Goal: Communication & Community: Answer question/provide support

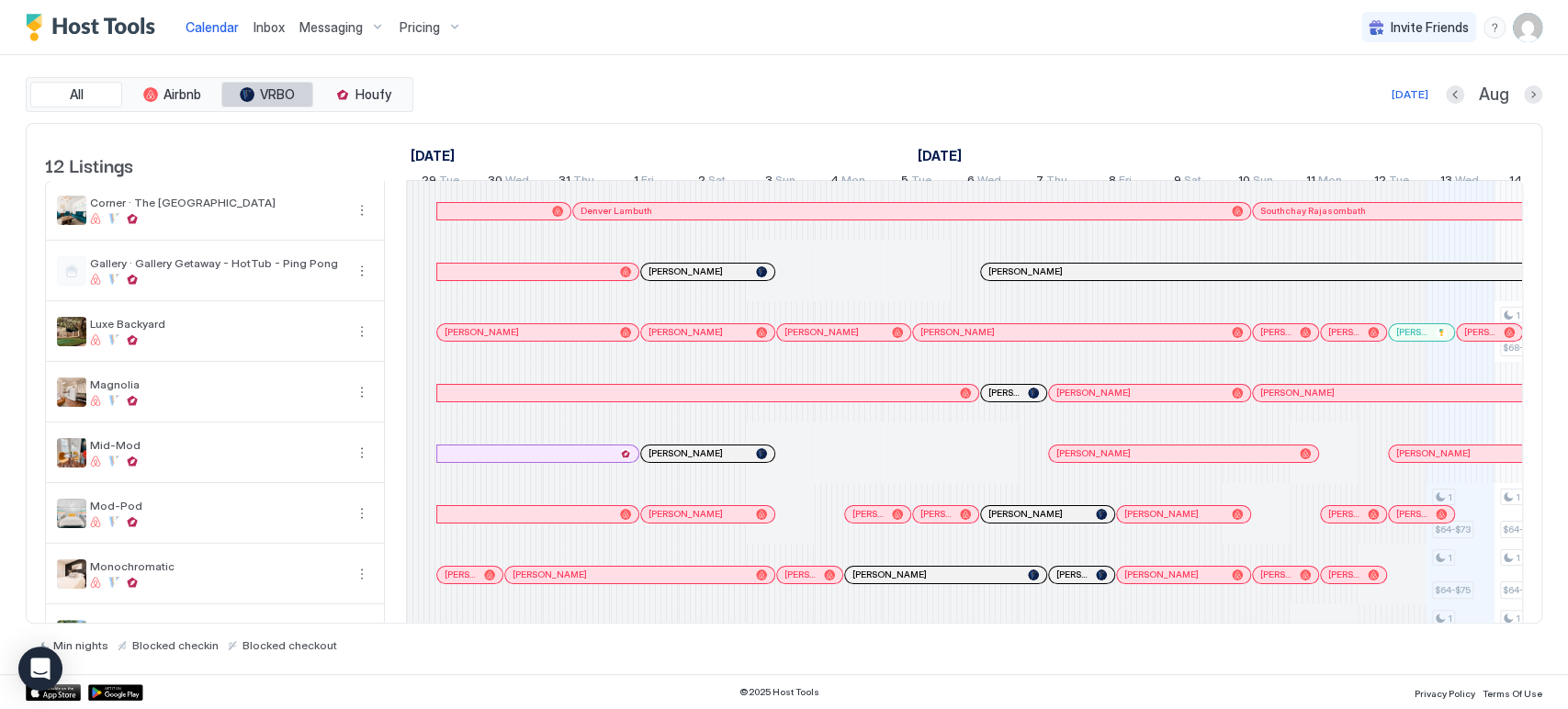
scroll to position [0, 913]
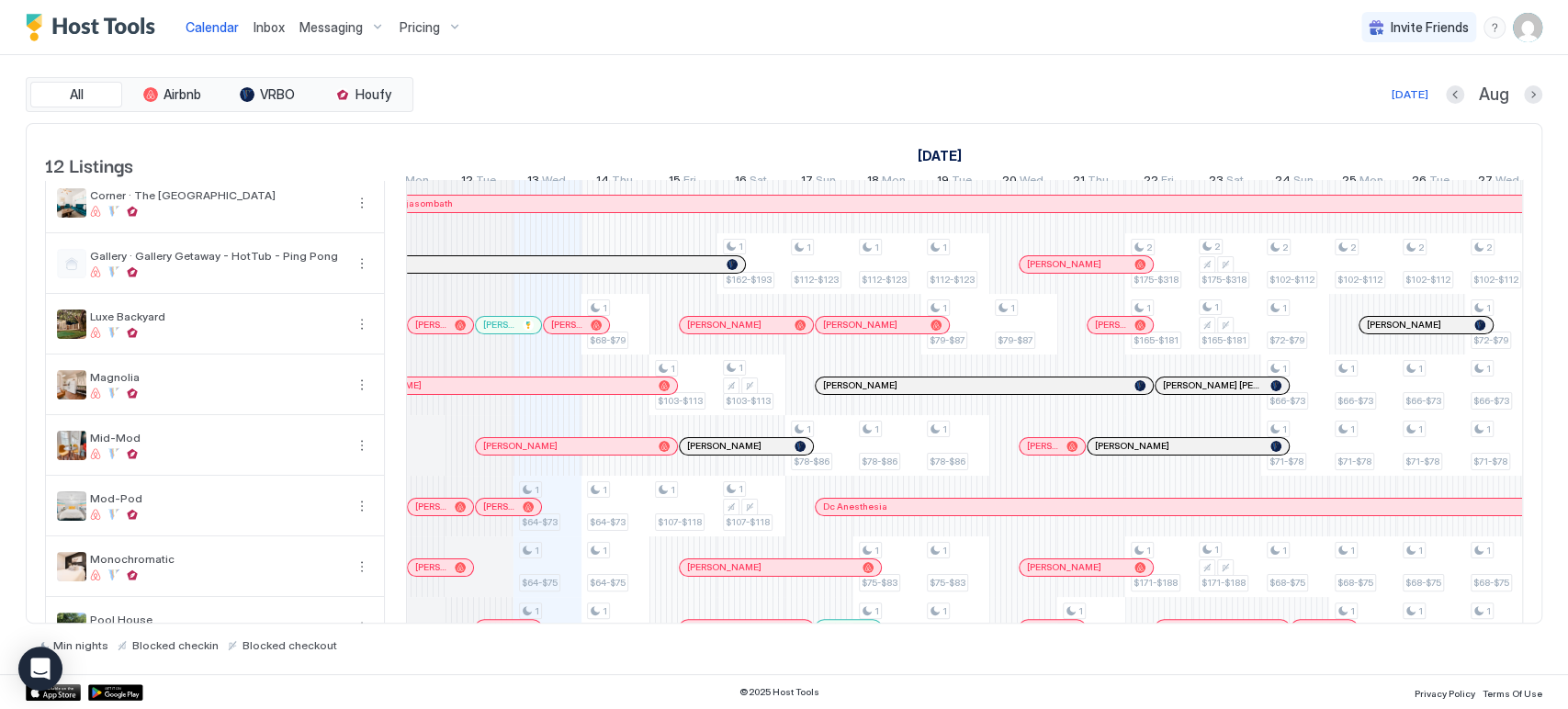
click at [1164, 35] on div "Calendar Inbox Messaging Pricing Invite Friends CP" at bounding box center [784, 27] width 1568 height 55
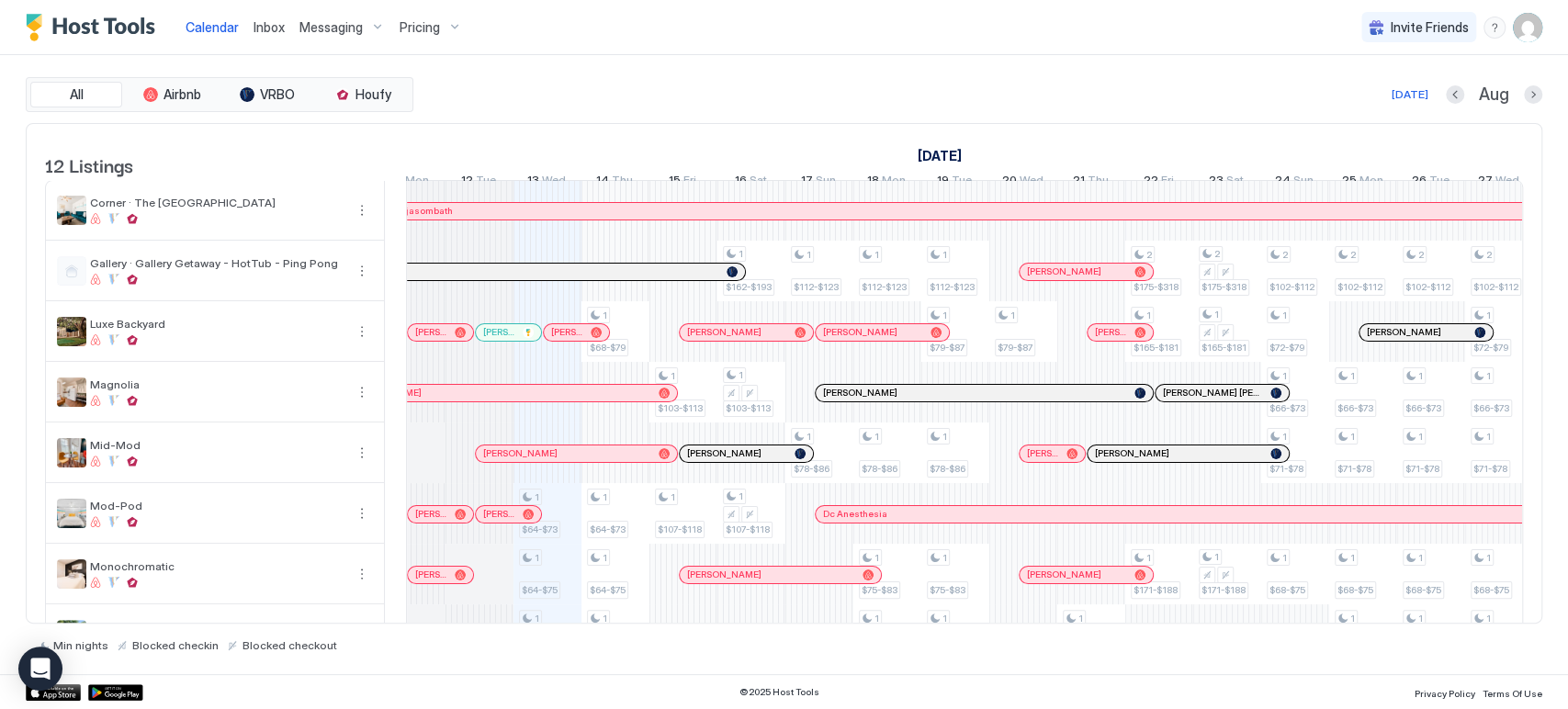
scroll to position [0, 0]
click at [1533, 88] on button "Next month" at bounding box center [1533, 95] width 19 height 19
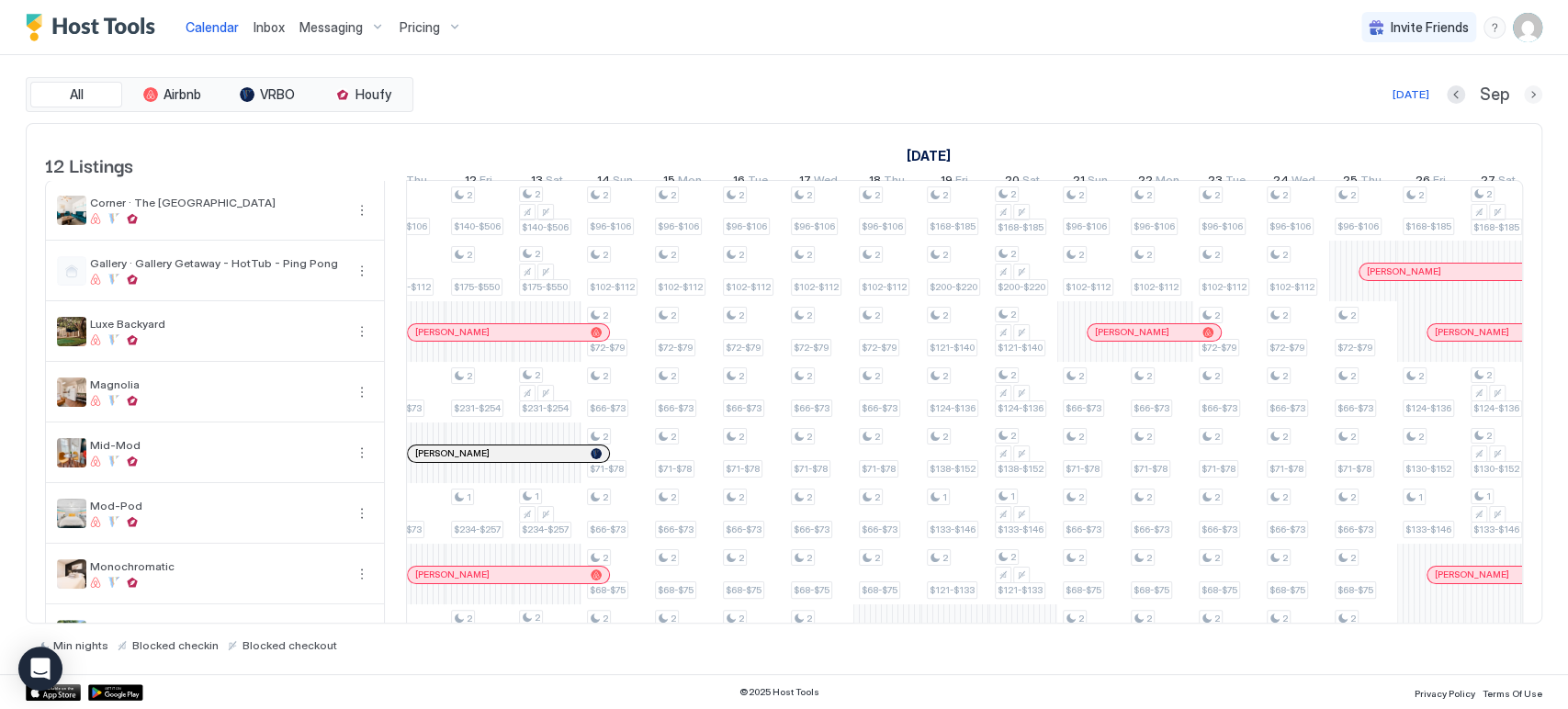
scroll to position [0, 1020]
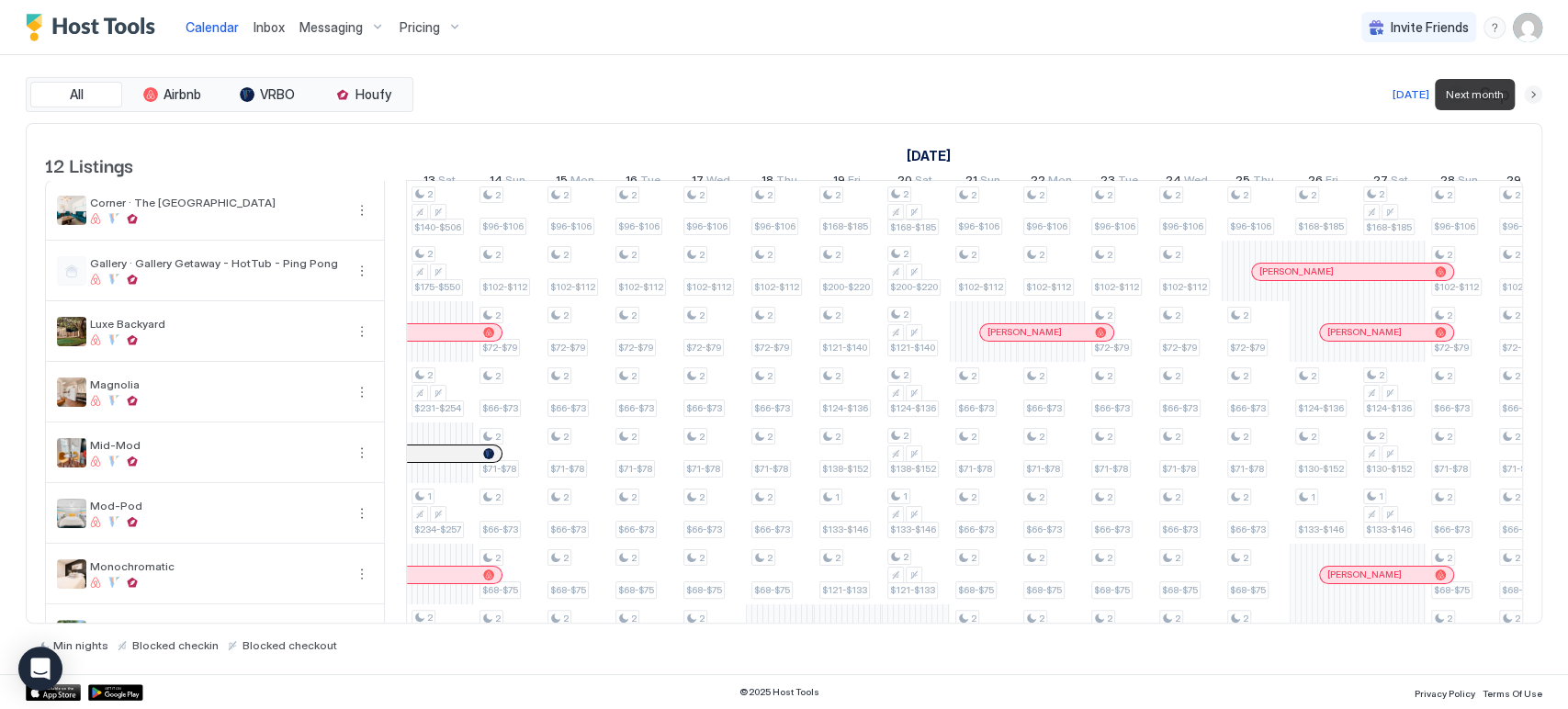
click at [1533, 88] on button "Next month" at bounding box center [1533, 95] width 19 height 19
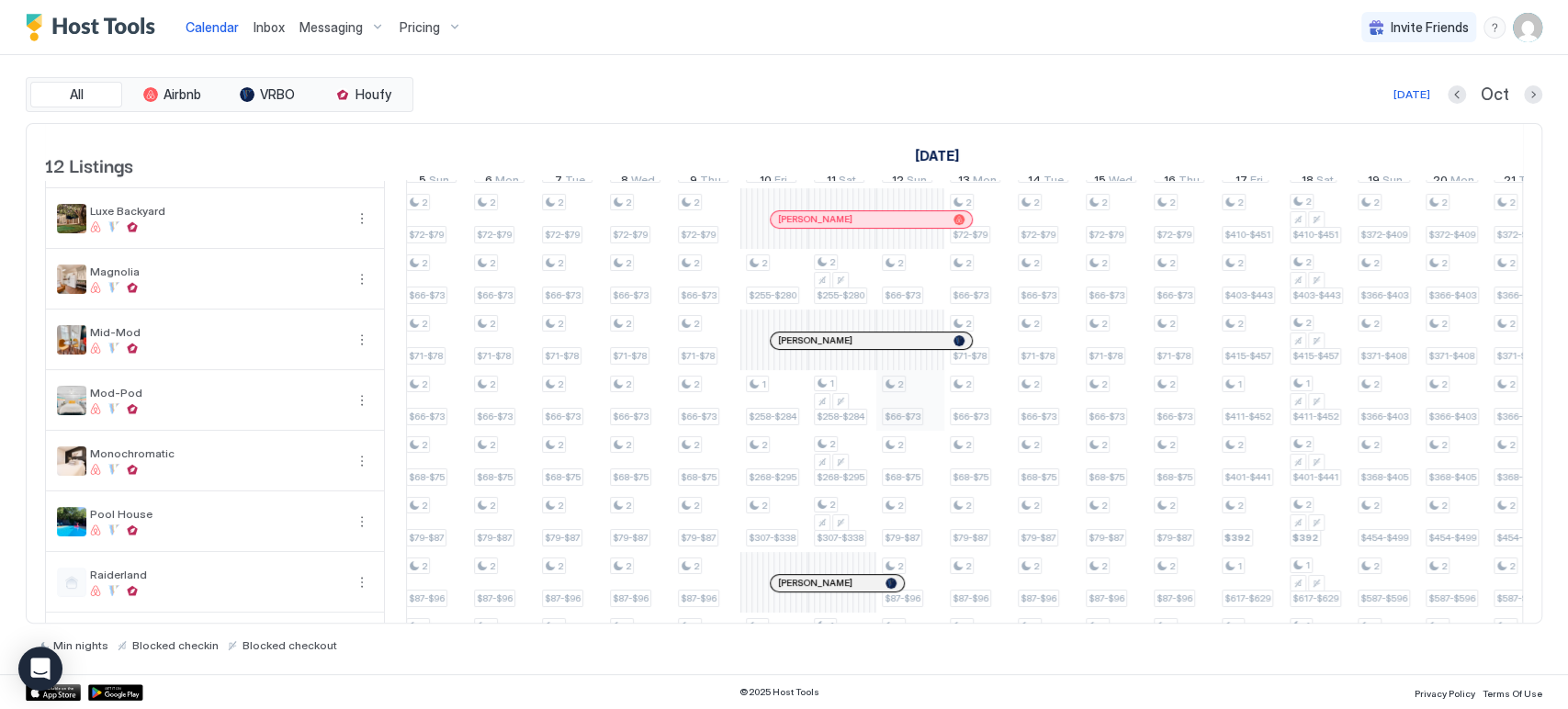
scroll to position [314, 0]
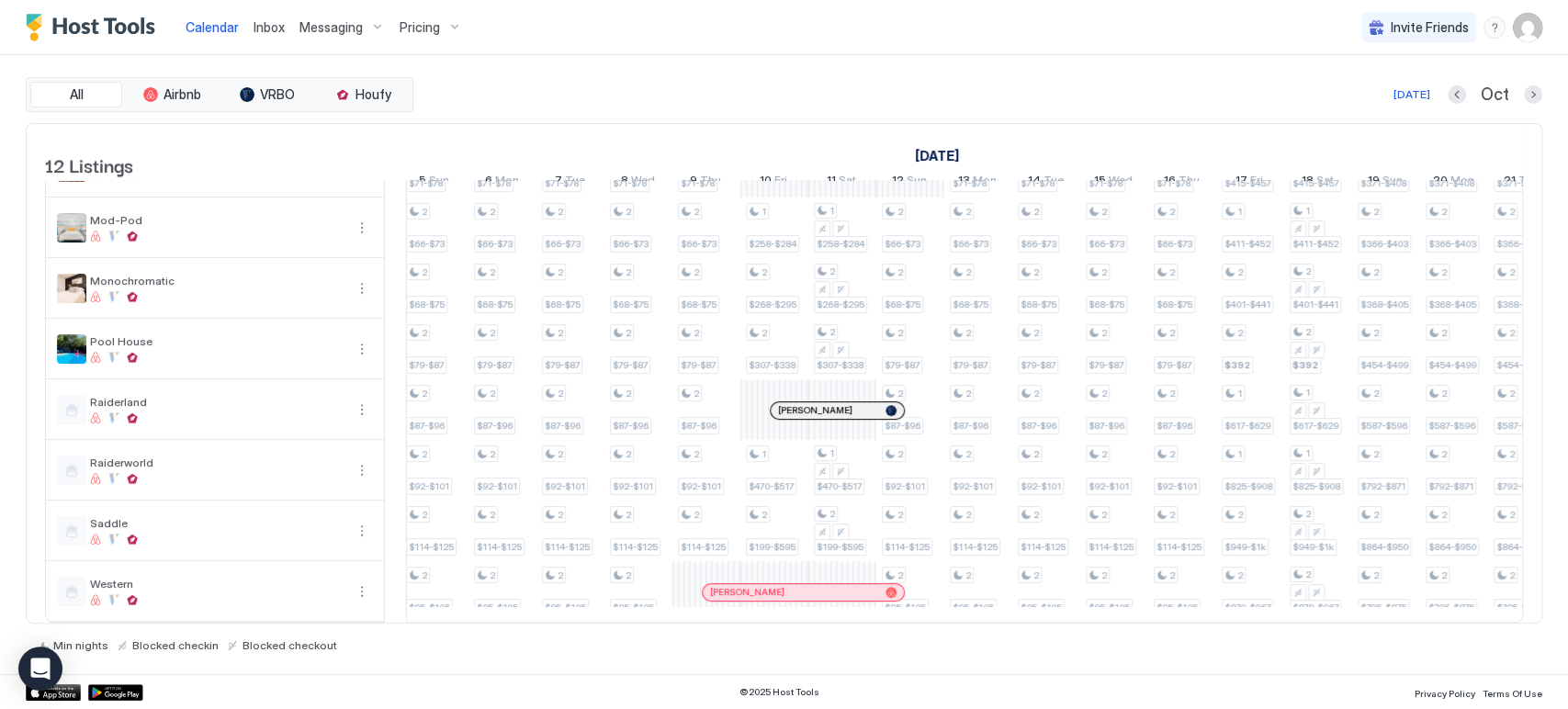
click at [813, 403] on div at bounding box center [814, 411] width 15 height 15
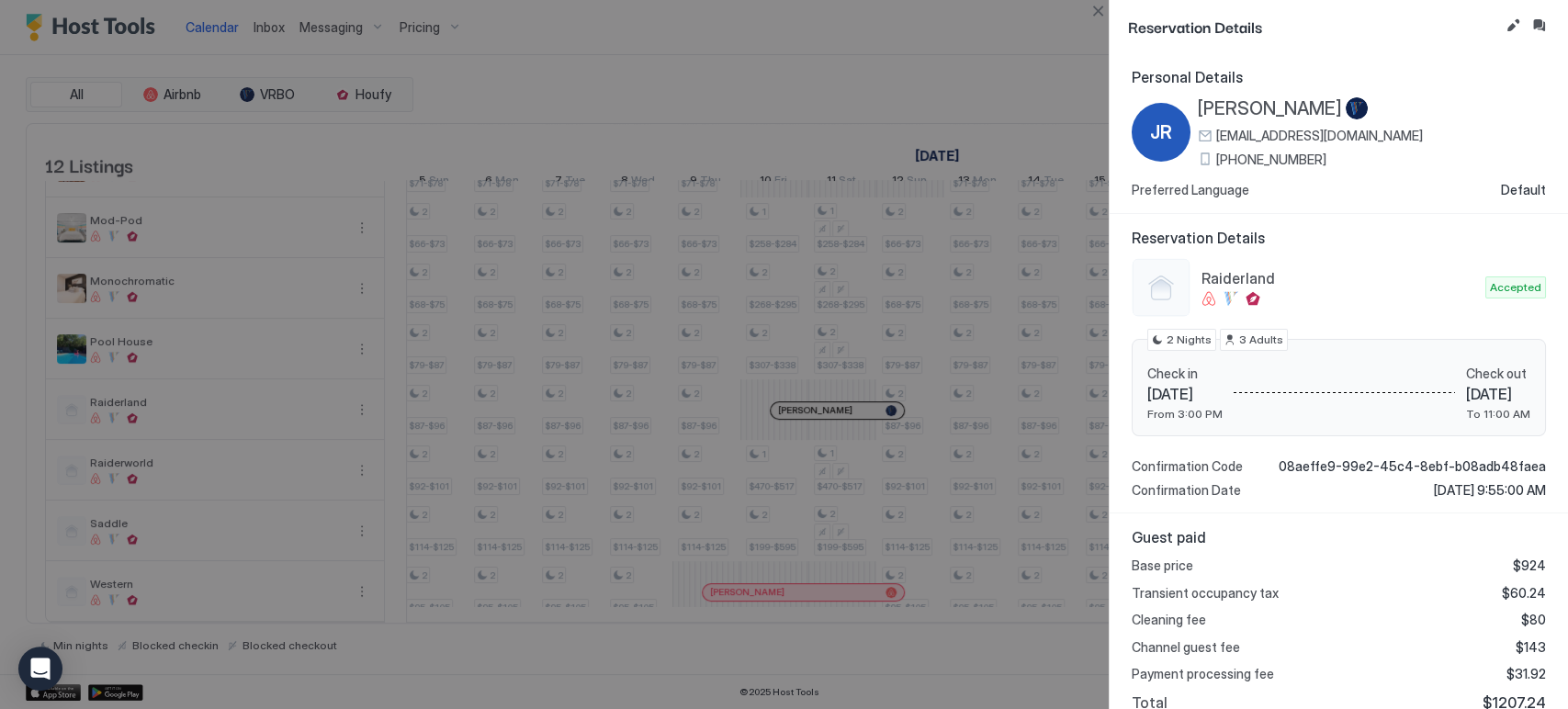
scroll to position [176, 0]
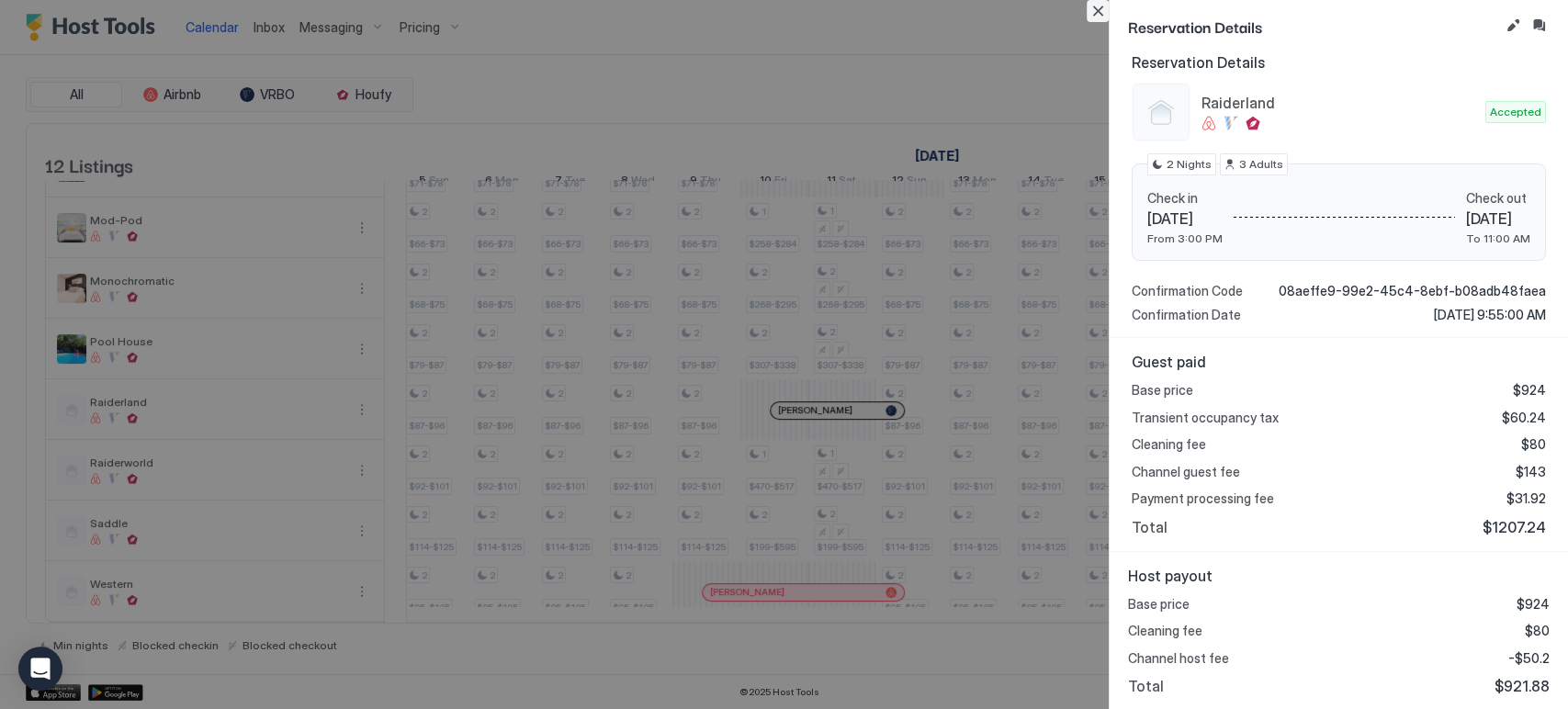
click at [1103, 10] on button "Close" at bounding box center [1098, 11] width 22 height 22
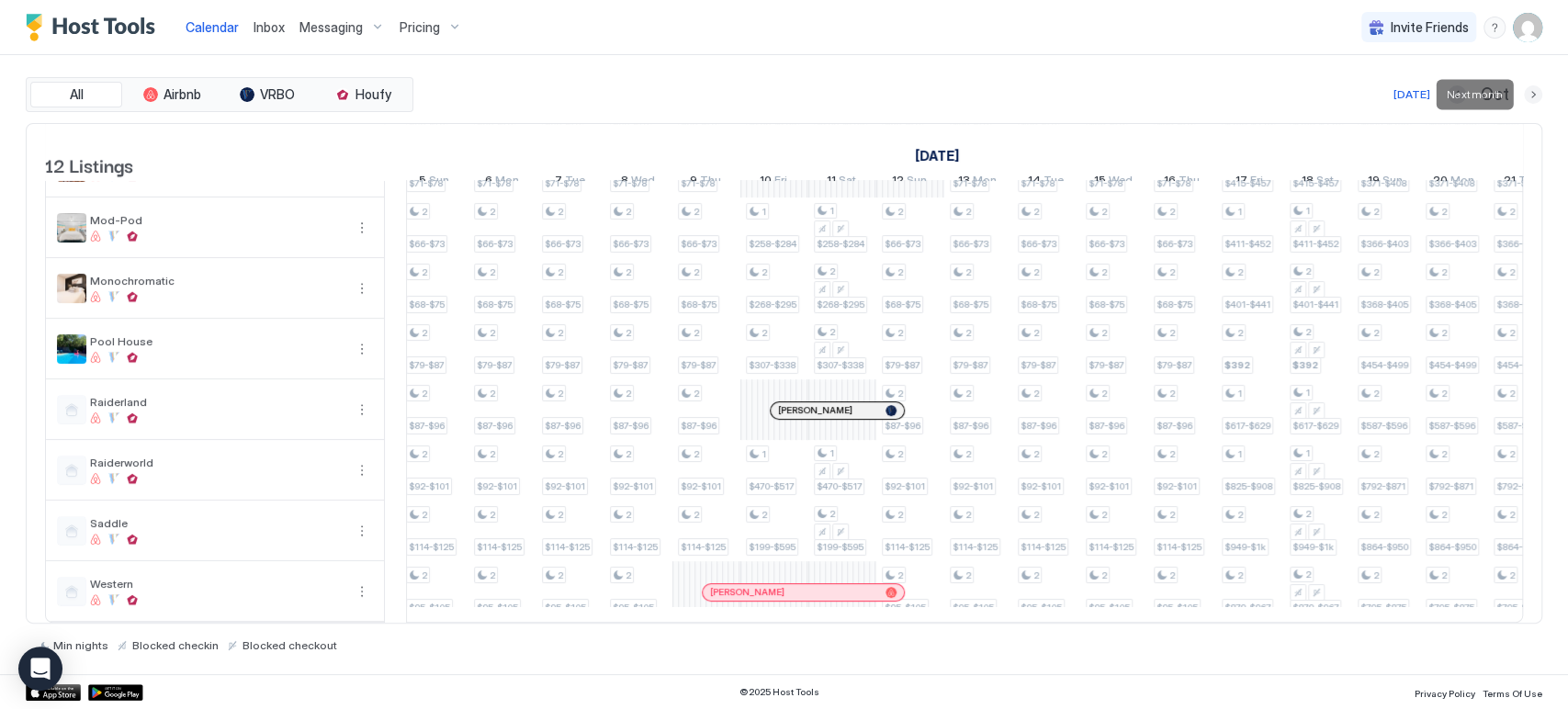
click at [1532, 96] on button "Next month" at bounding box center [1533, 95] width 19 height 19
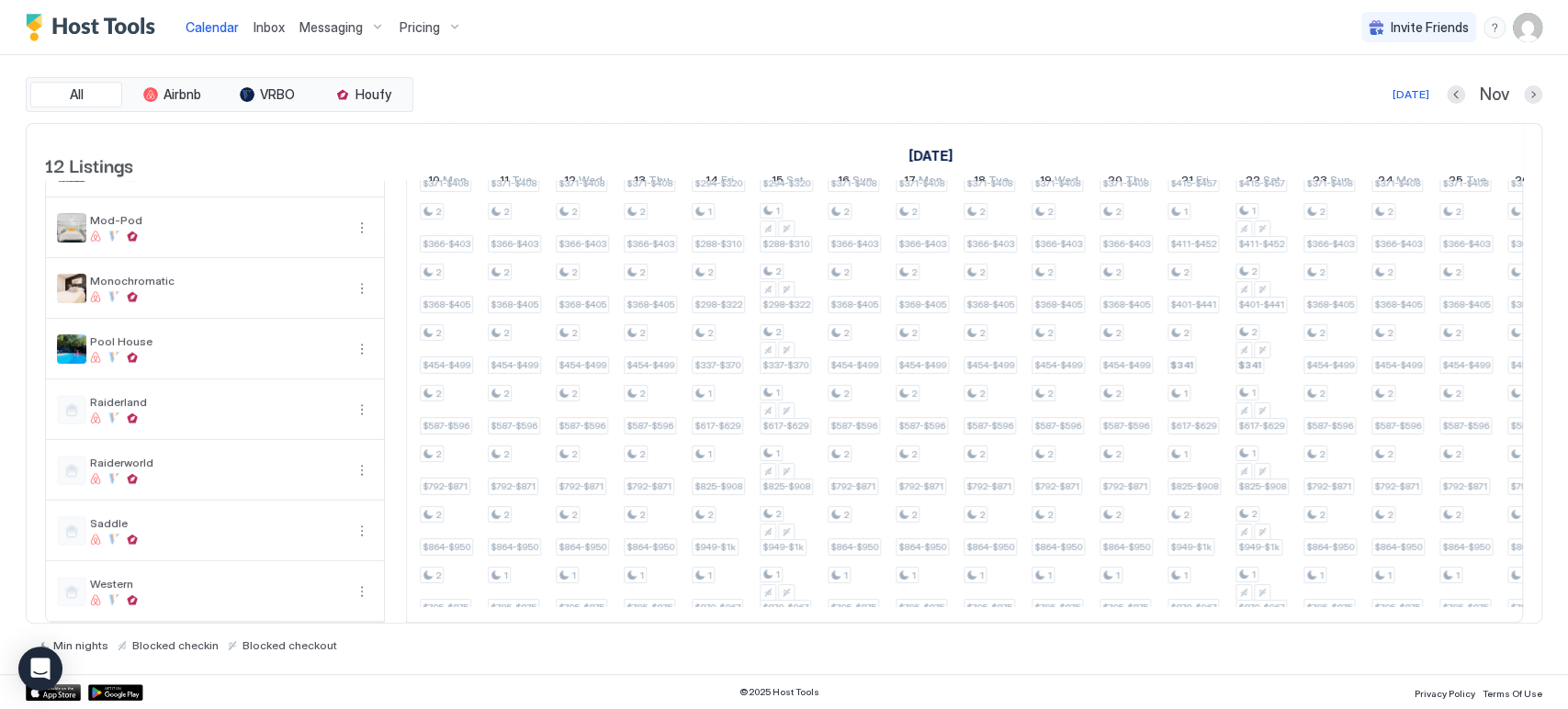
scroll to position [0, 566]
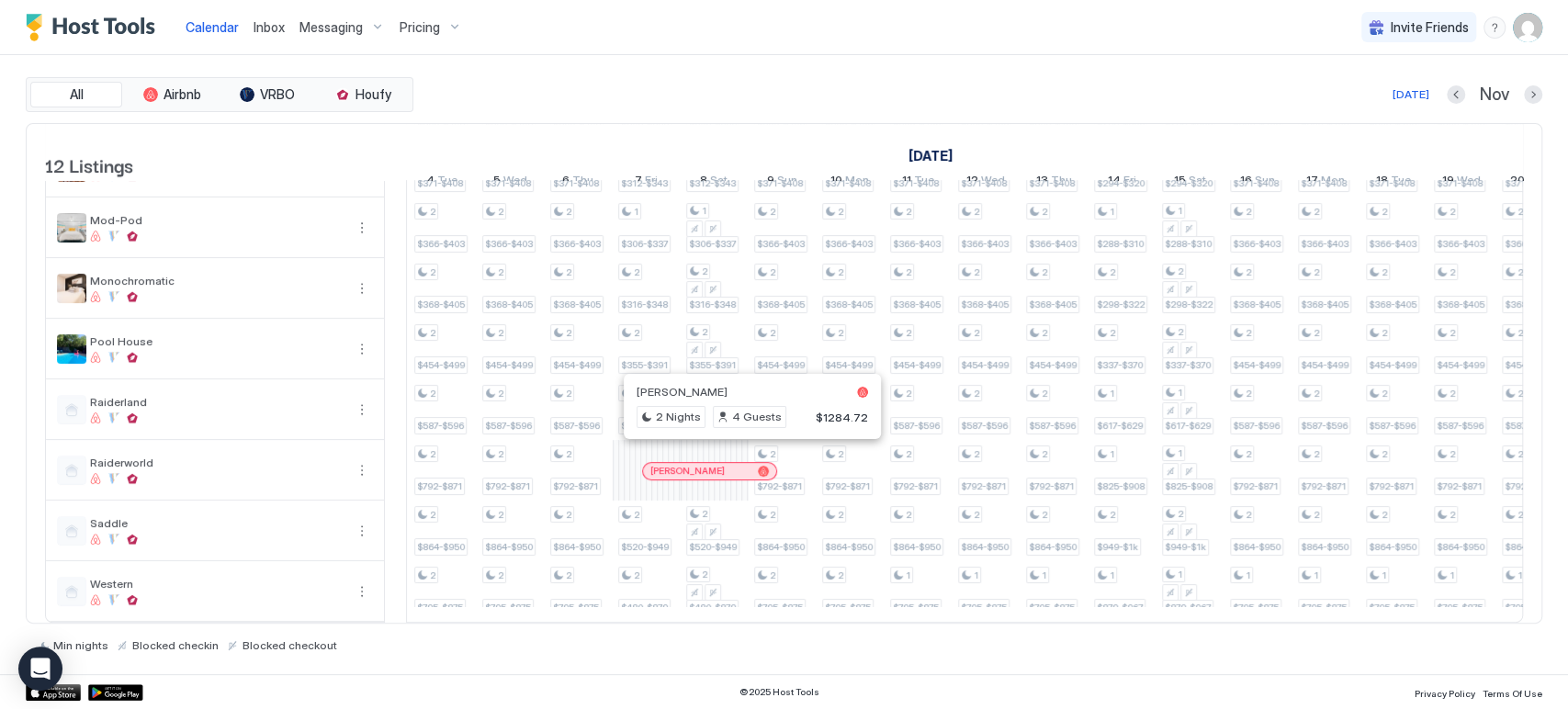
click at [743, 464] on div at bounding box center [744, 471] width 15 height 15
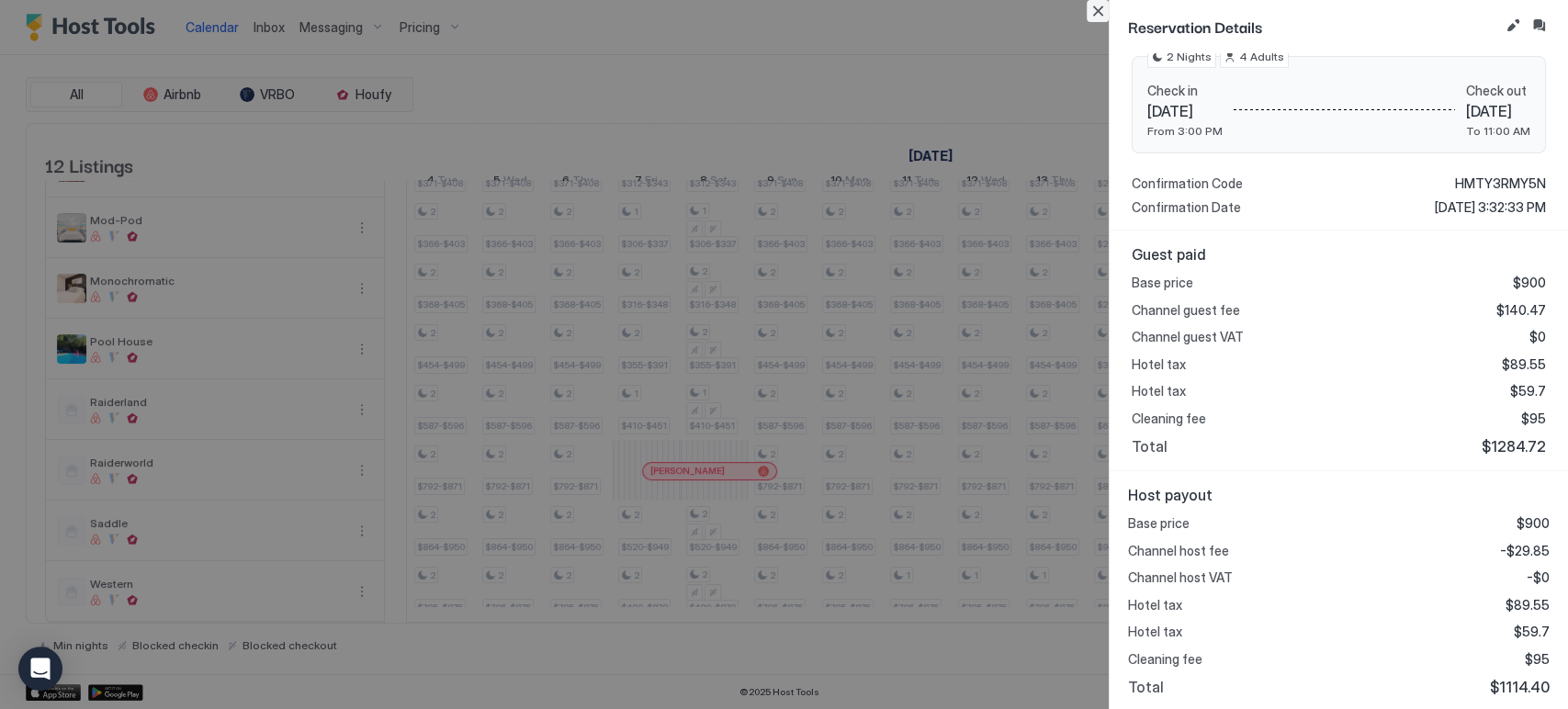
click at [1094, 13] on button "Close" at bounding box center [1098, 11] width 22 height 22
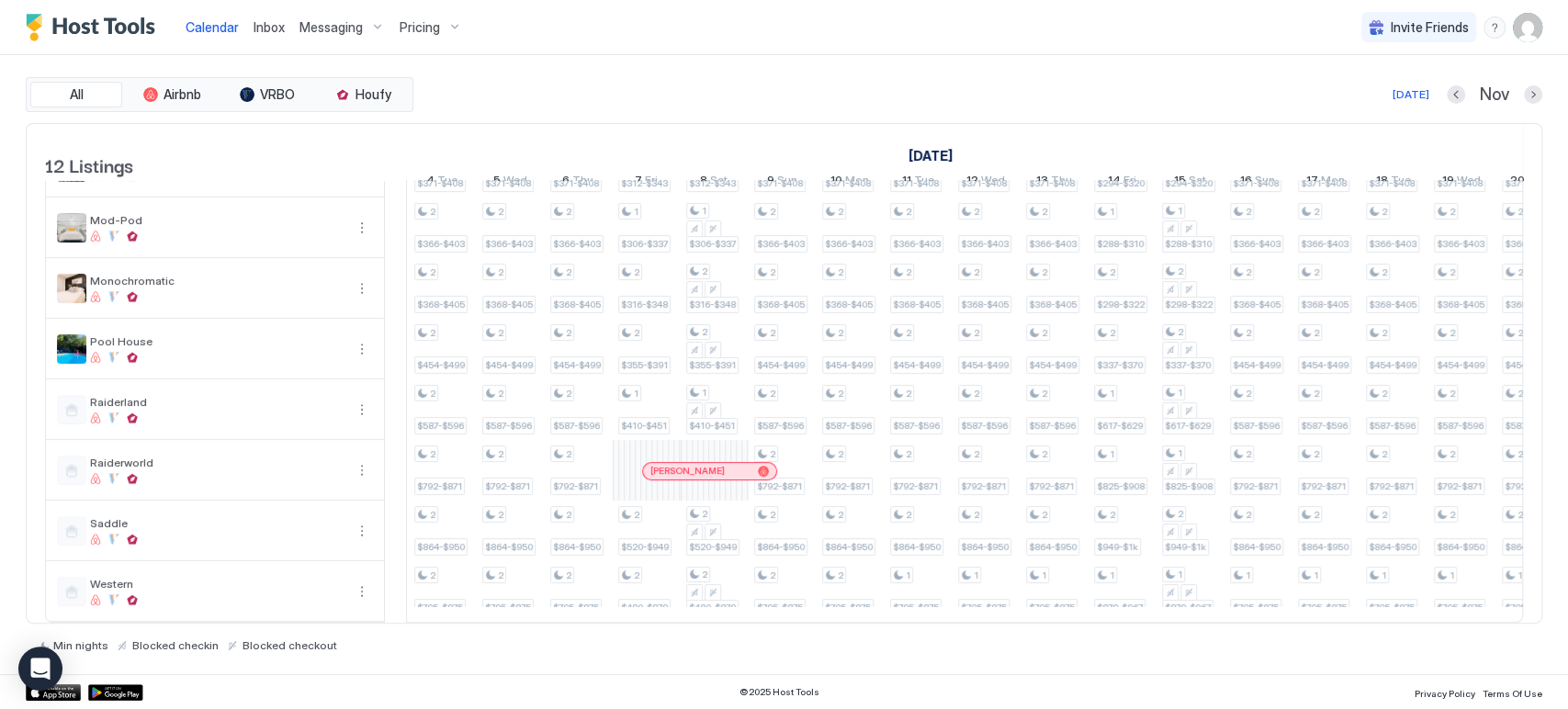
click at [196, 20] on span "Calendar" at bounding box center [212, 27] width 53 height 16
click at [1453, 89] on button "Previous month" at bounding box center [1456, 95] width 19 height 19
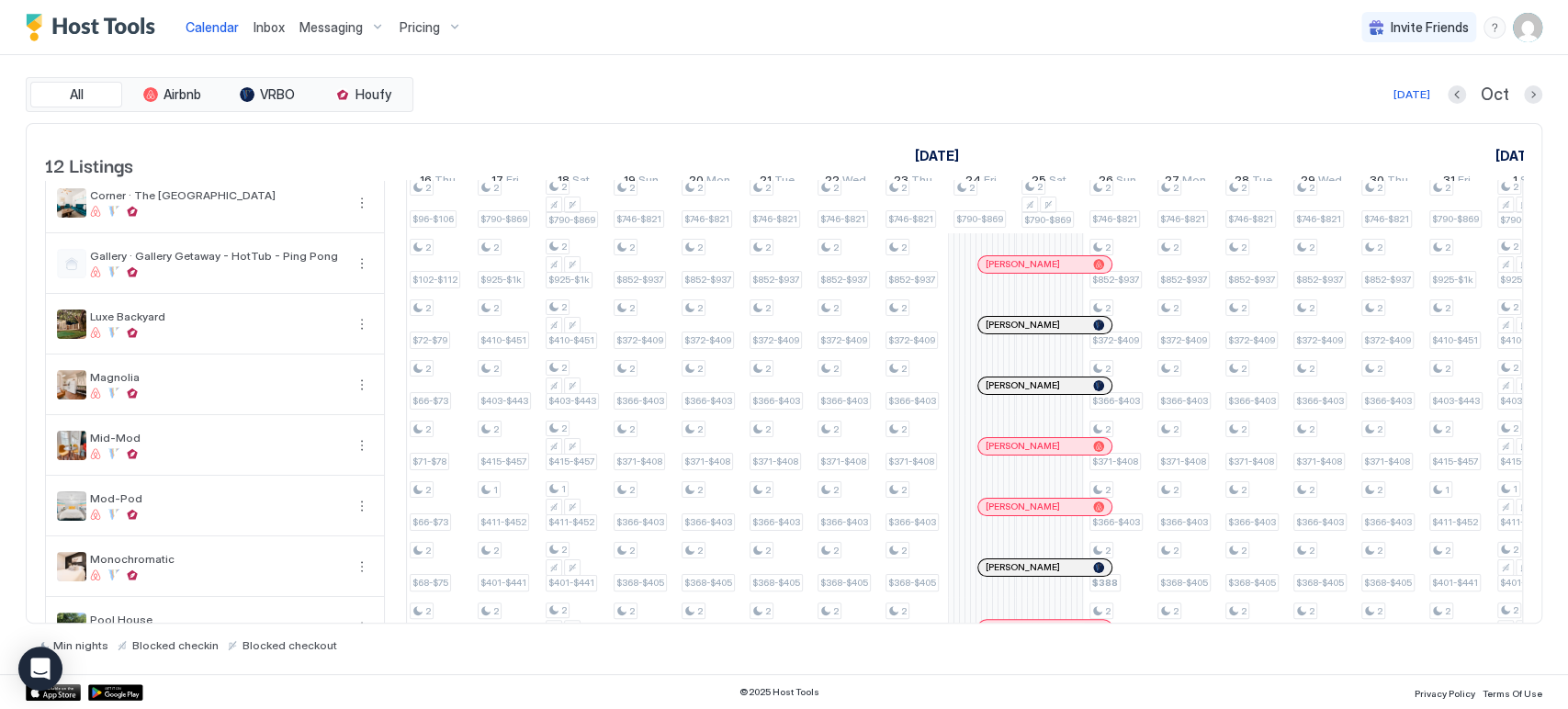
scroll to position [0, 0]
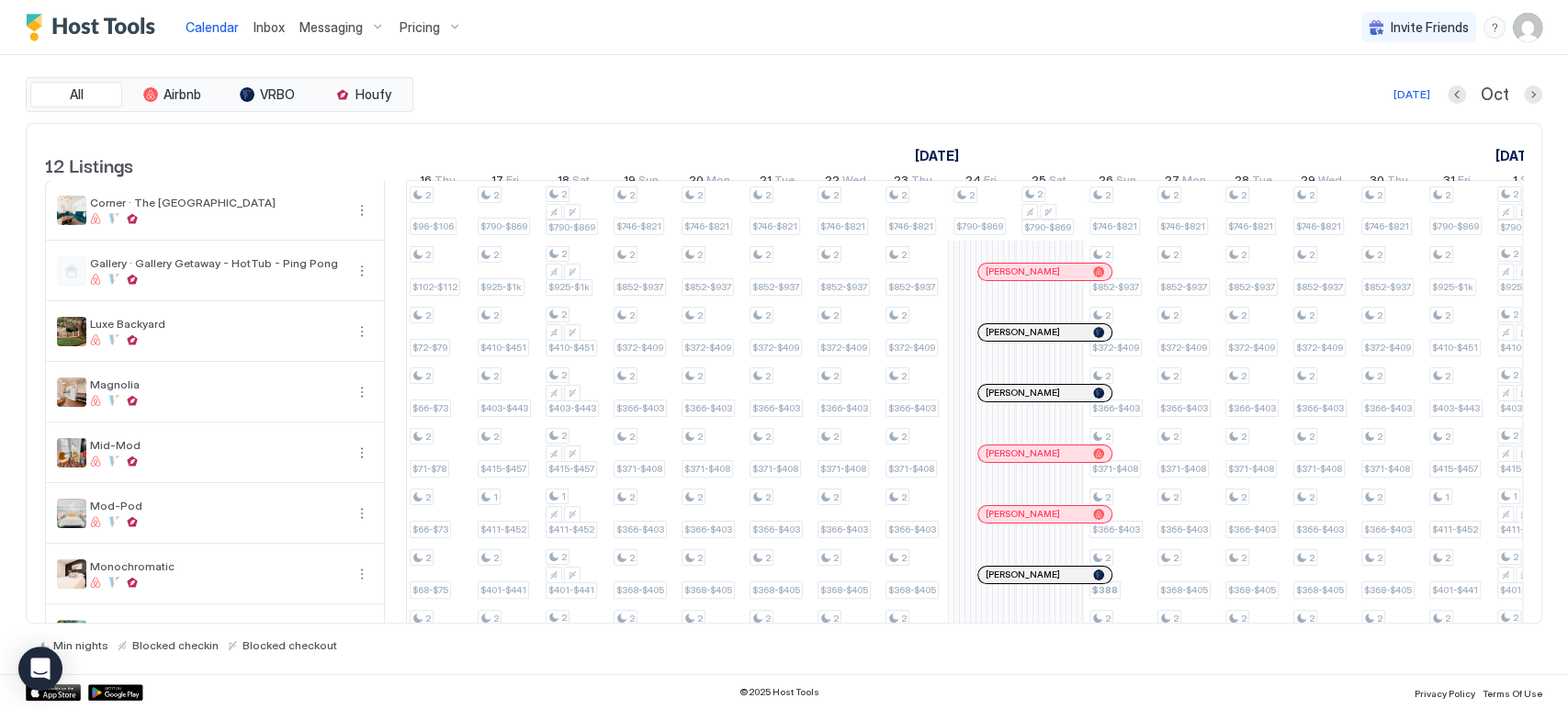
click at [332, 28] on span "Messaging" at bounding box center [331, 28] width 63 height 17
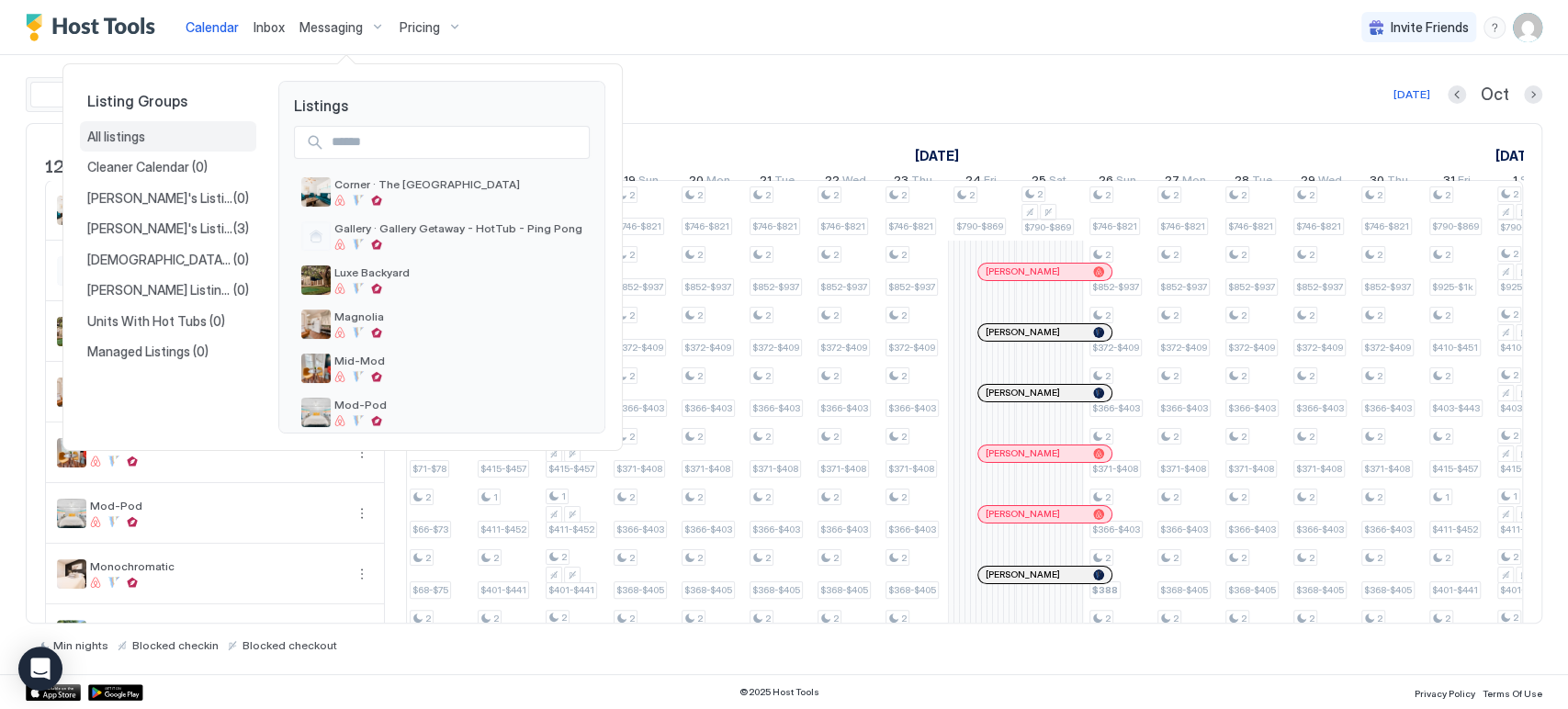
click at [196, 144] on div "All listings" at bounding box center [168, 137] width 176 height 32
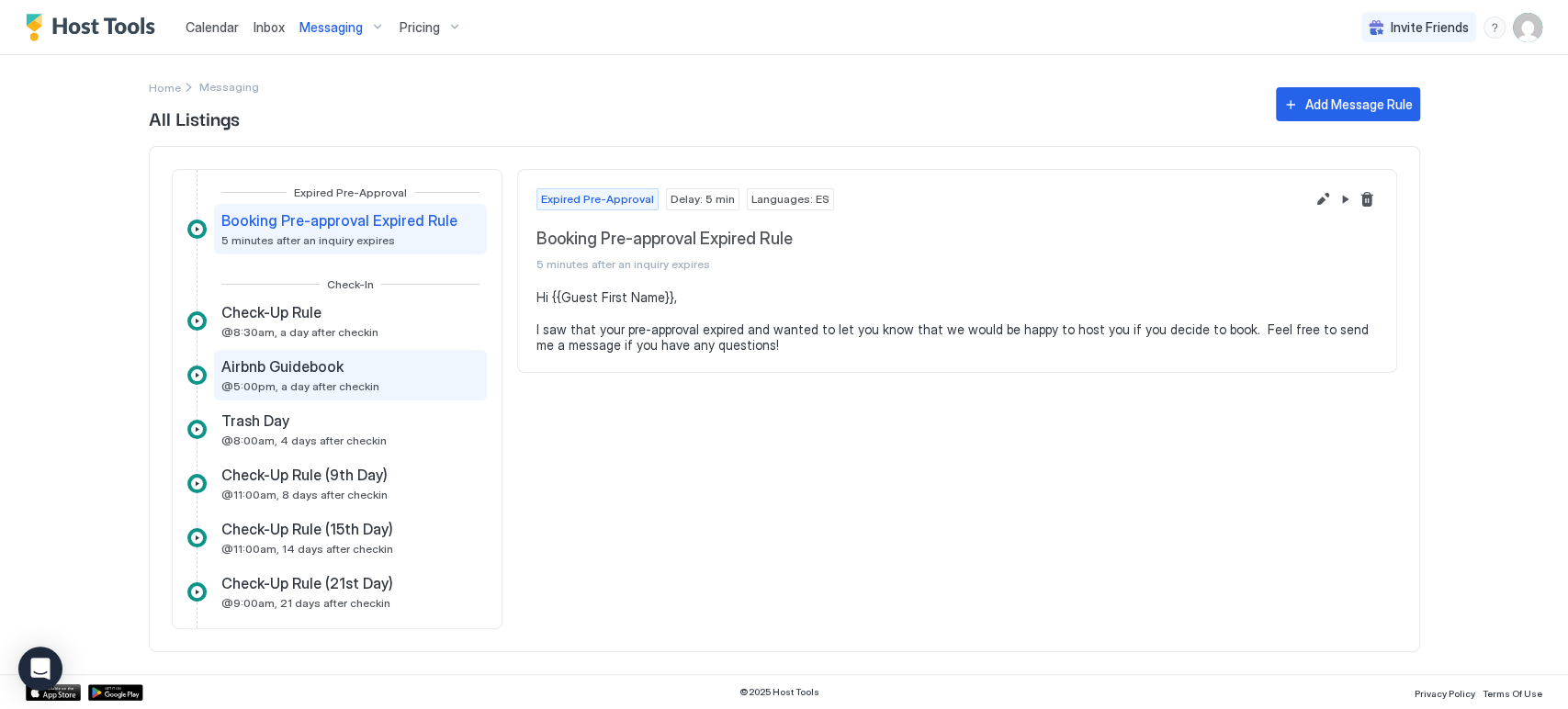
click at [333, 365] on span "Airbnb Guidebook" at bounding box center [281, 367] width 122 height 19
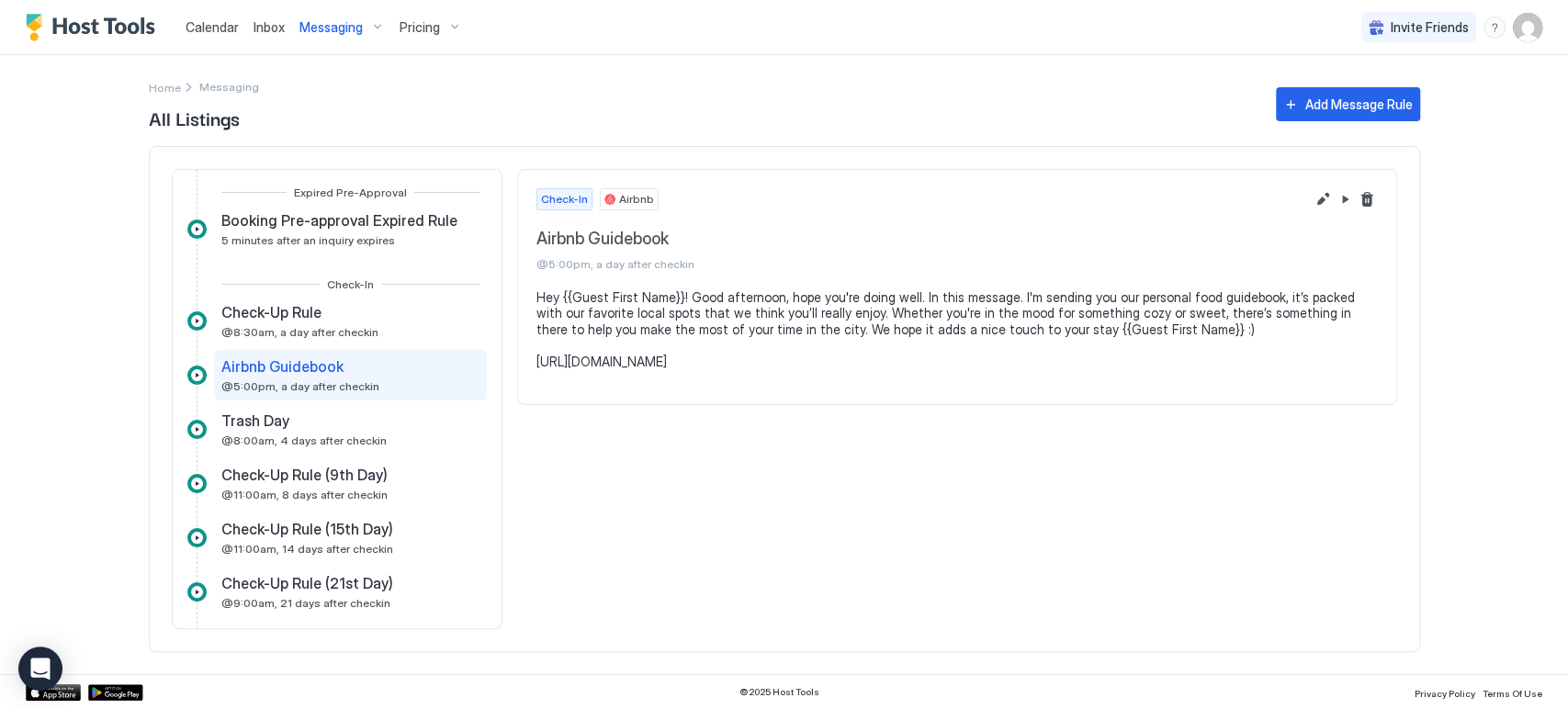
drag, startPoint x: 643, startPoint y: 374, endPoint x: 532, endPoint y: 362, distance: 111.6
click at [532, 362] on section "Hey {{Guest First Name}}! Good afternoon, hope you're doing well. In this messa…" at bounding box center [957, 338] width 878 height 99
copy pre "[URL][DOMAIN_NAME]"
click at [197, 20] on span "Calendar" at bounding box center [212, 27] width 53 height 16
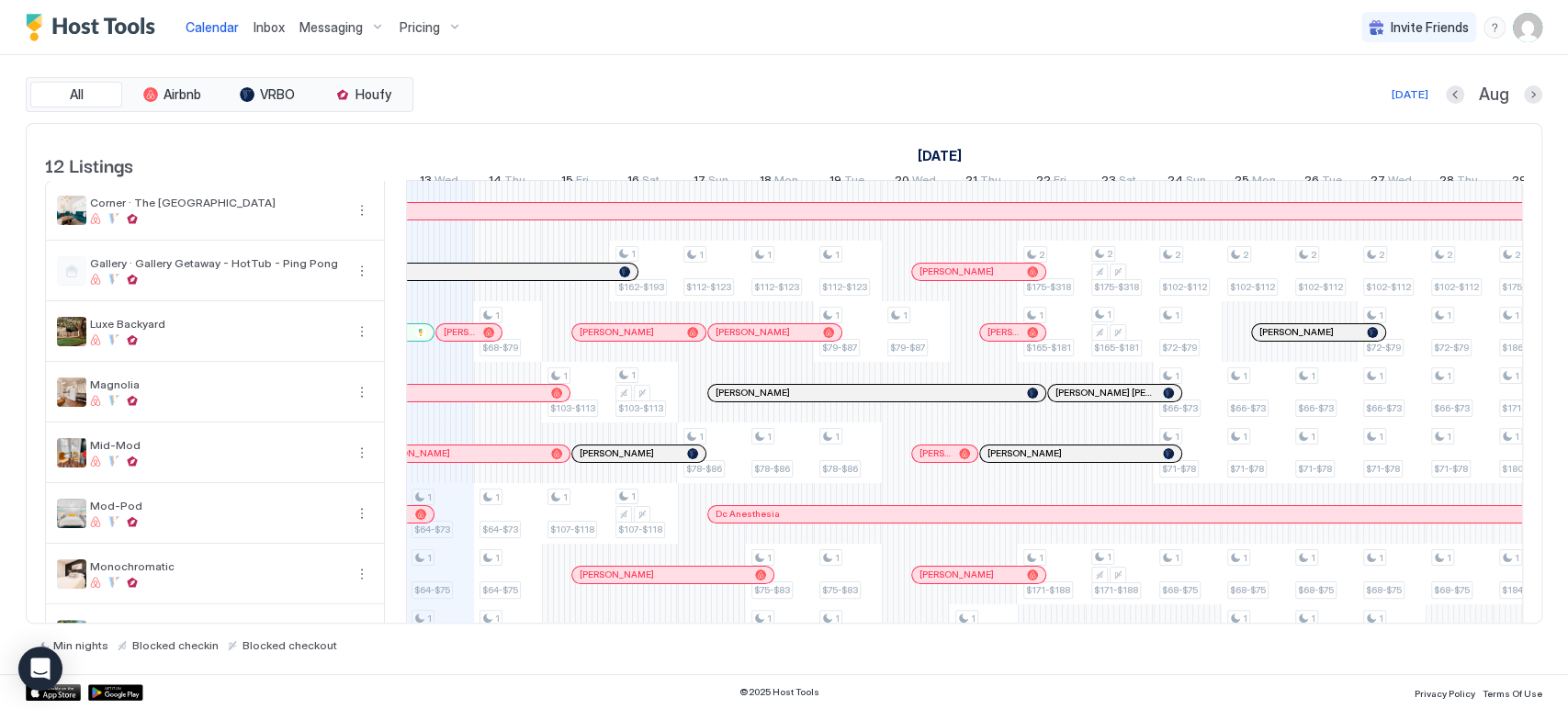
scroll to position [102, 0]
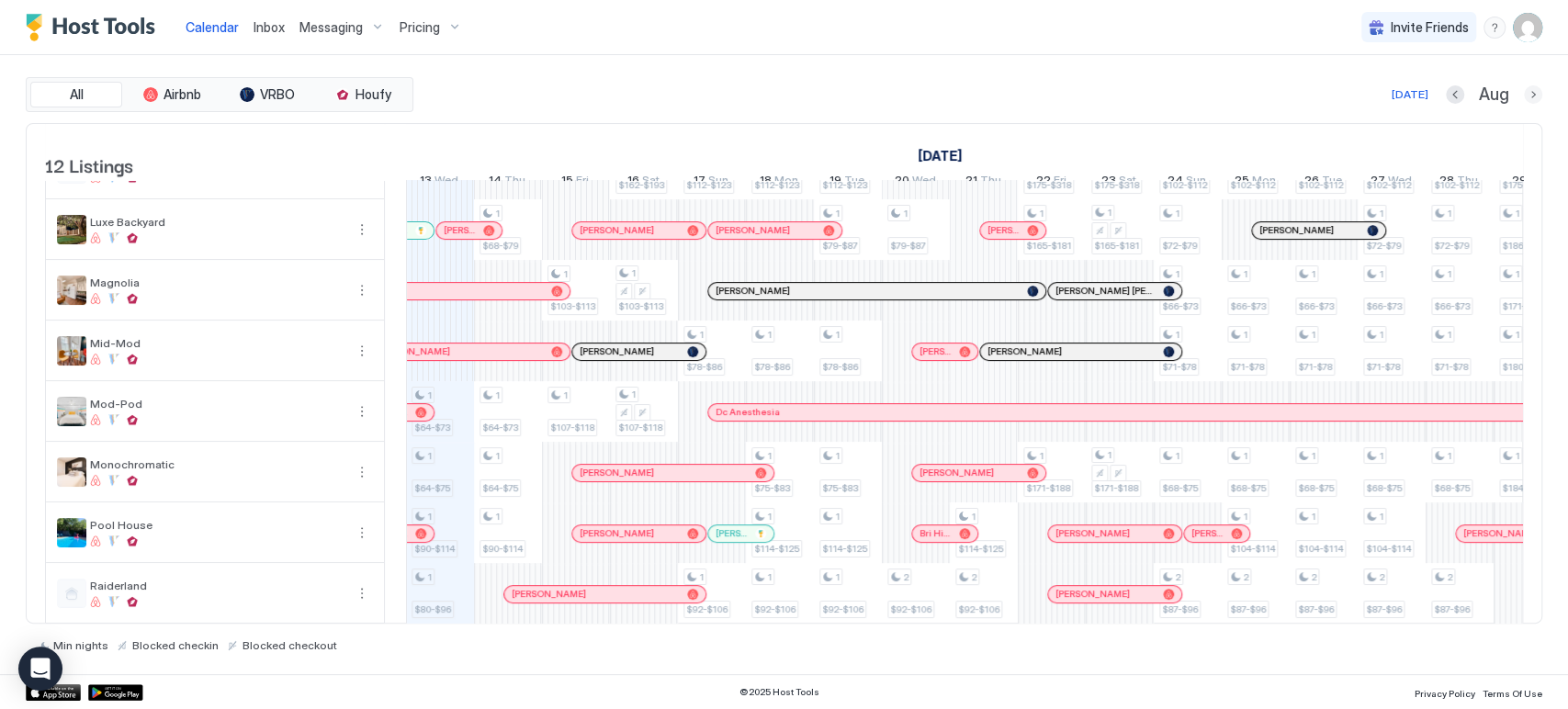
click at [1531, 90] on button "Next month" at bounding box center [1533, 95] width 19 height 19
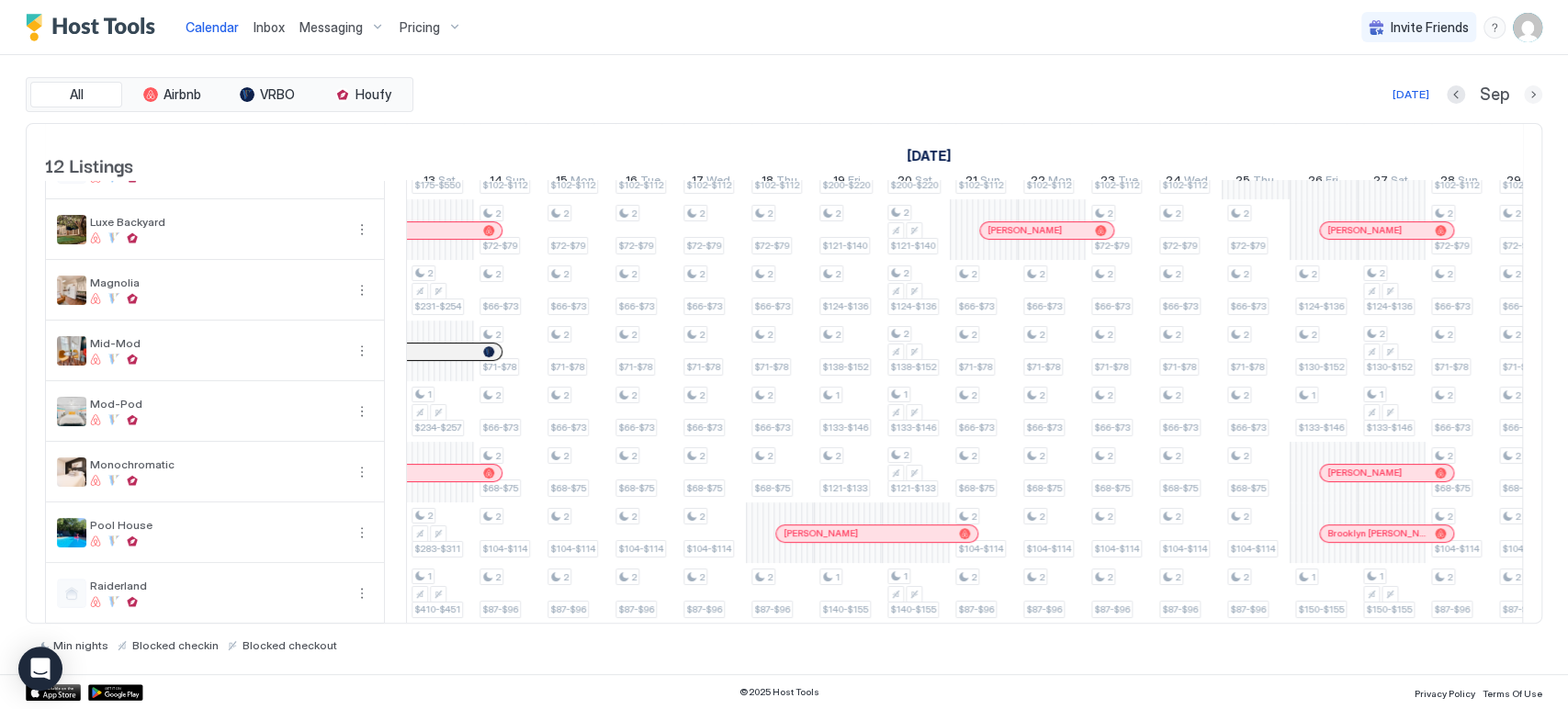
click at [1531, 90] on button "Next month" at bounding box center [1533, 95] width 19 height 19
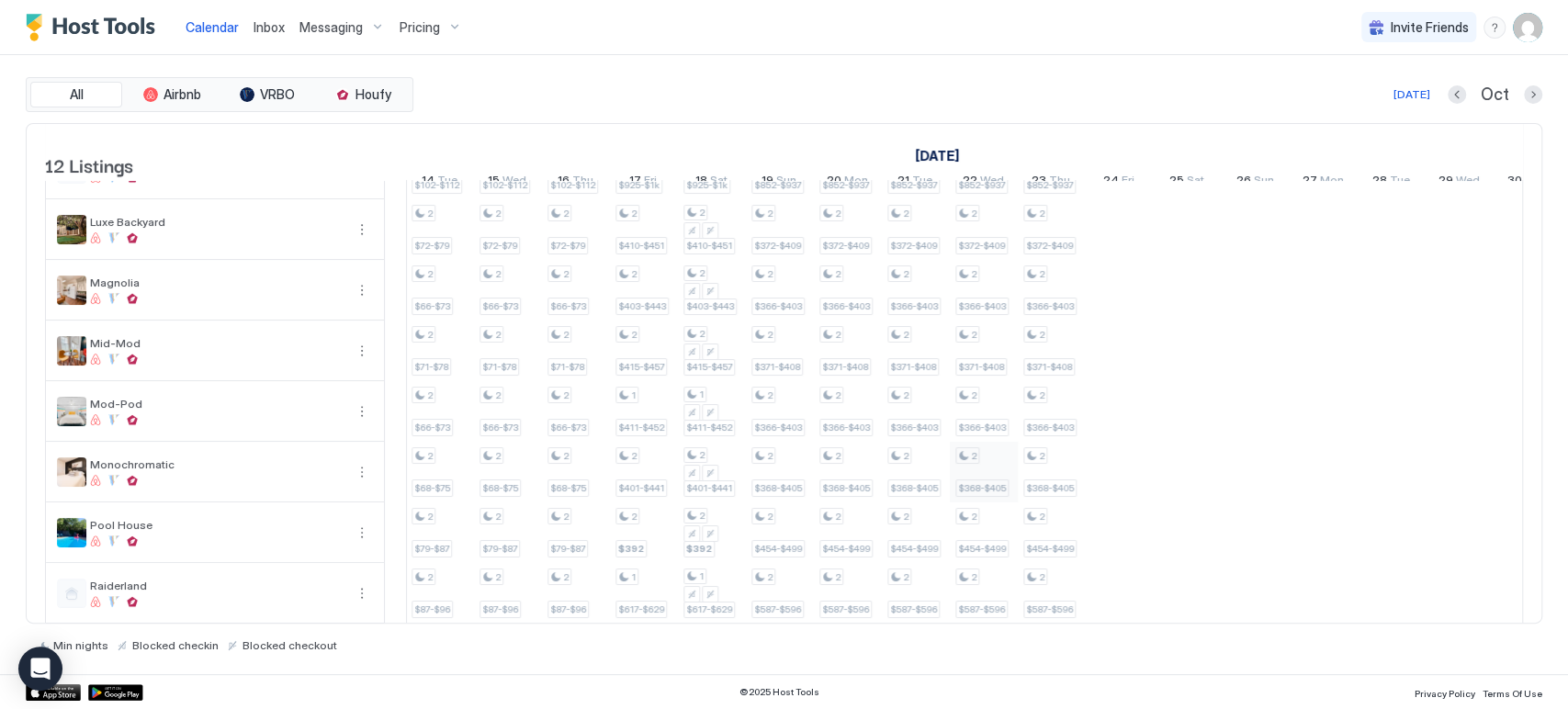
click at [880, 625] on div "Min nights Blocked checkin Blocked checkout" at bounding box center [784, 637] width 1516 height 29
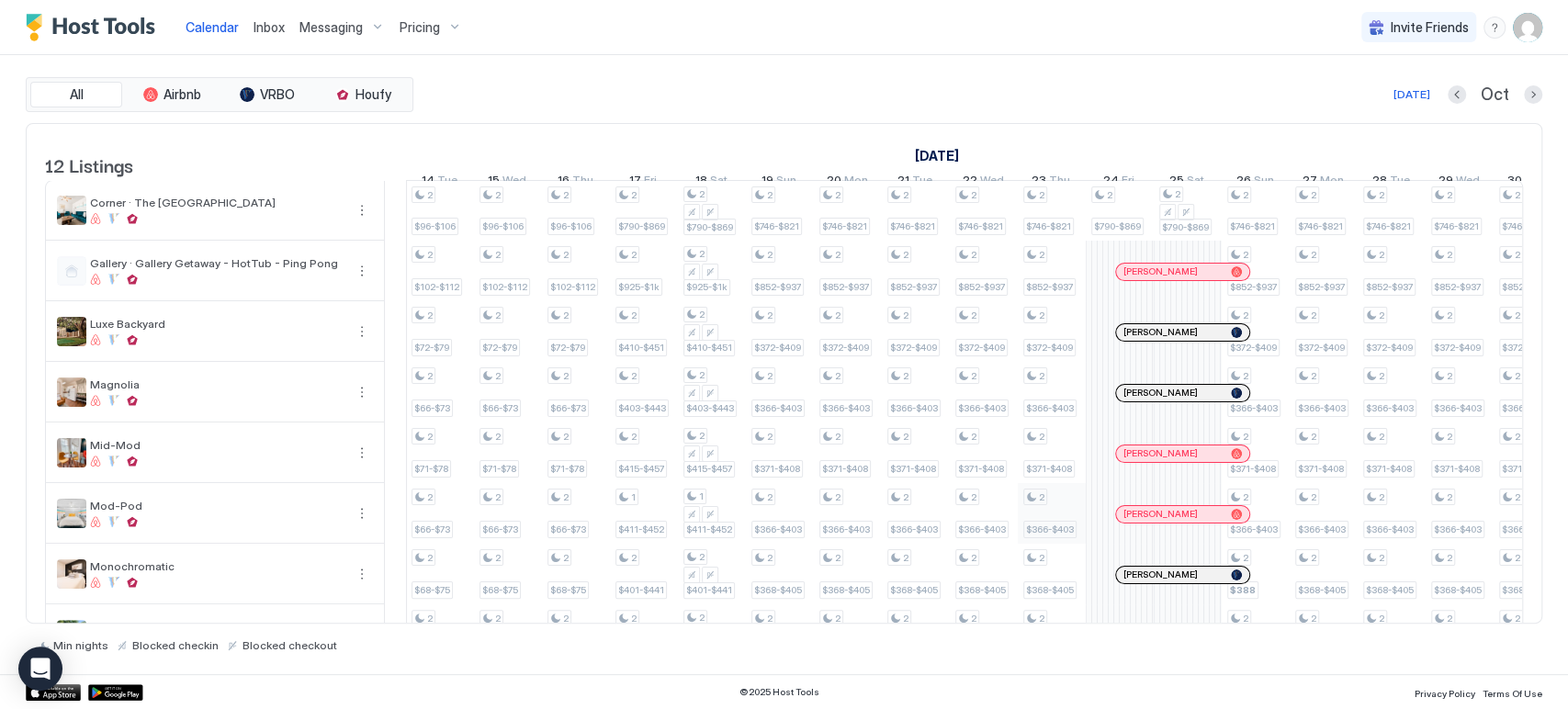
scroll to position [314, 0]
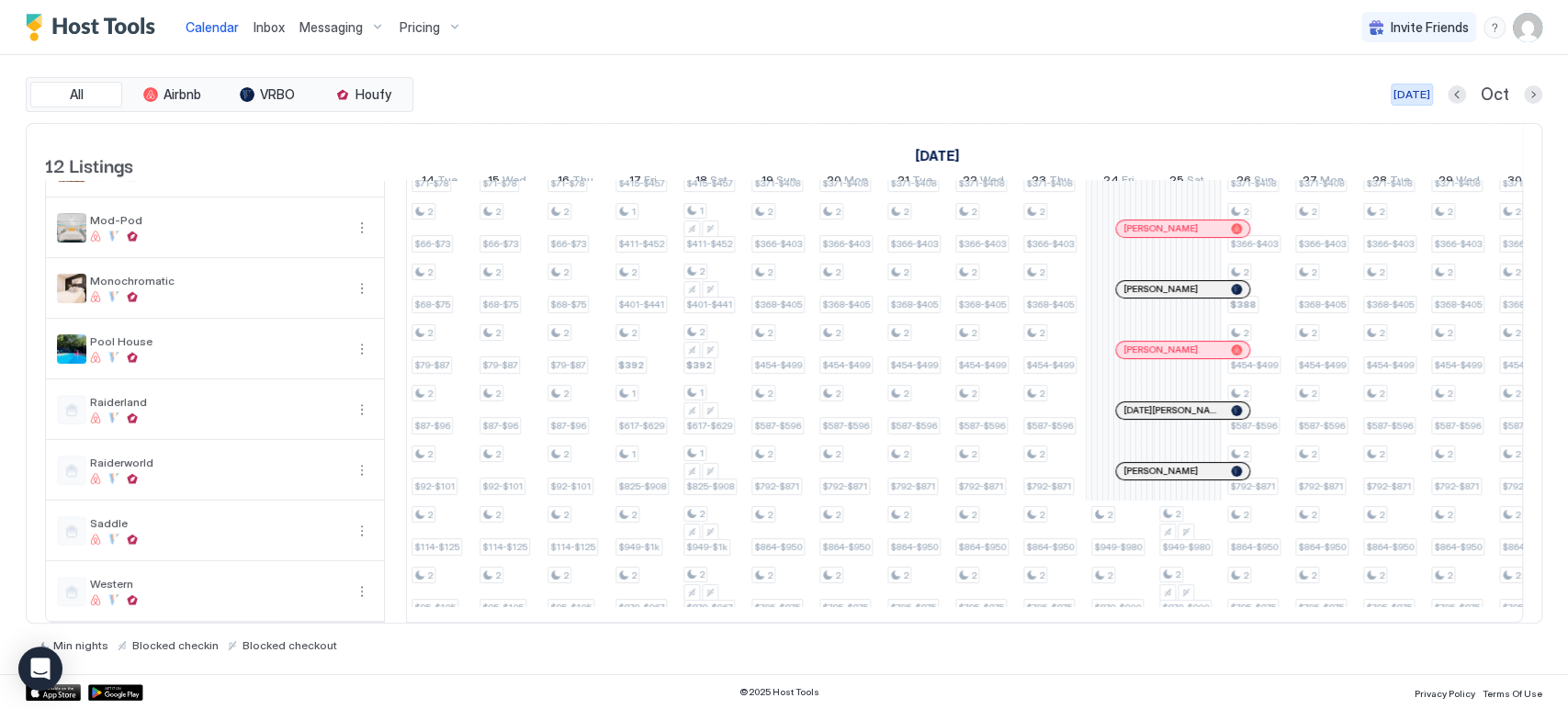
click at [1417, 104] on button "[DATE]" at bounding box center [1411, 95] width 42 height 22
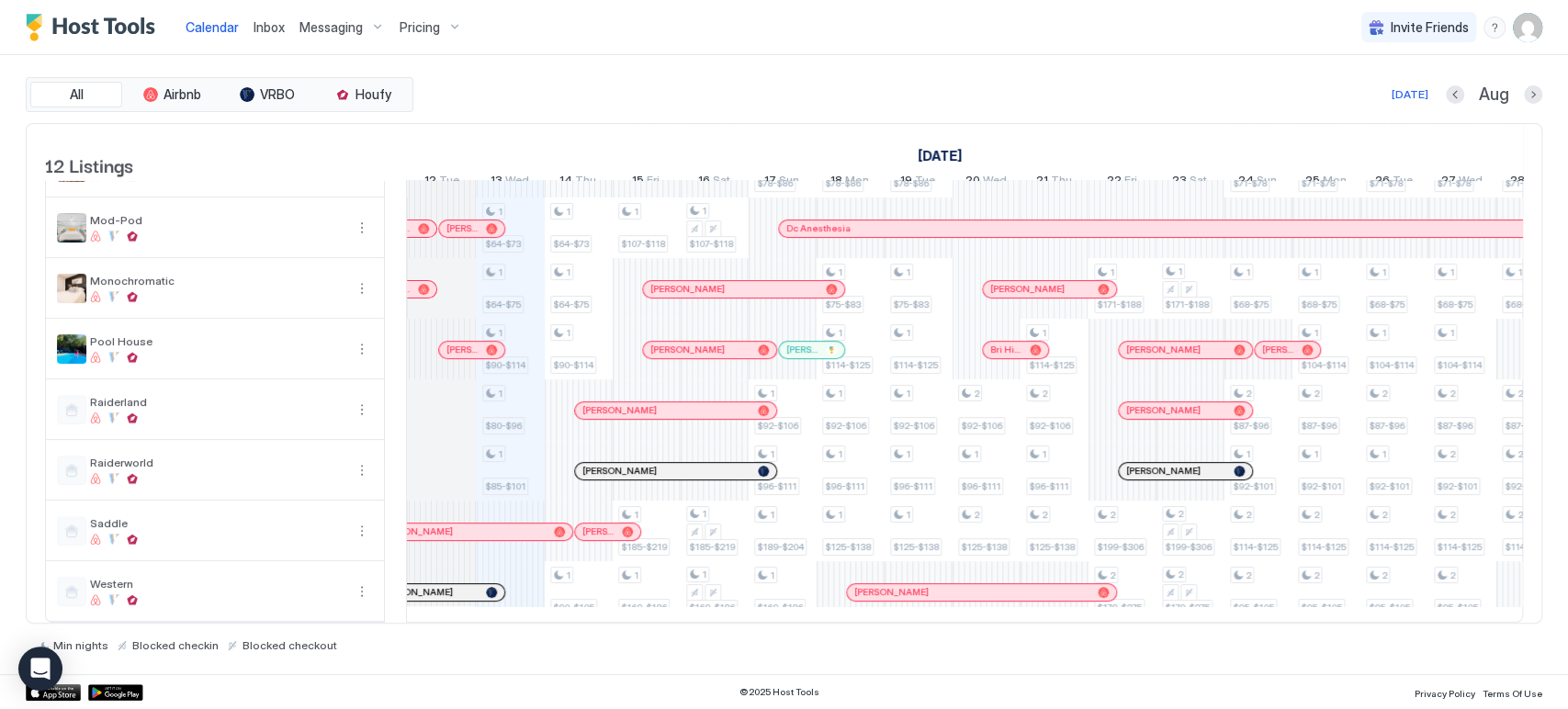
click at [491, 525] on div "[PERSON_NAME]" at bounding box center [462, 531] width 168 height 12
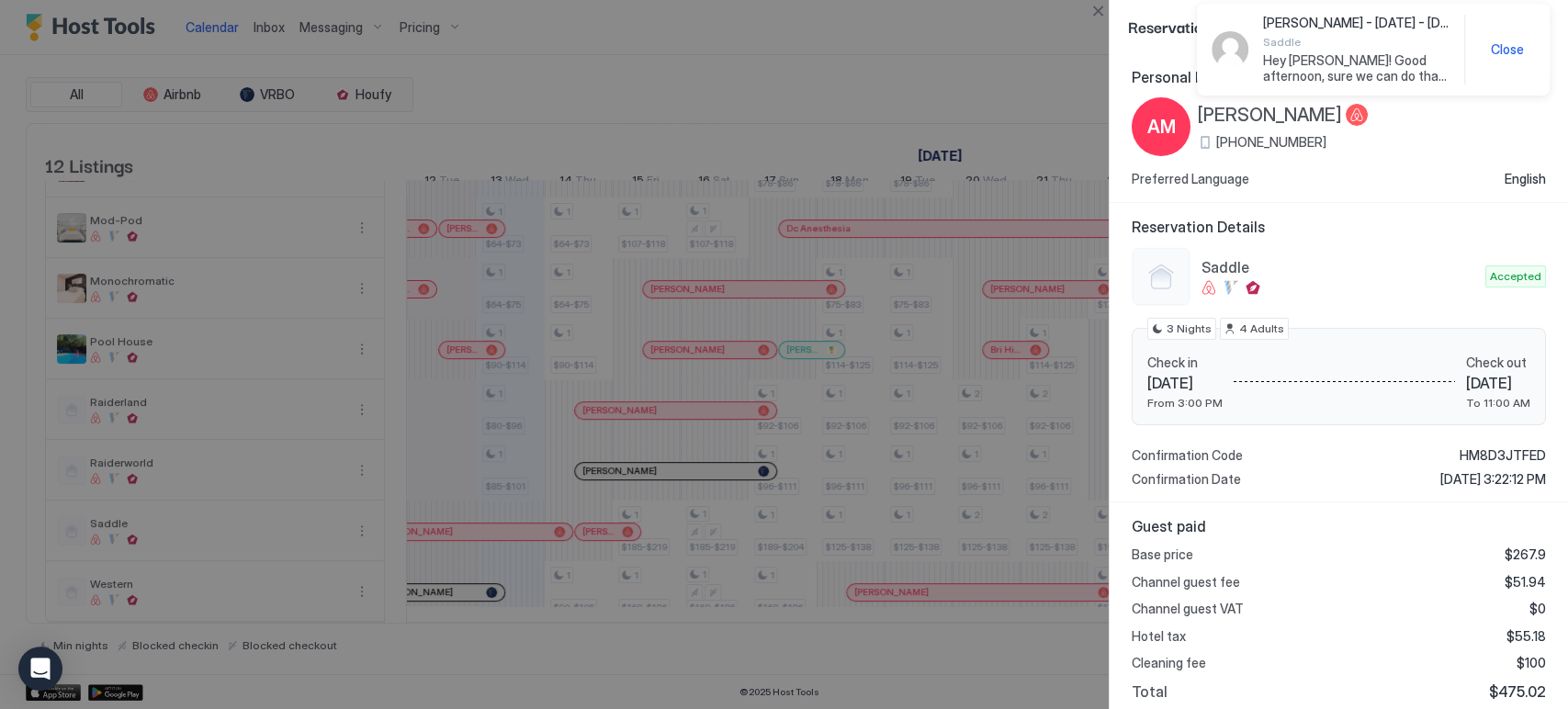
click at [1099, 13] on button "Close" at bounding box center [1098, 11] width 22 height 22
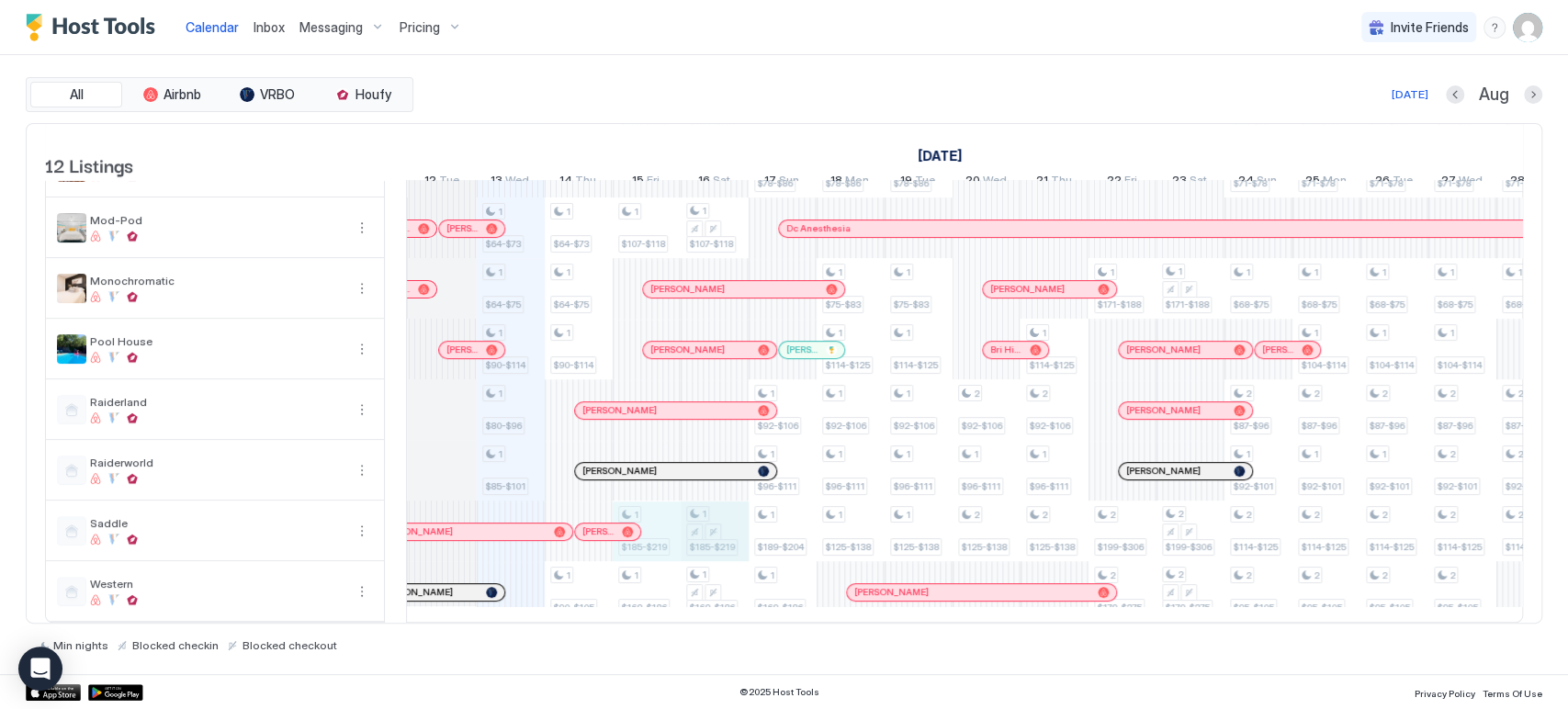
drag, startPoint x: 659, startPoint y: 520, endPoint x: 698, endPoint y: 520, distance: 39.0
click at [698, 520] on div "1 $64-$73 1 $64-$75 1 $90-$114 1 $80-$96 1 $85-$101 1 $68-$79 1 $64-$73 1 $64-$…" at bounding box center [1360, 258] width 3806 height 727
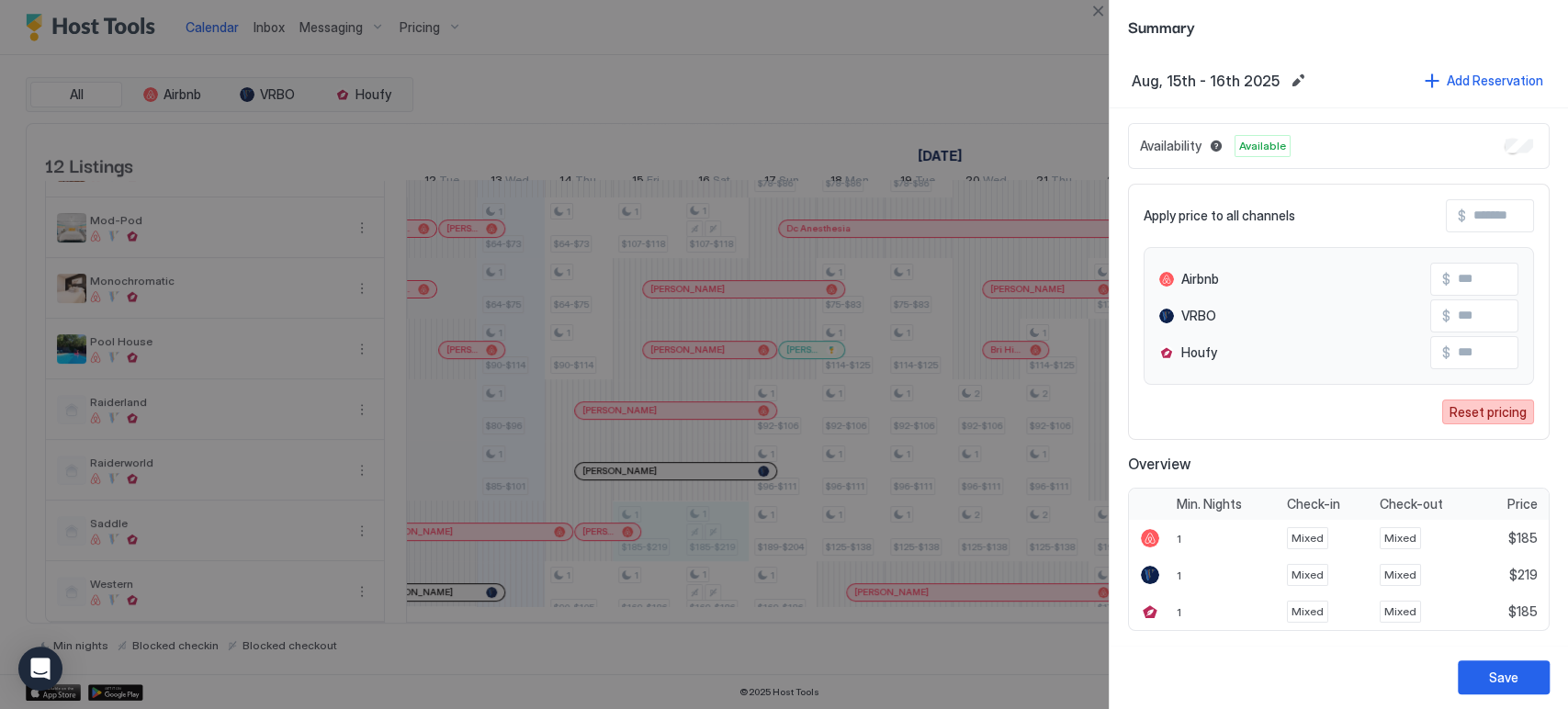
click at [1483, 402] on div "Reset pricing" at bounding box center [1487, 412] width 77 height 20
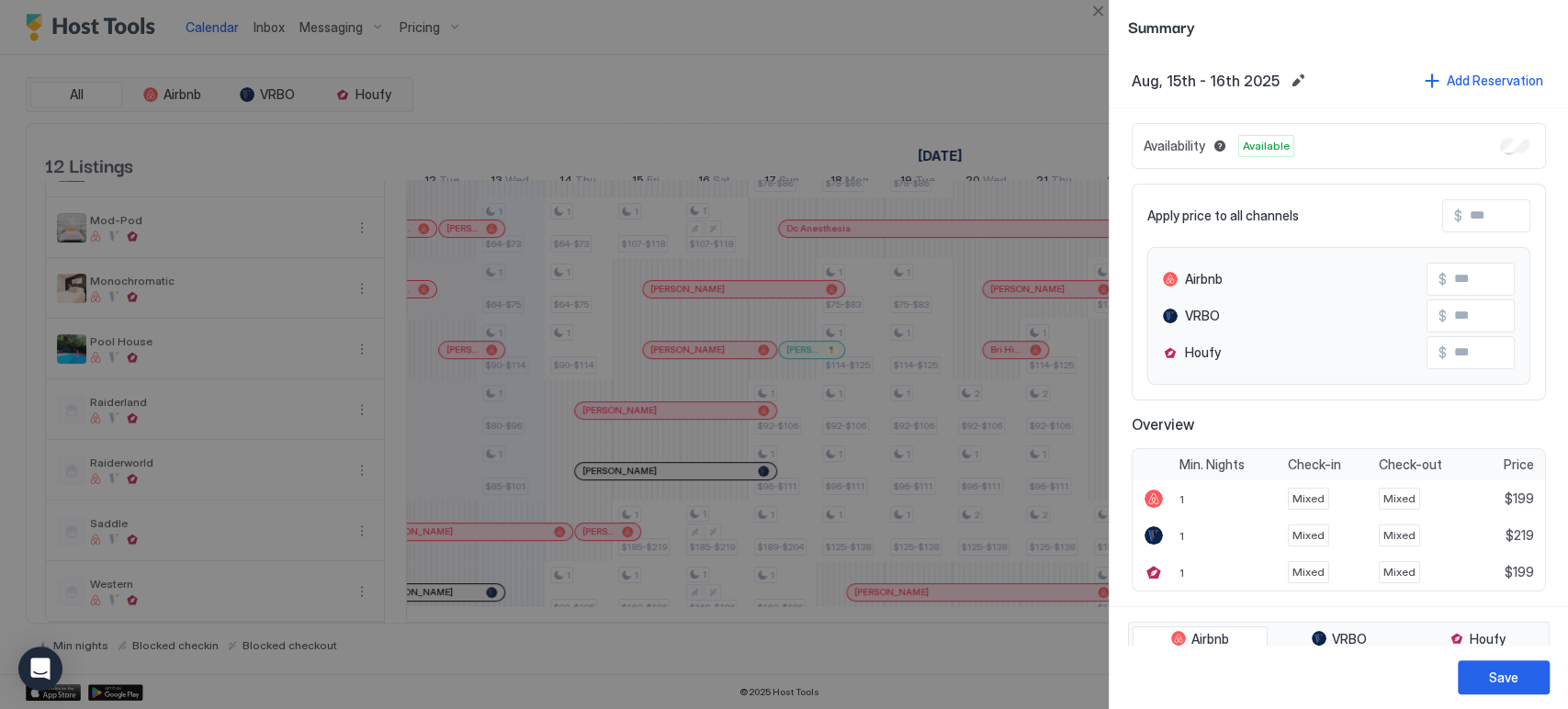
click at [1456, 273] on input "Input Field" at bounding box center [1520, 280] width 147 height 32
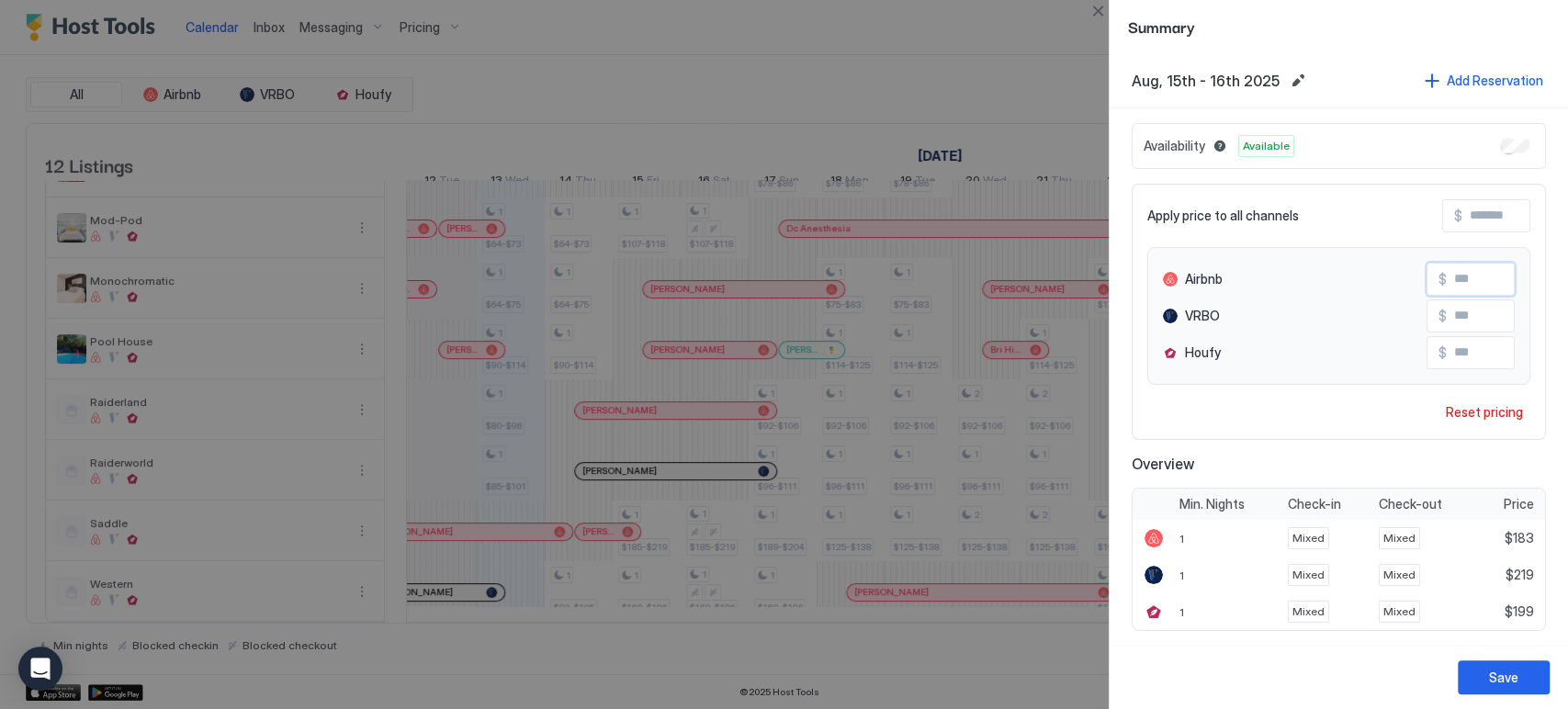
type input "***"
click at [1470, 225] on input "Input Field" at bounding box center [1535, 217] width 147 height 32
type input "*"
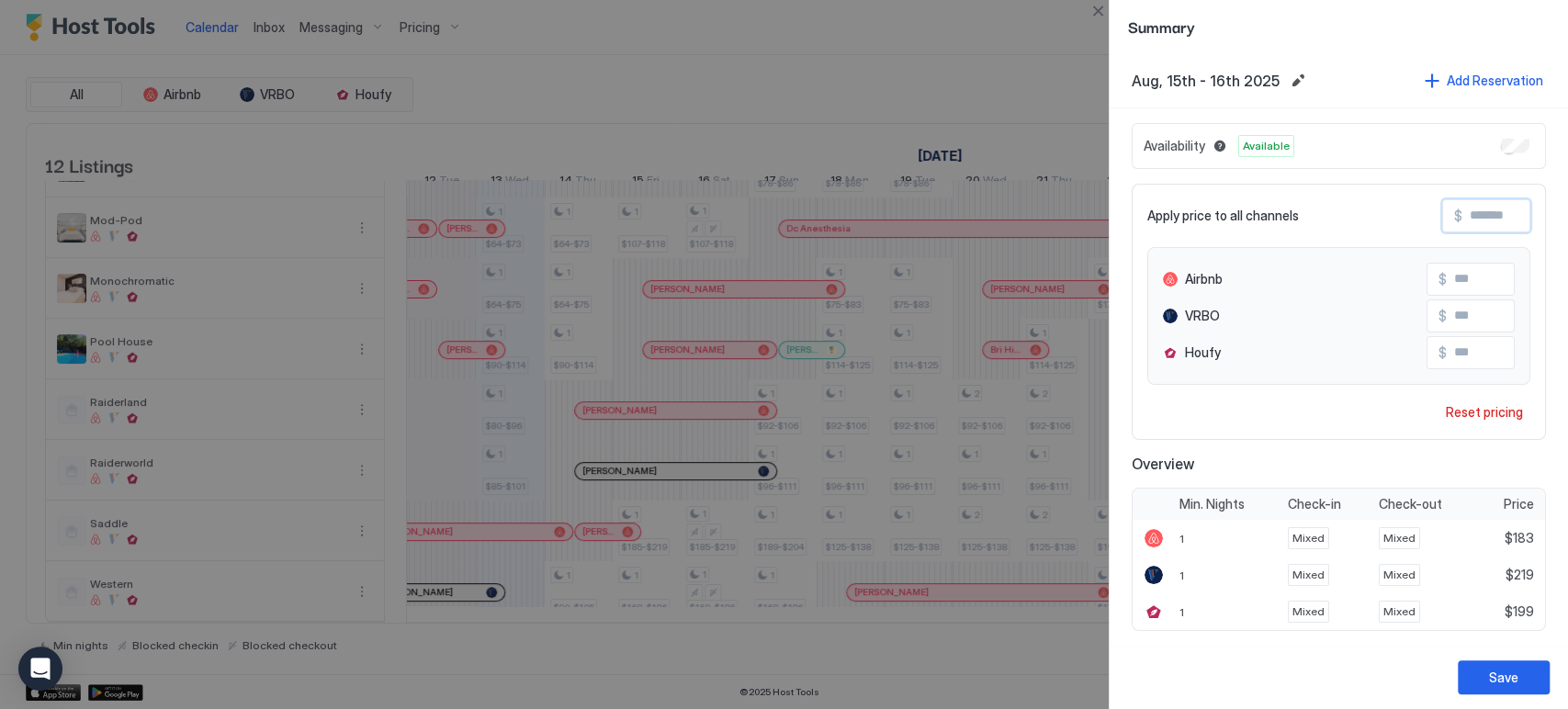
type input "*"
type input "**"
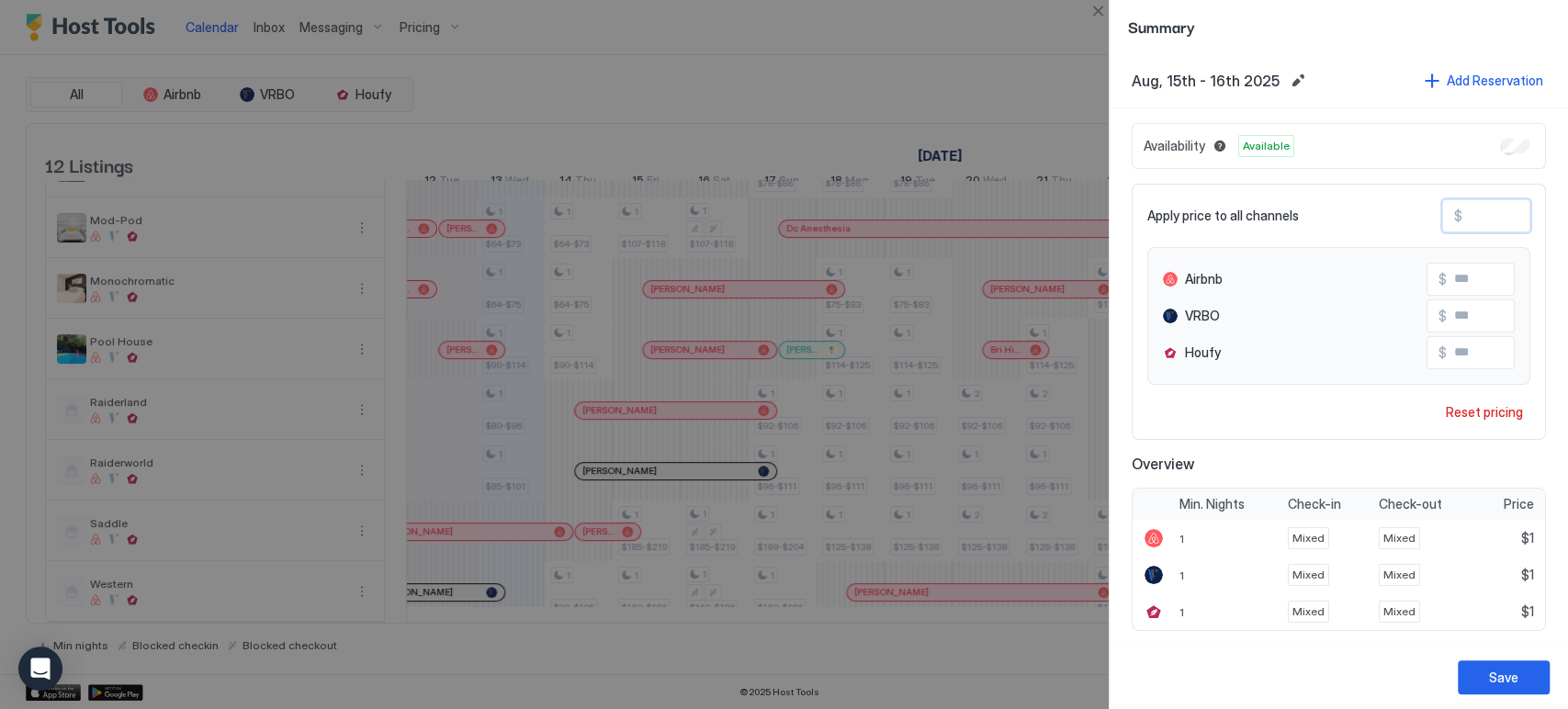
type input "***"
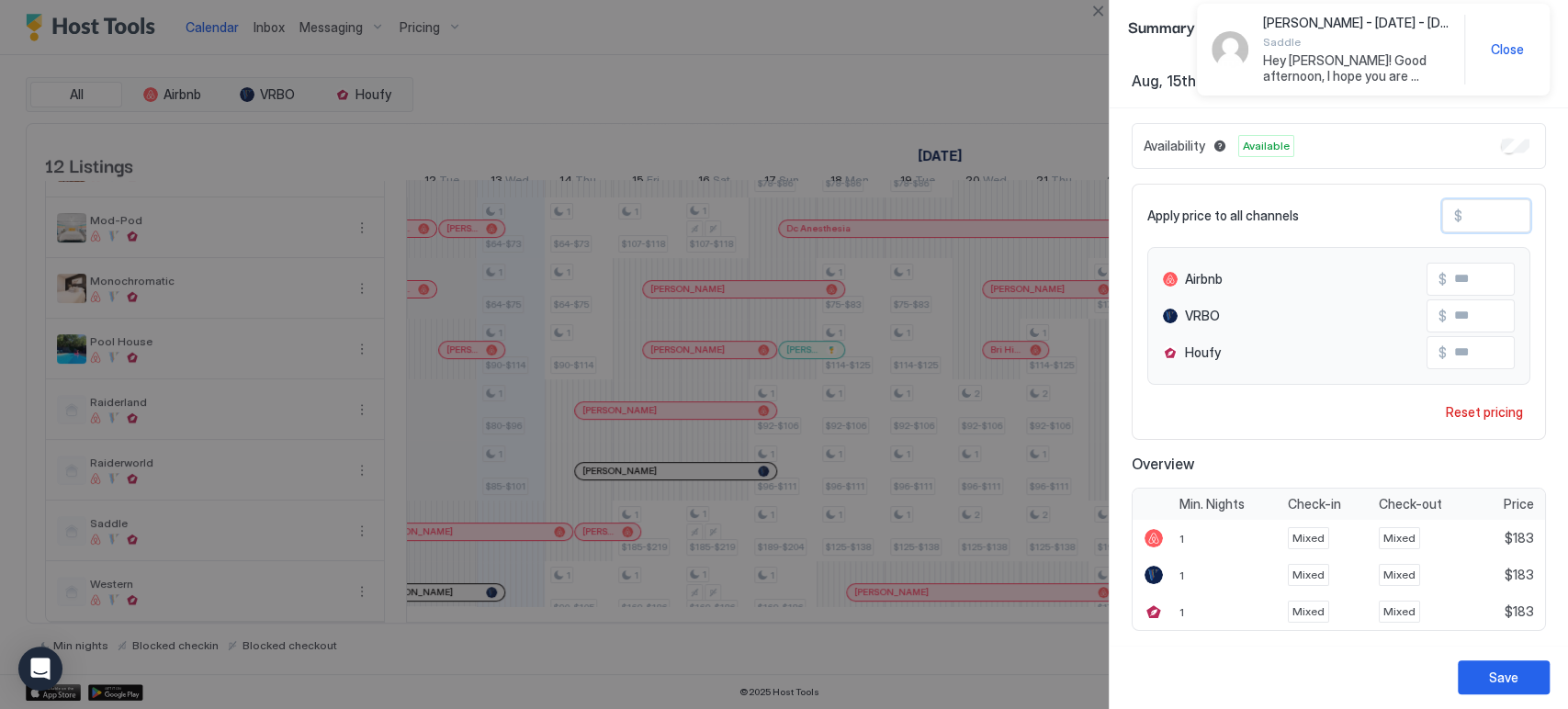
type input "***"
click at [1469, 319] on input "***" at bounding box center [1520, 316] width 147 height 32
click at [1510, 677] on div "Save" at bounding box center [1504, 677] width 30 height 20
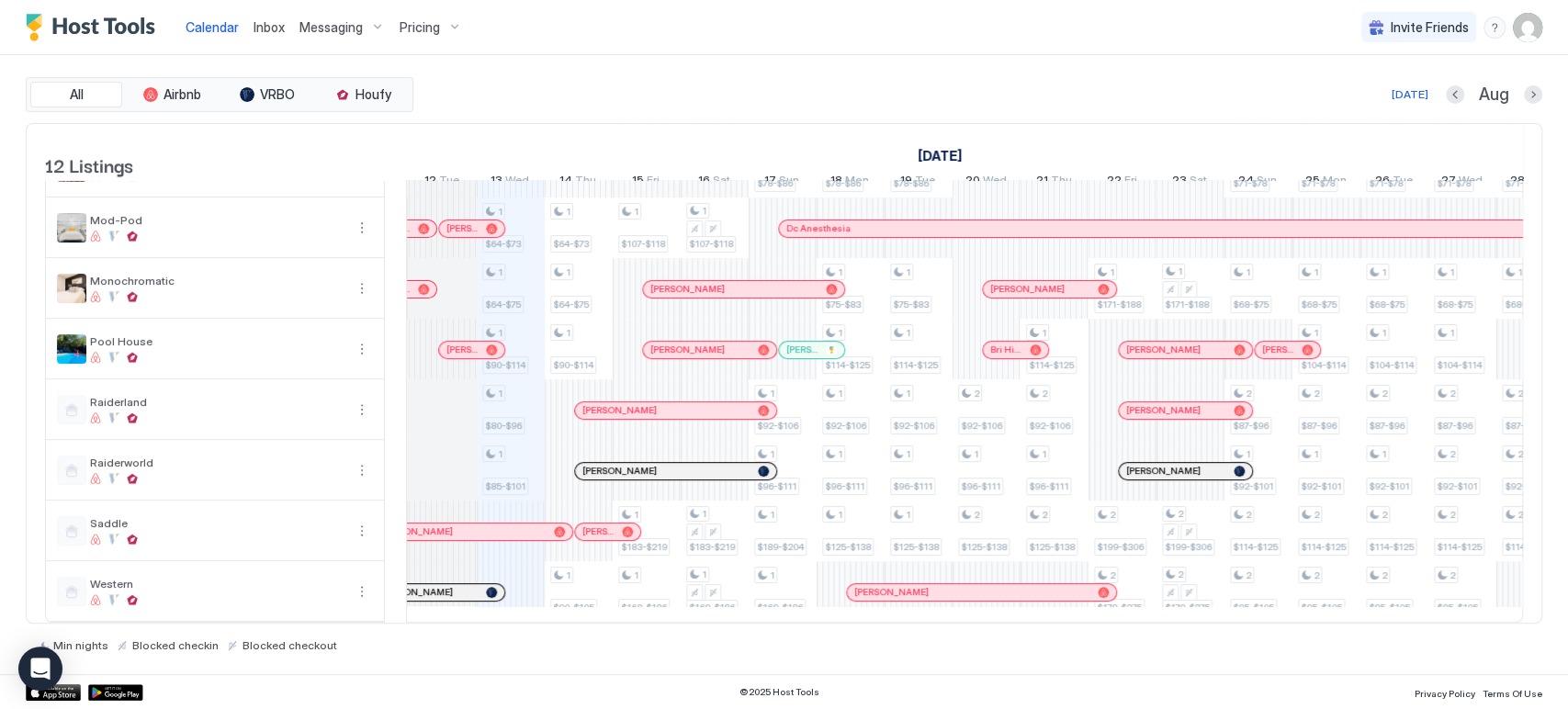
scroll to position [0, 0]
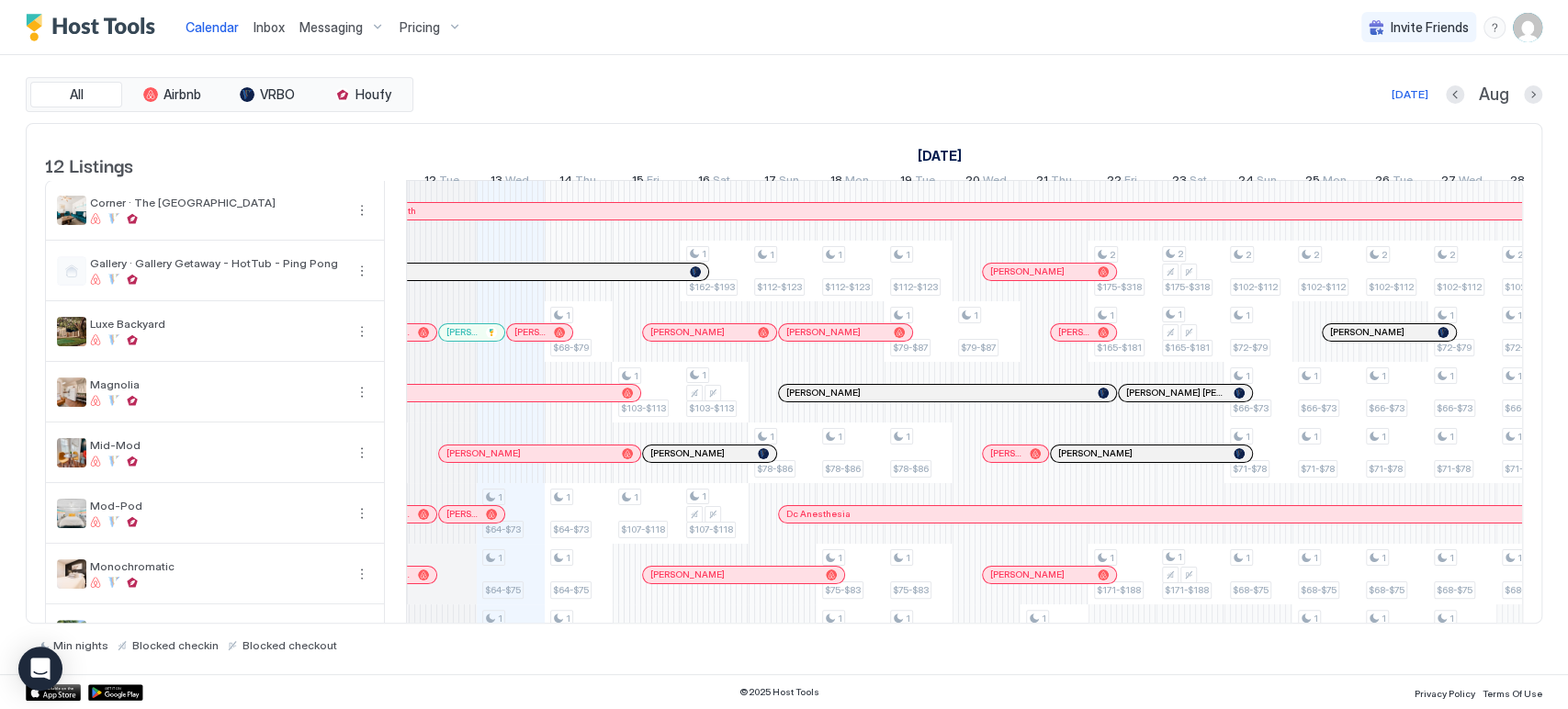
click at [1534, 93] on button "Next month" at bounding box center [1533, 95] width 19 height 19
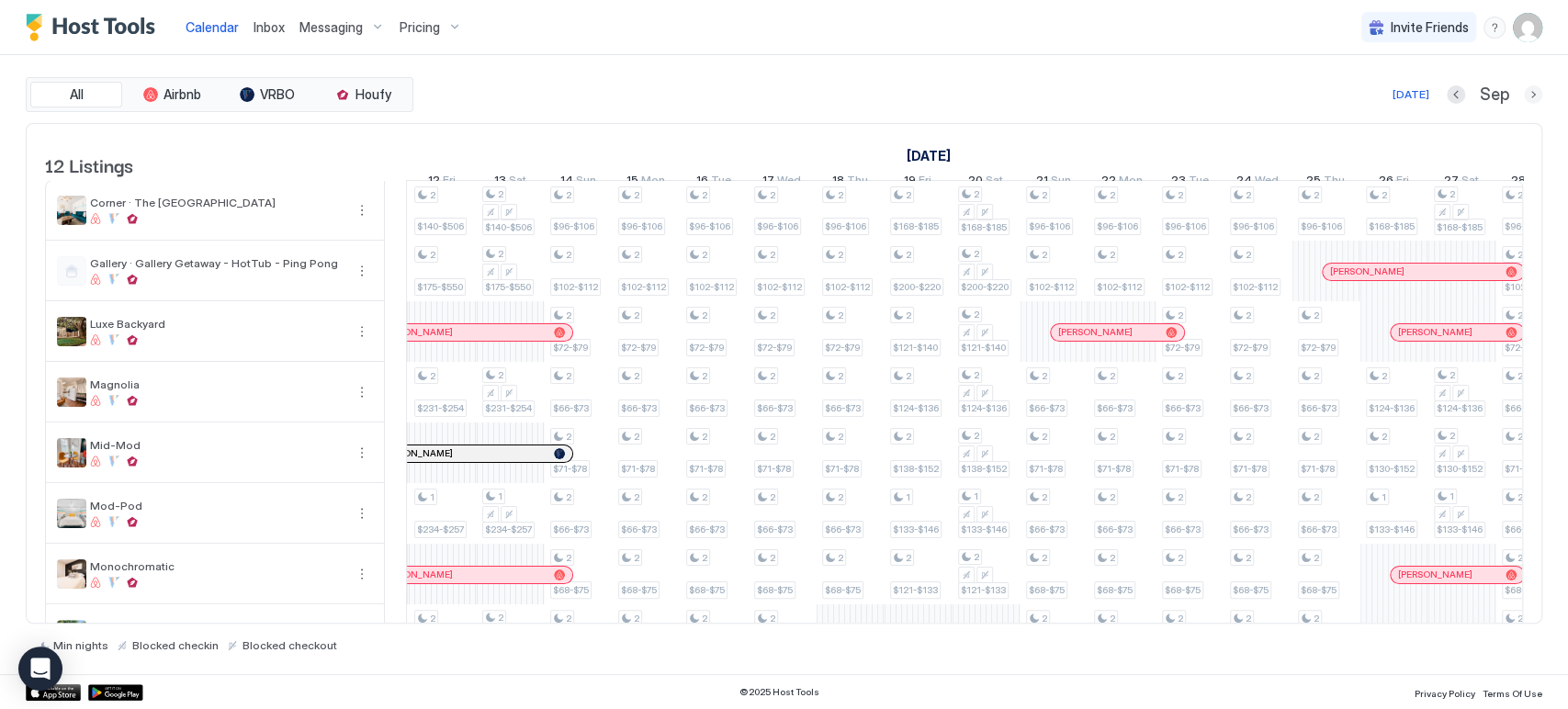
click at [1534, 93] on button "Next month" at bounding box center [1533, 95] width 19 height 19
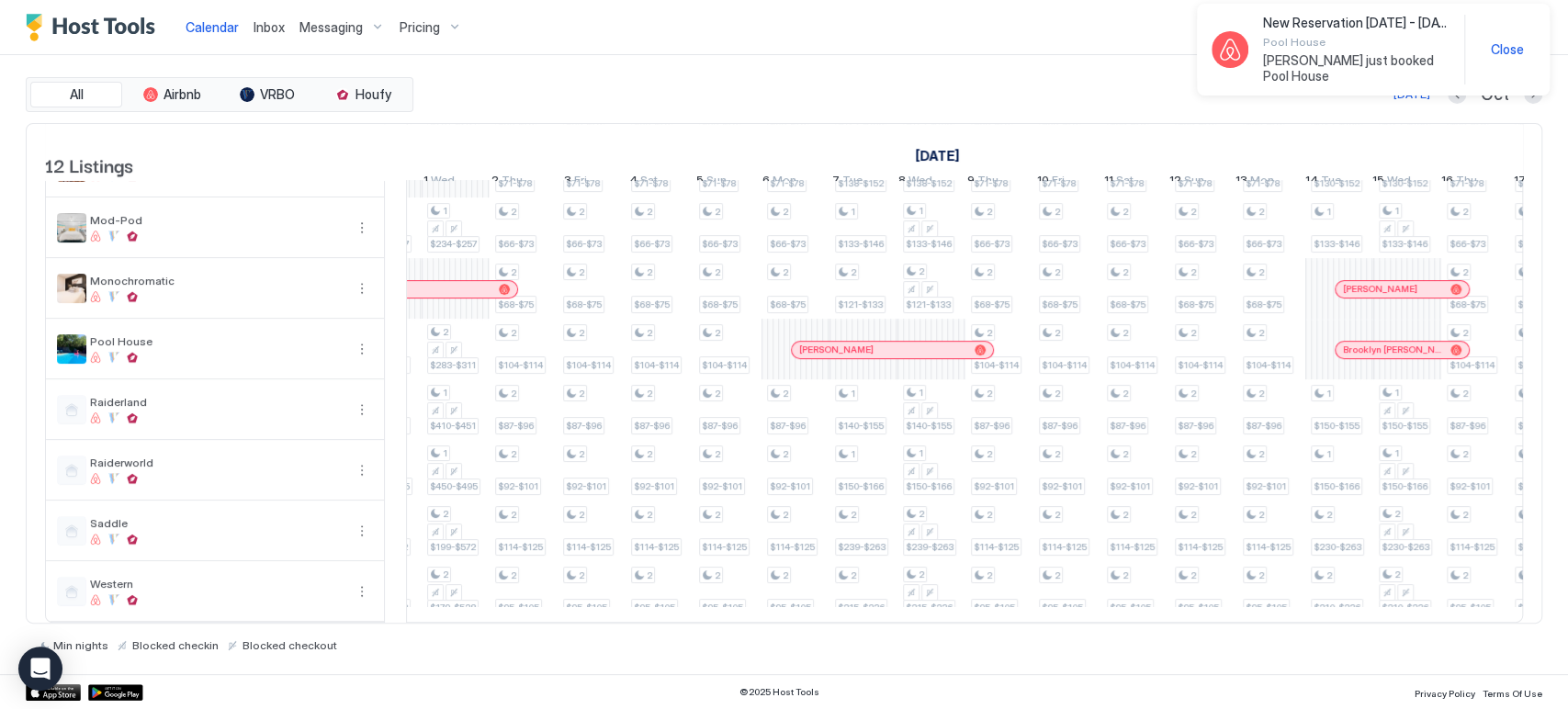
scroll to position [0, 1496]
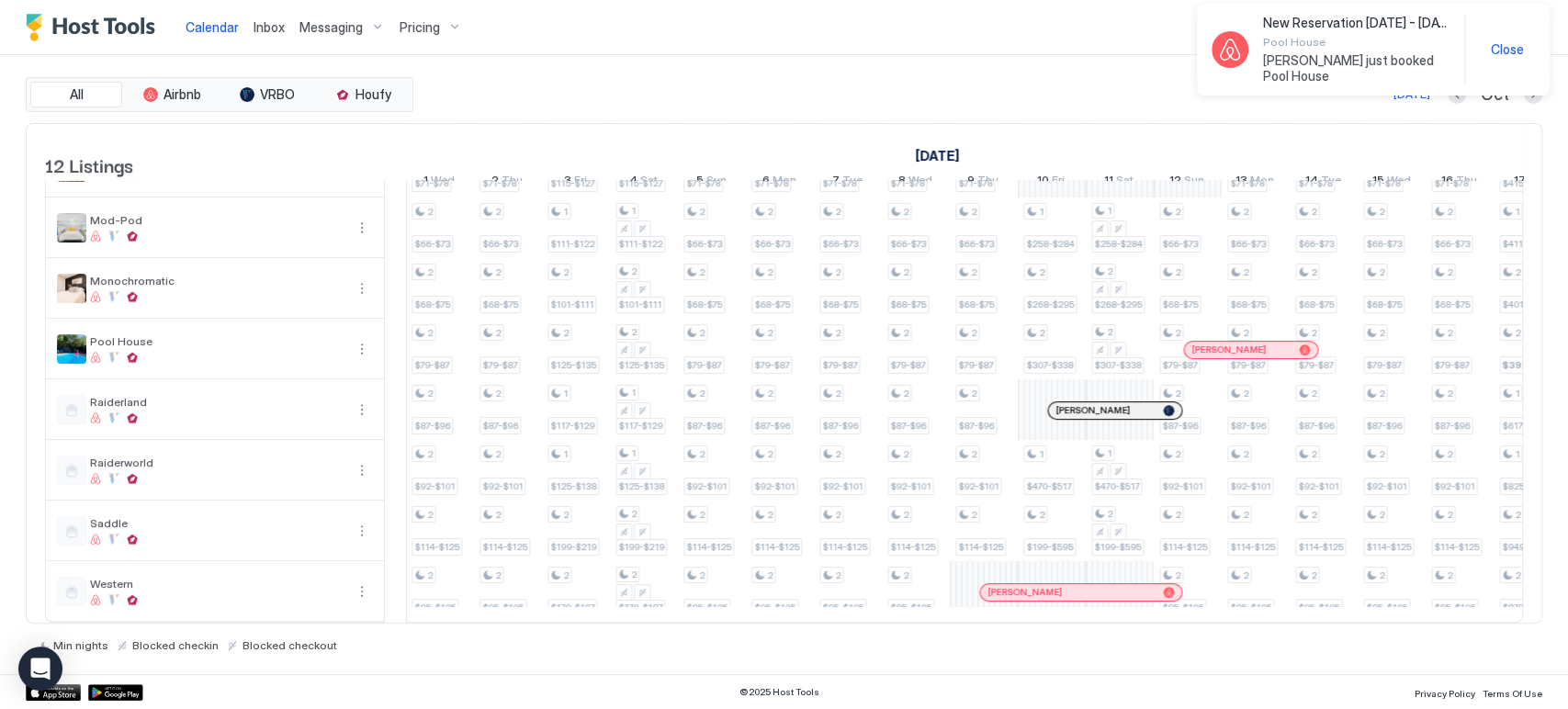
click at [424, 37] on div "Pricing" at bounding box center [430, 28] width 77 height 32
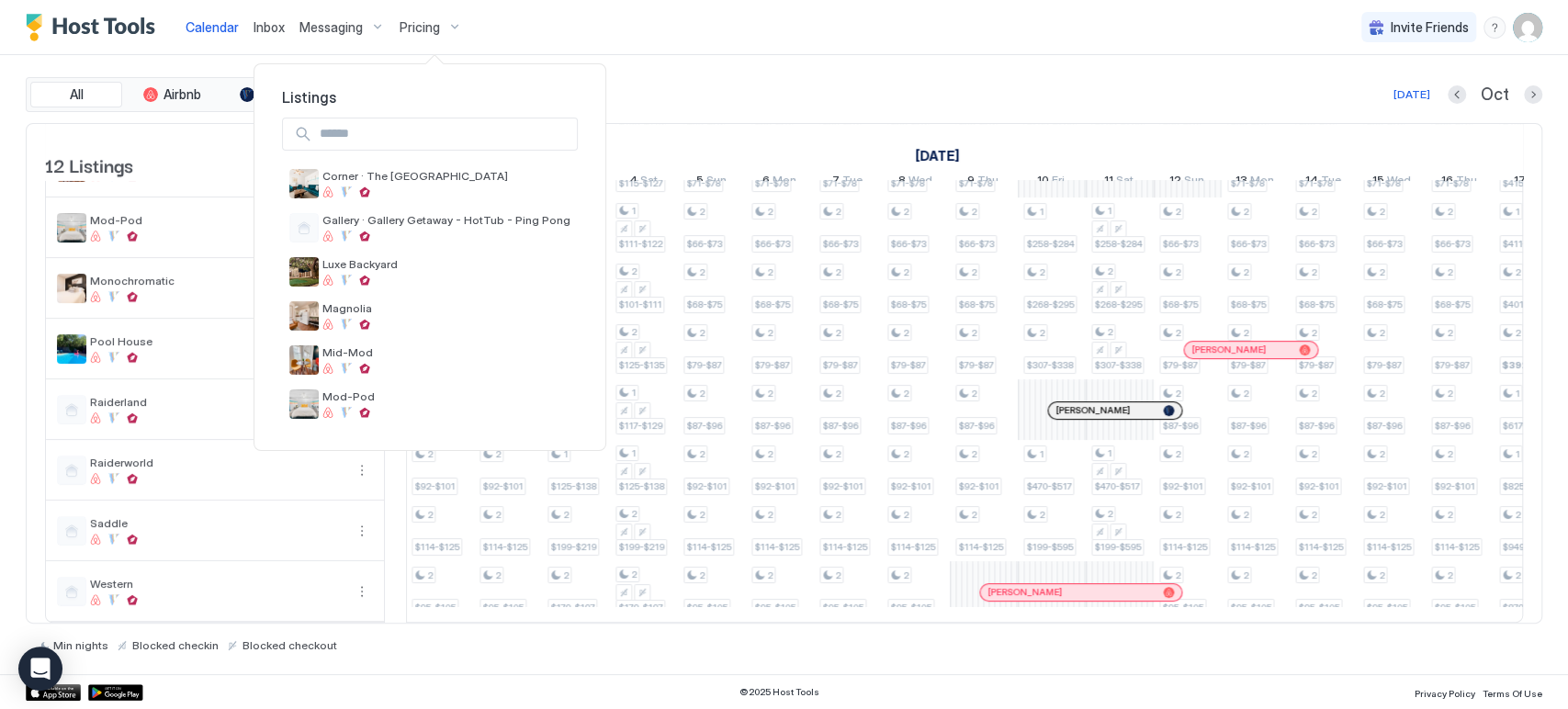
scroll to position [257, 0]
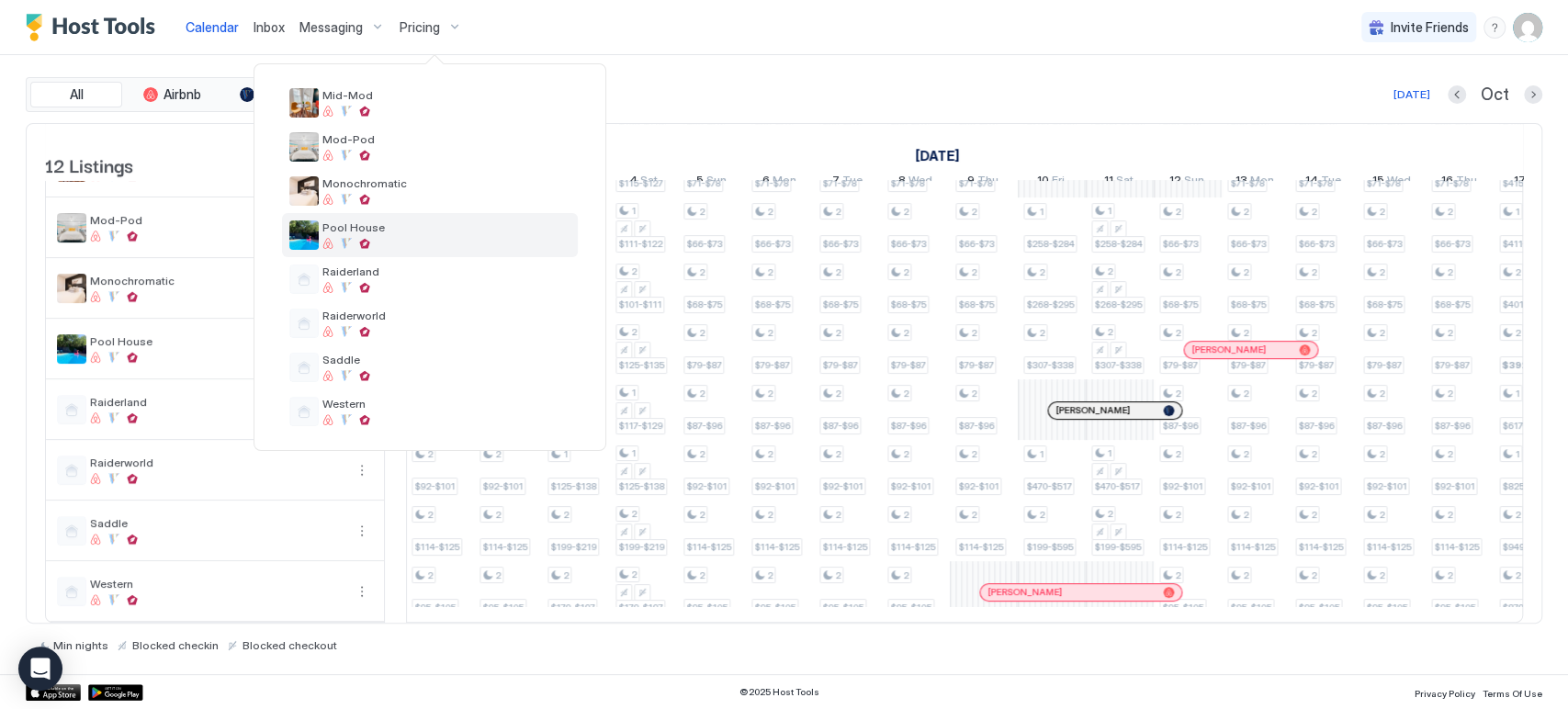
click at [427, 235] on div "Pool House" at bounding box center [430, 234] width 295 height 44
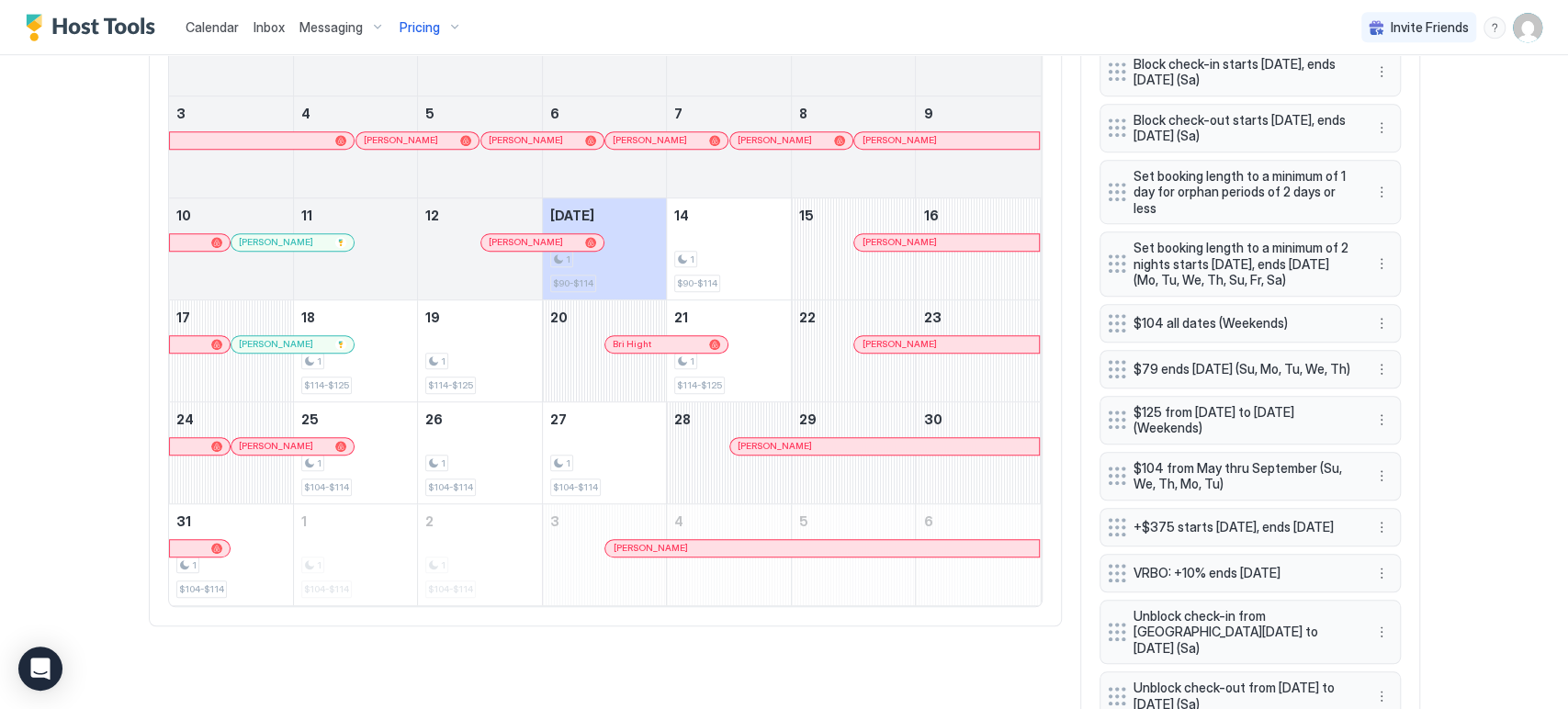
scroll to position [728, 0]
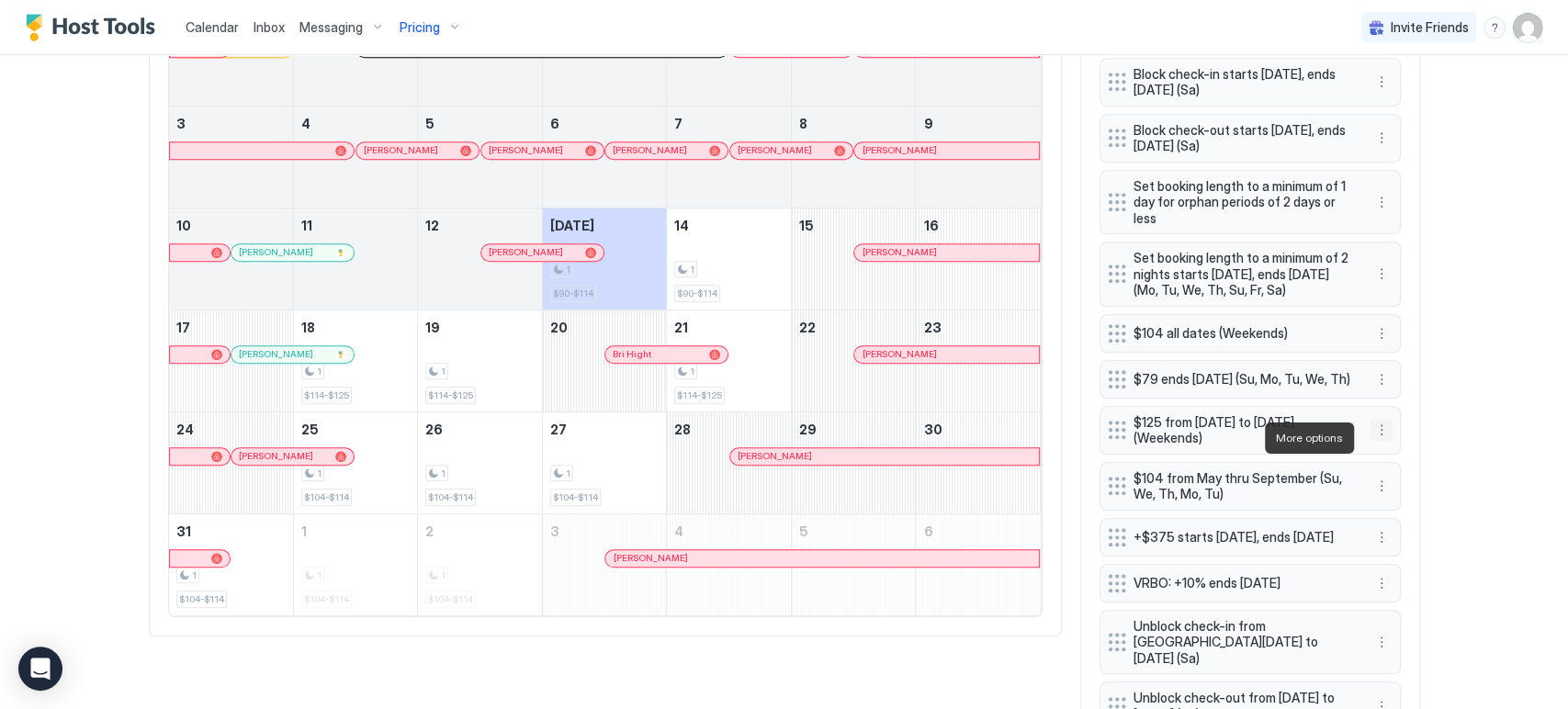
click at [1371, 433] on button "More options" at bounding box center [1381, 430] width 22 height 22
click at [1451, 400] on div at bounding box center [784, 354] width 1568 height 709
click at [1371, 492] on button "More options" at bounding box center [1381, 486] width 22 height 22
click at [1396, 520] on span "Edit" at bounding box center [1401, 519] width 20 height 14
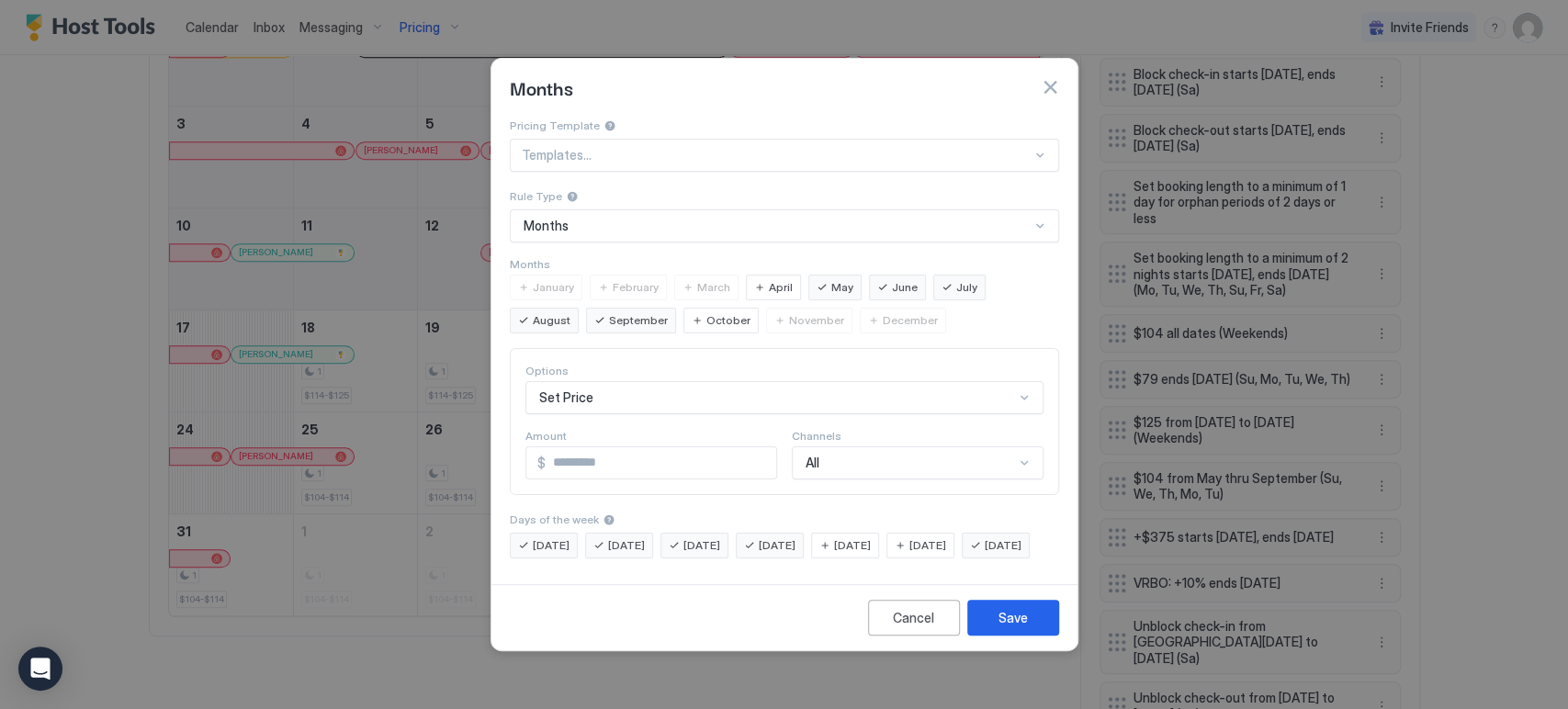
click at [684, 313] on div "October" at bounding box center [721, 321] width 75 height 26
click at [1000, 627] on div "Save" at bounding box center [1013, 617] width 30 height 20
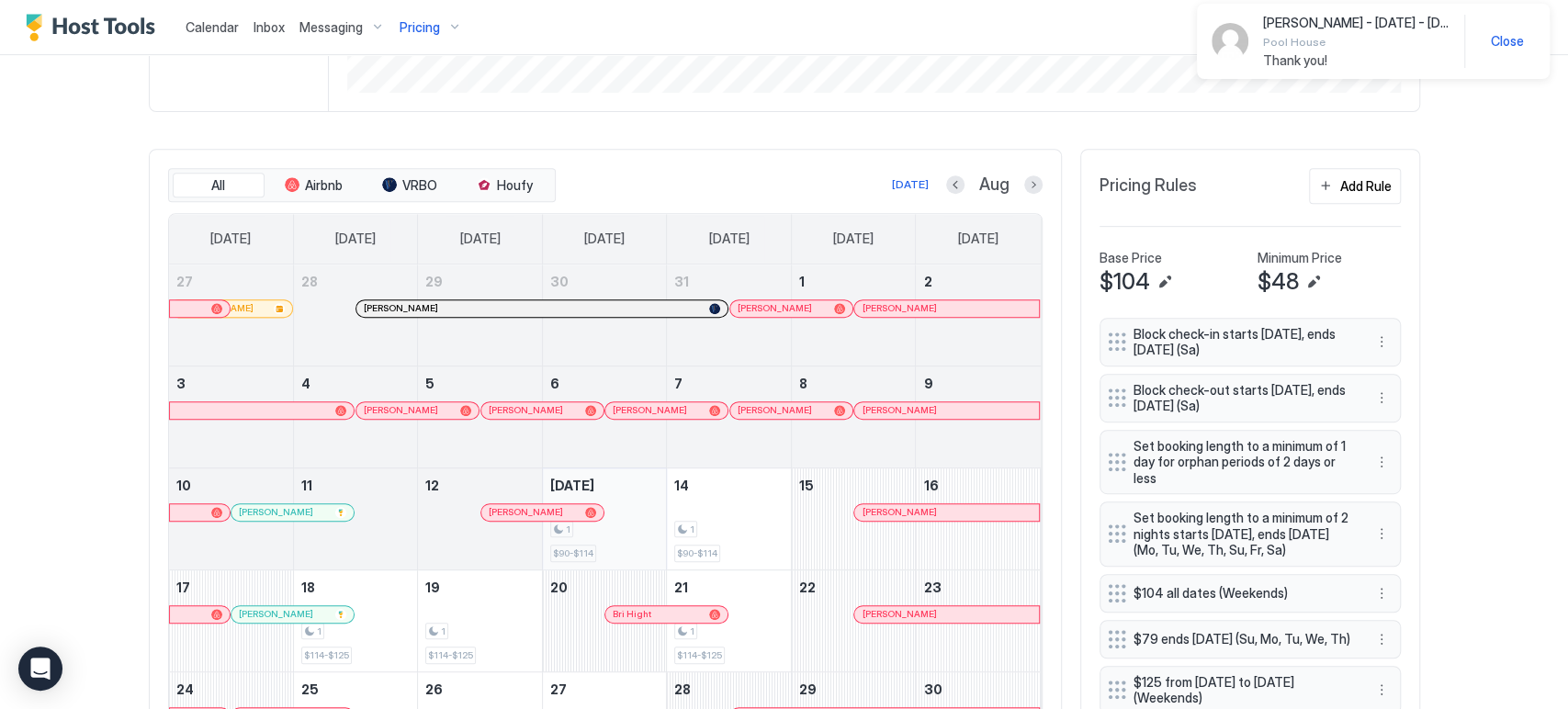
scroll to position [217, 0]
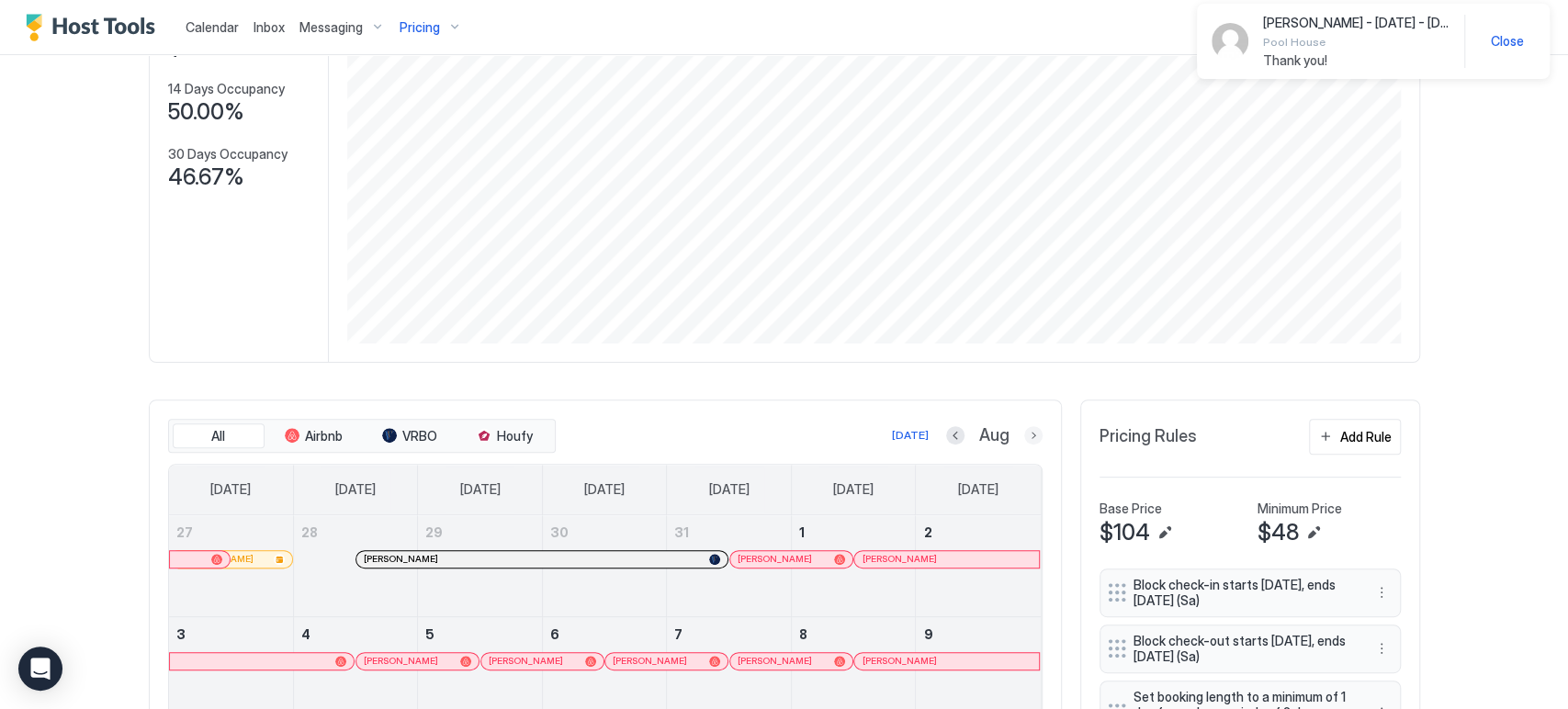
click at [1028, 435] on button "Next month" at bounding box center [1033, 436] width 19 height 19
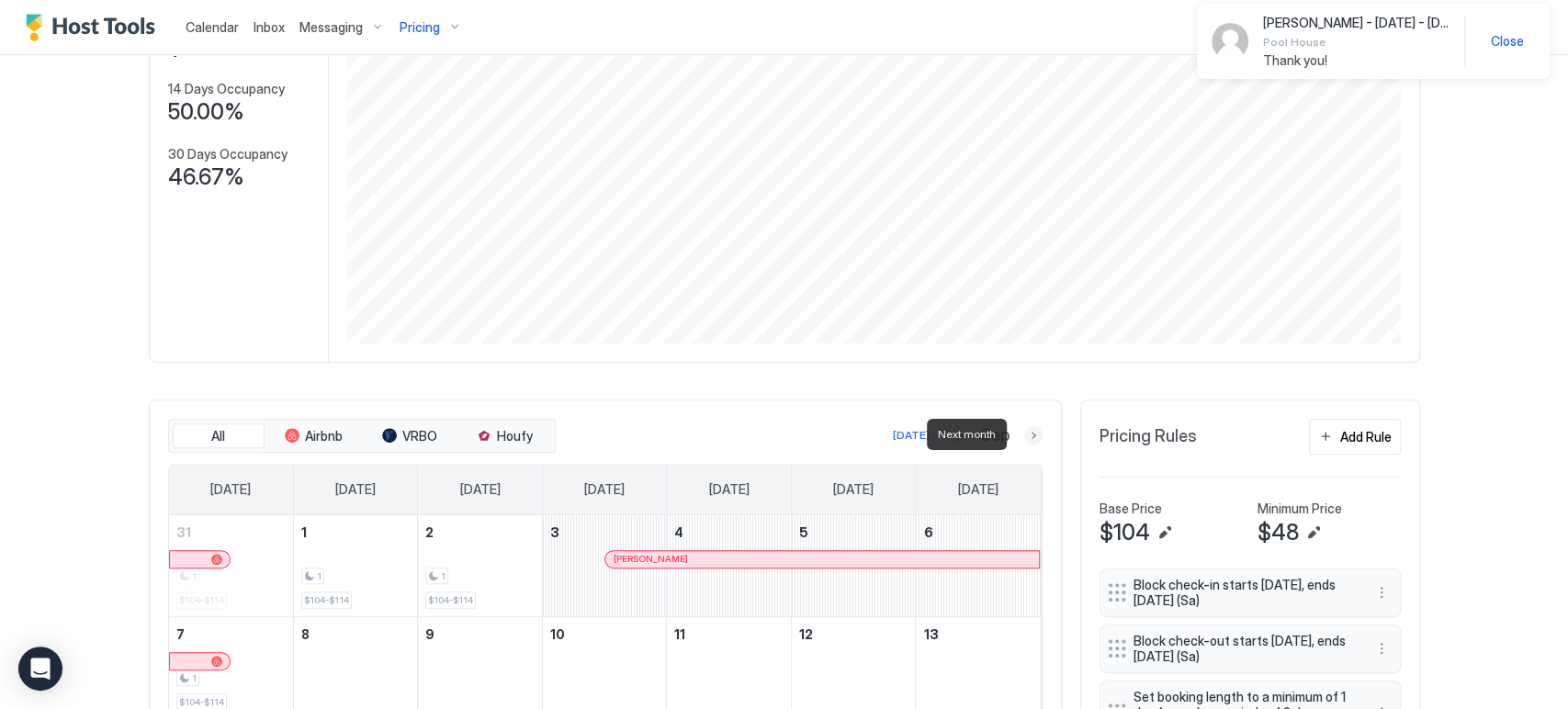
click at [1028, 435] on button "Next month" at bounding box center [1033, 436] width 19 height 19
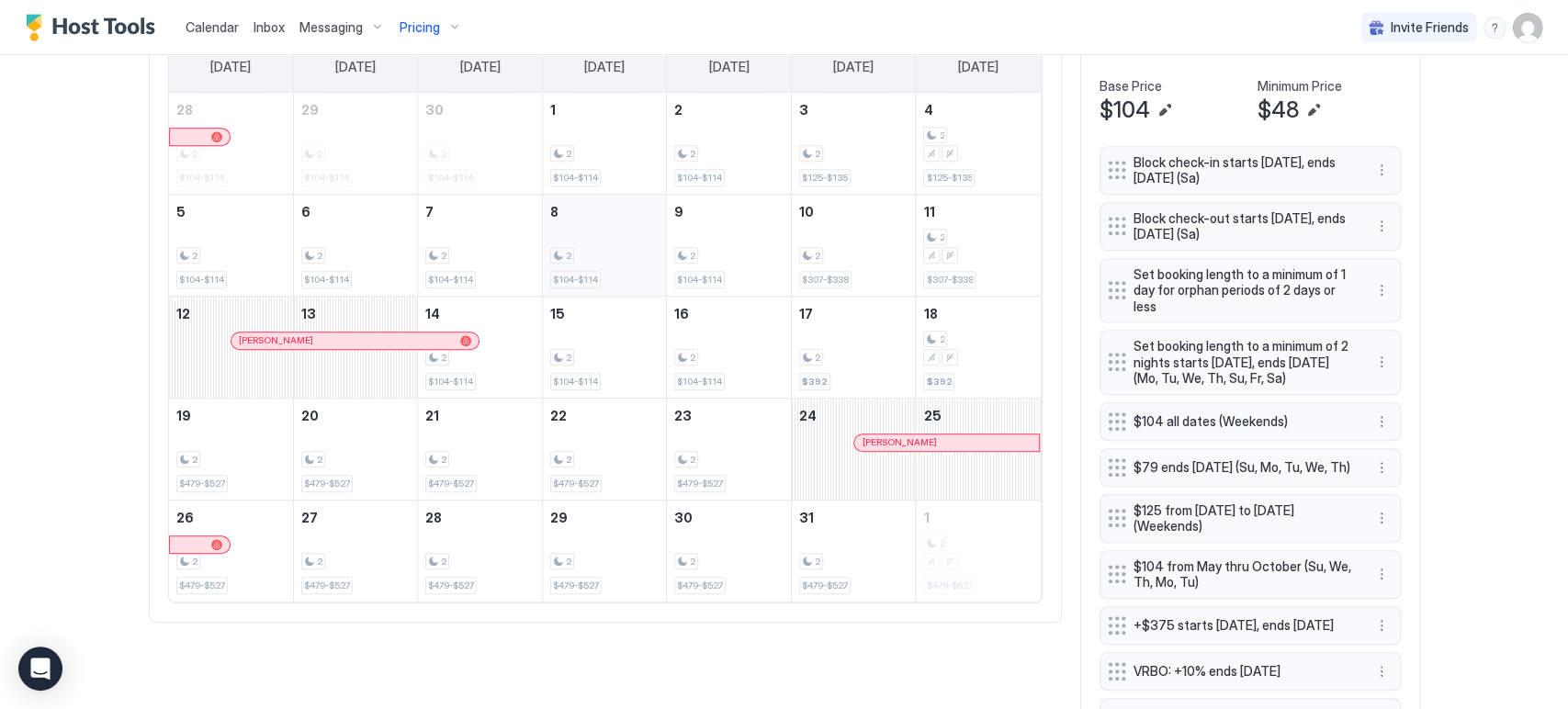
scroll to position [523, 0]
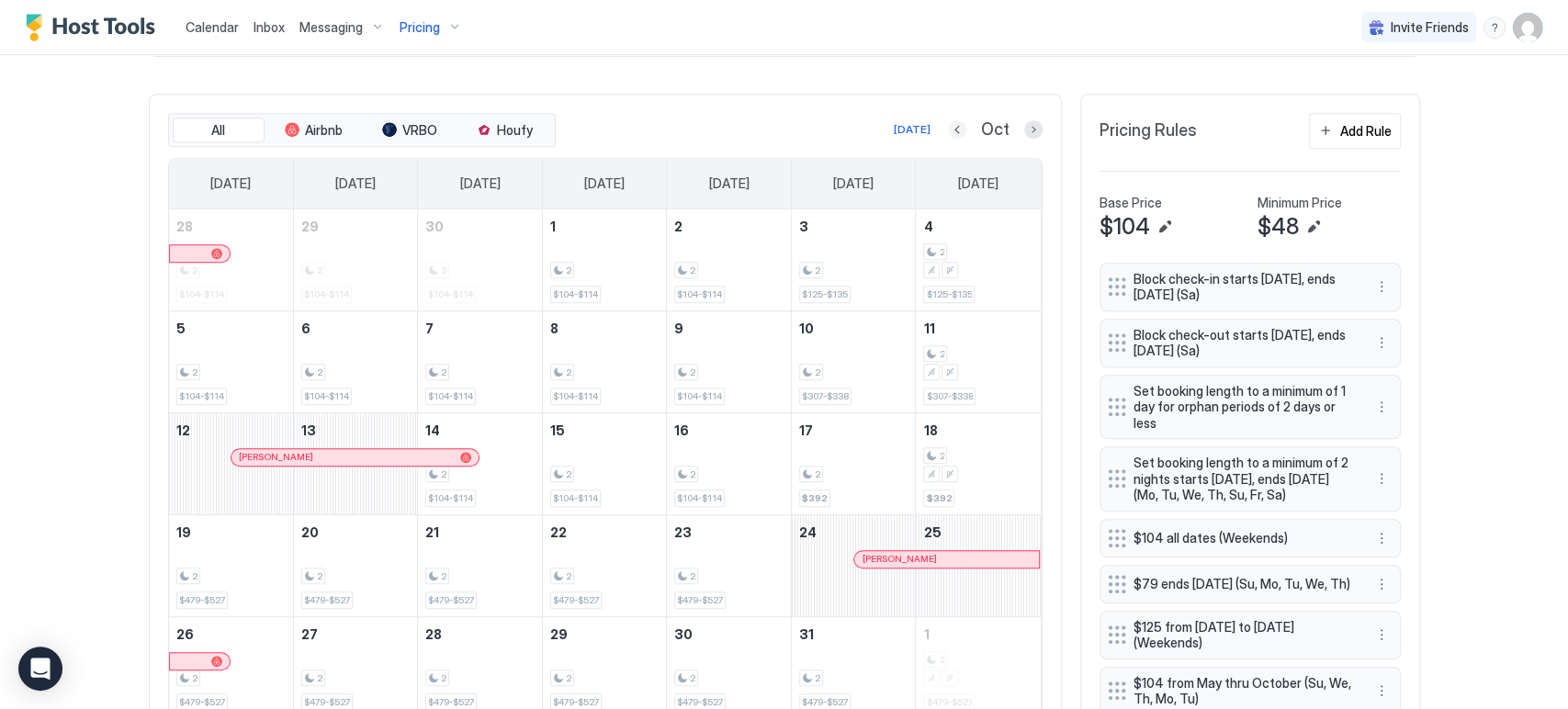
click at [948, 126] on button "Previous month" at bounding box center [957, 130] width 19 height 19
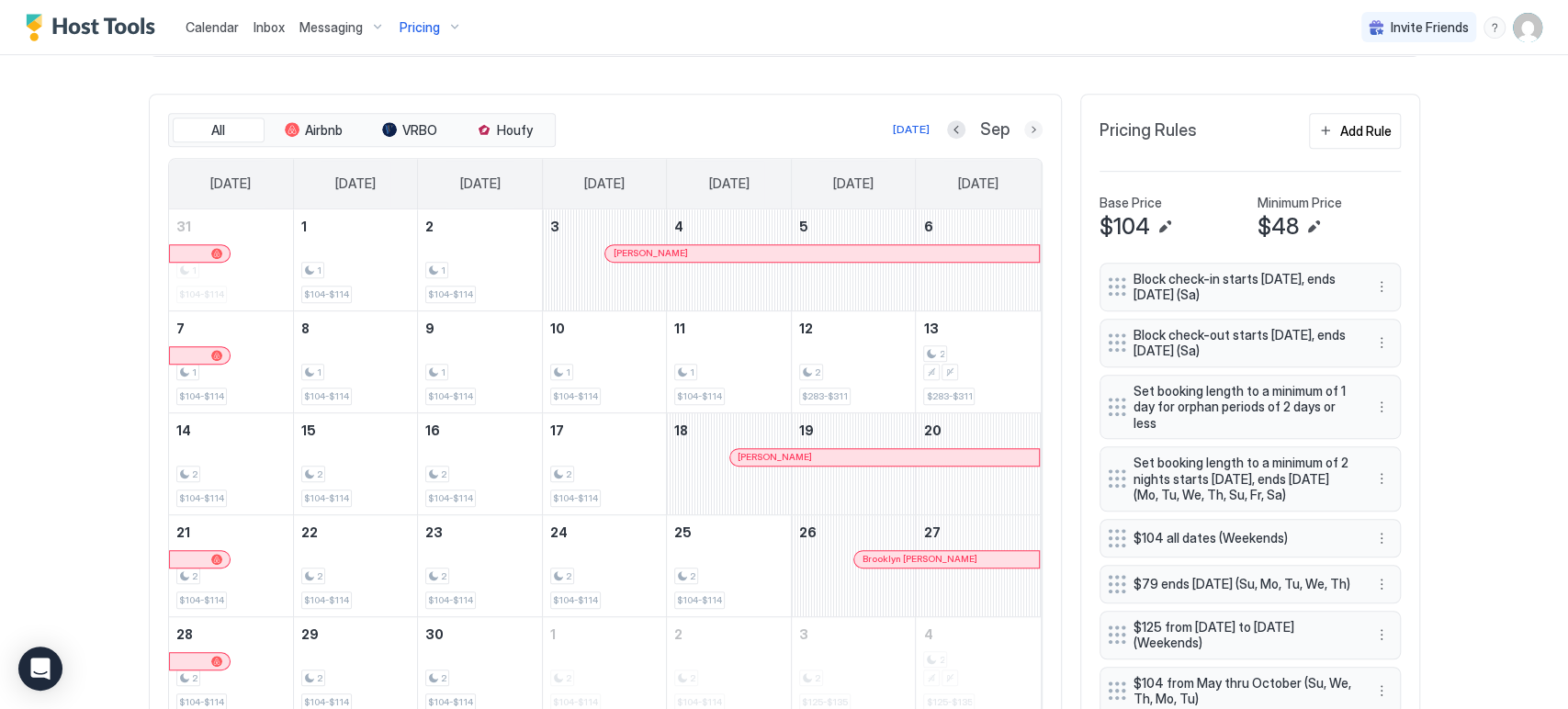
click at [1028, 132] on button "Next month" at bounding box center [1033, 130] width 19 height 19
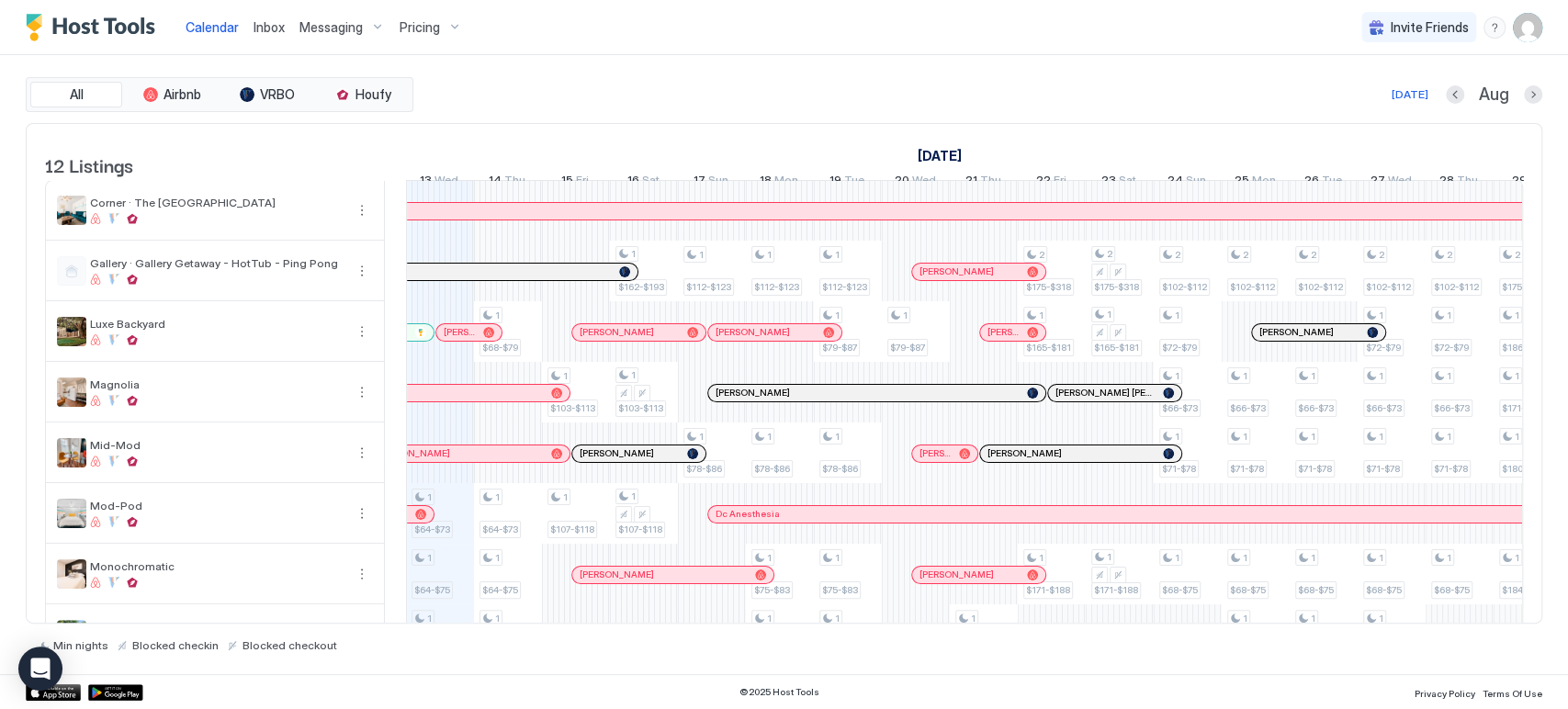
click at [282, 28] on div "Inbox" at bounding box center [268, 27] width 46 height 34
click at [271, 28] on span "Inbox" at bounding box center [269, 27] width 32 height 16
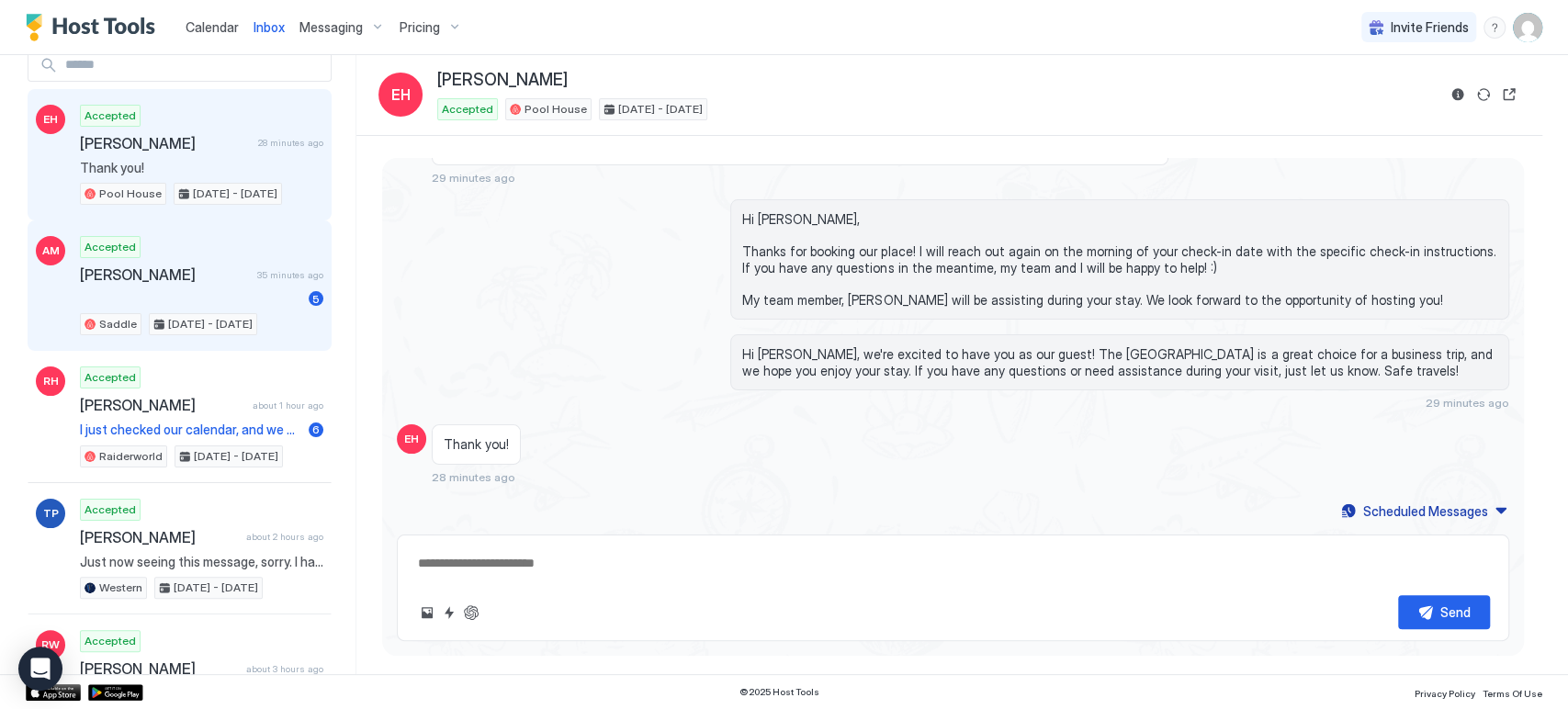
scroll to position [81, 0]
drag, startPoint x: 241, startPoint y: 374, endPoint x: 165, endPoint y: 266, distance: 132.1
click at [165, 266] on span "[PERSON_NAME]" at bounding box center [164, 272] width 170 height 19
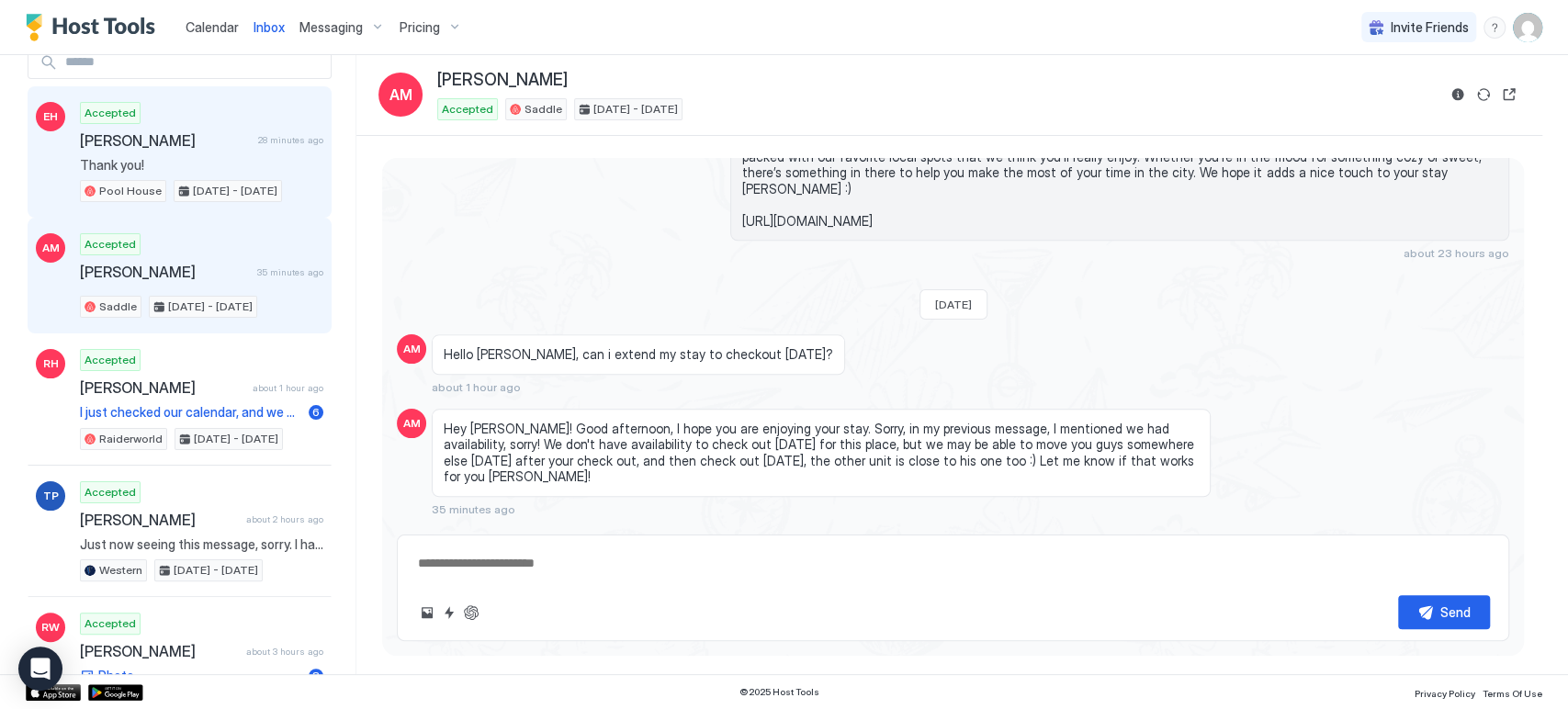
click at [220, 150] on div "Accepted Eric Hozempa 28 minutes ago Thank you! Pool House Oct 12 - 14, 2025" at bounding box center [202, 152] width 243 height 101
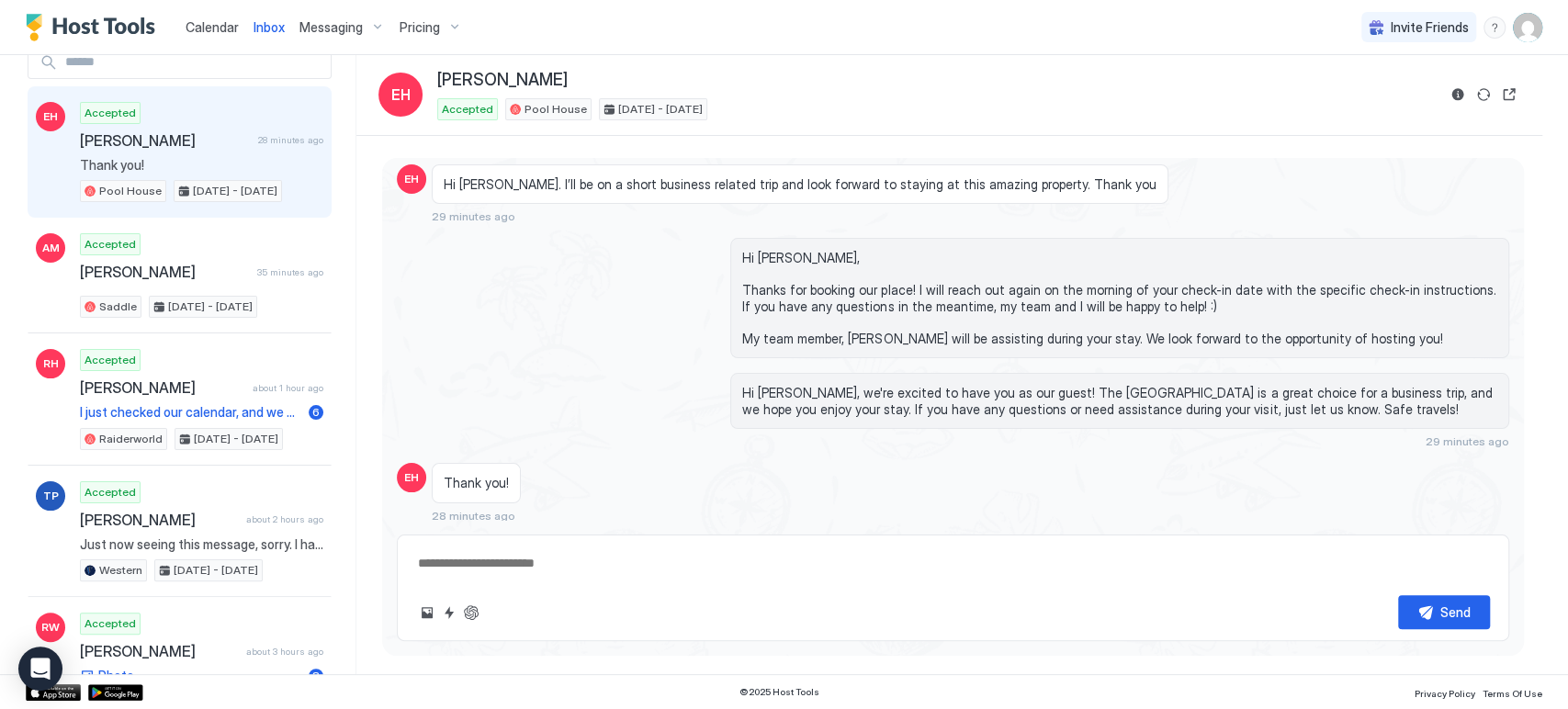
scroll to position [154, 0]
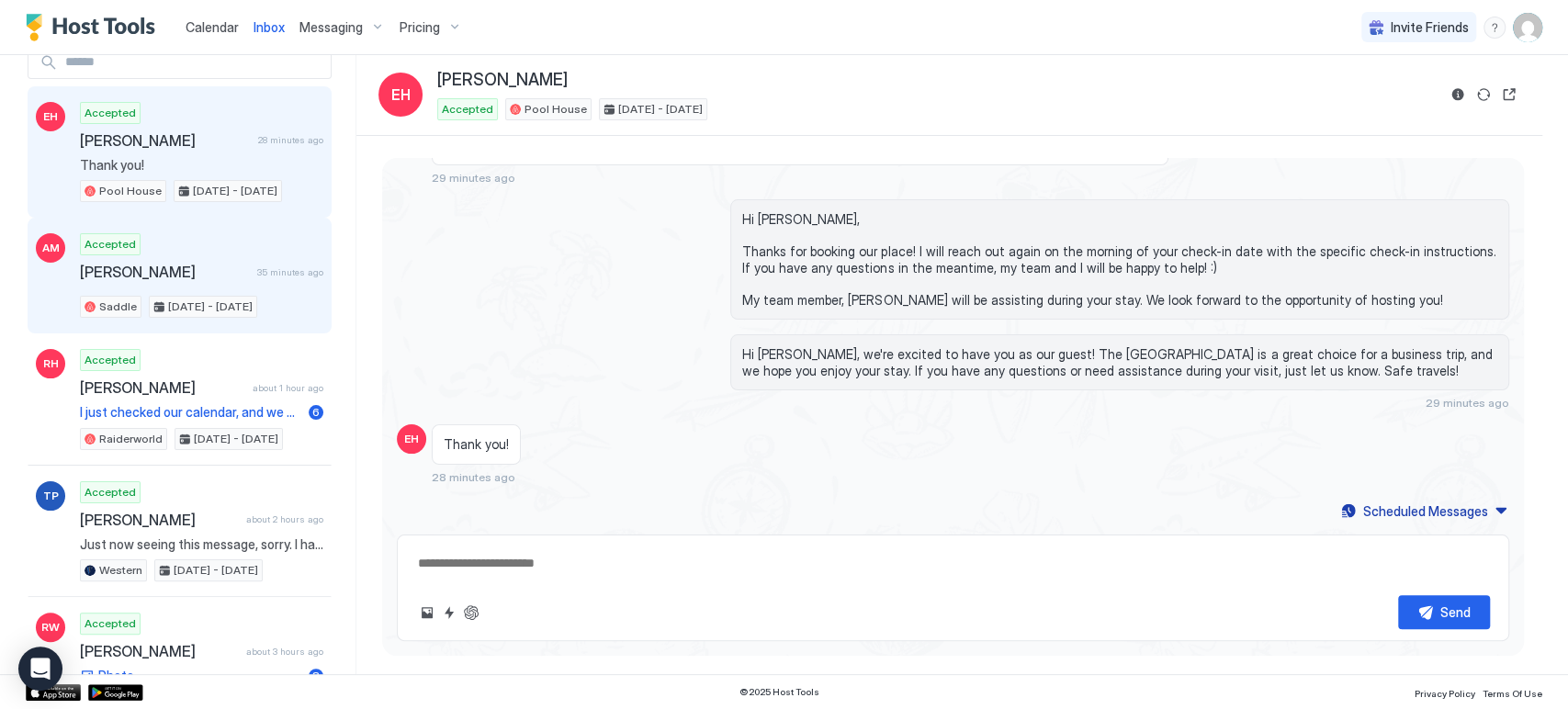
click at [215, 264] on span "[PERSON_NAME]" at bounding box center [164, 272] width 170 height 19
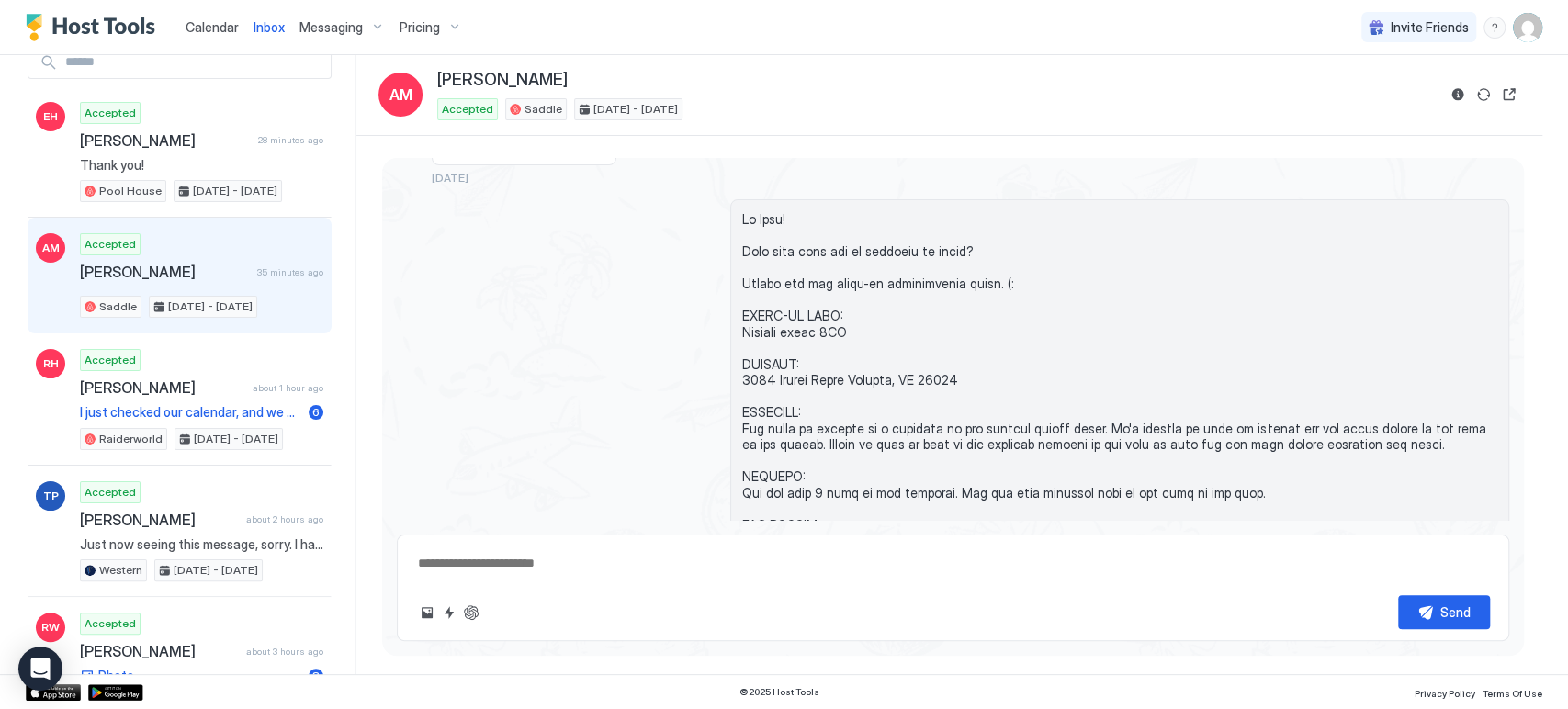
scroll to position [1180, 0]
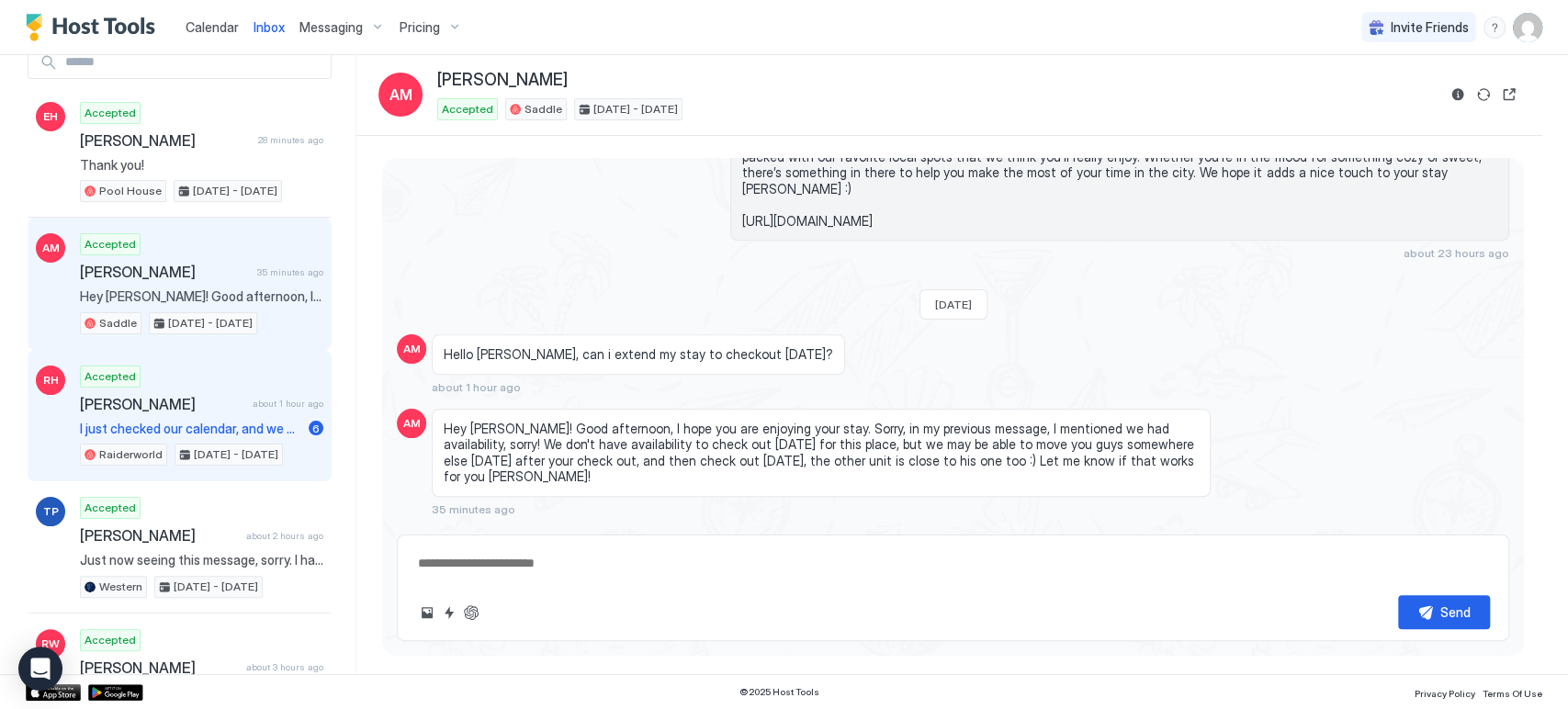
click at [271, 446] on div "Accepted Richard Hernandez about 1 hour ago I just checked our calendar, and we…" at bounding box center [202, 415] width 243 height 101
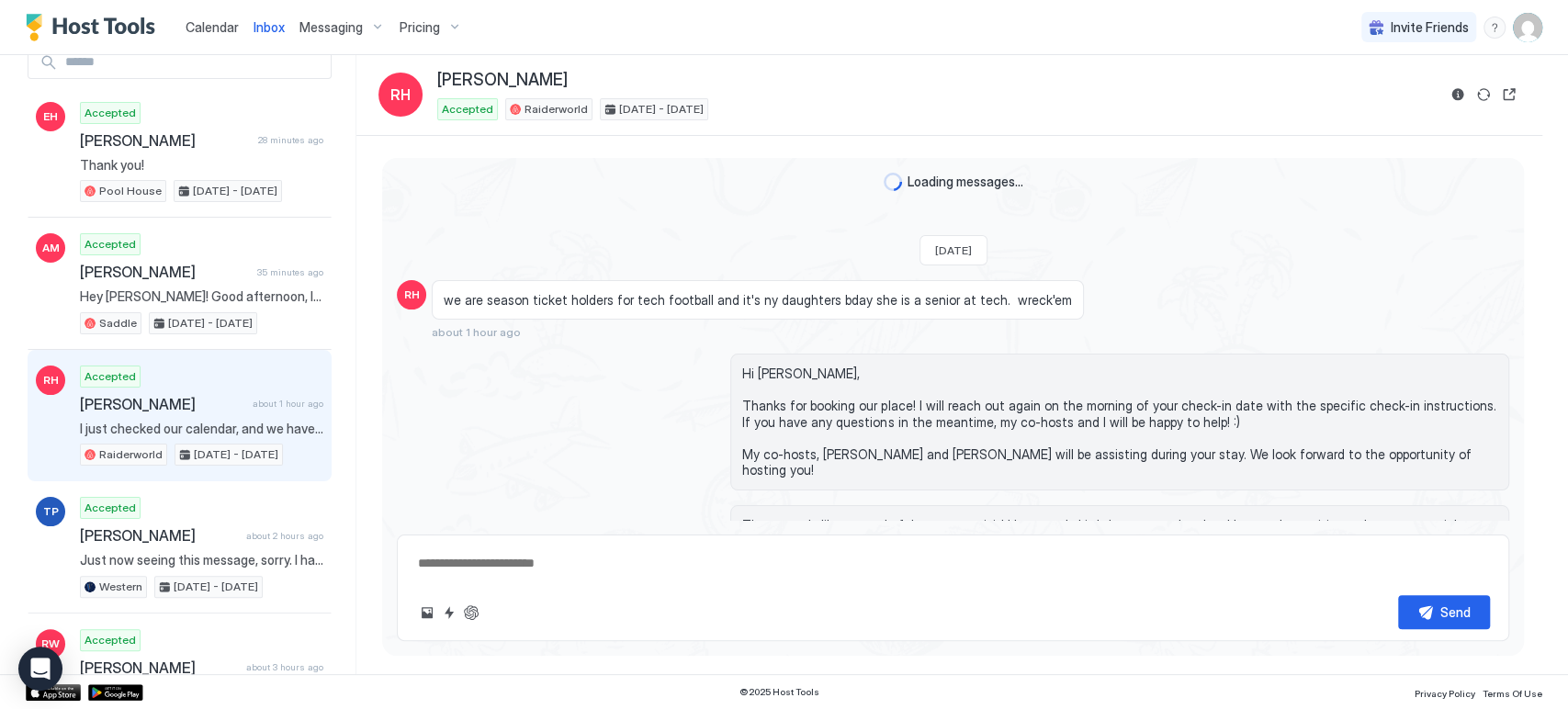
scroll to position [613, 0]
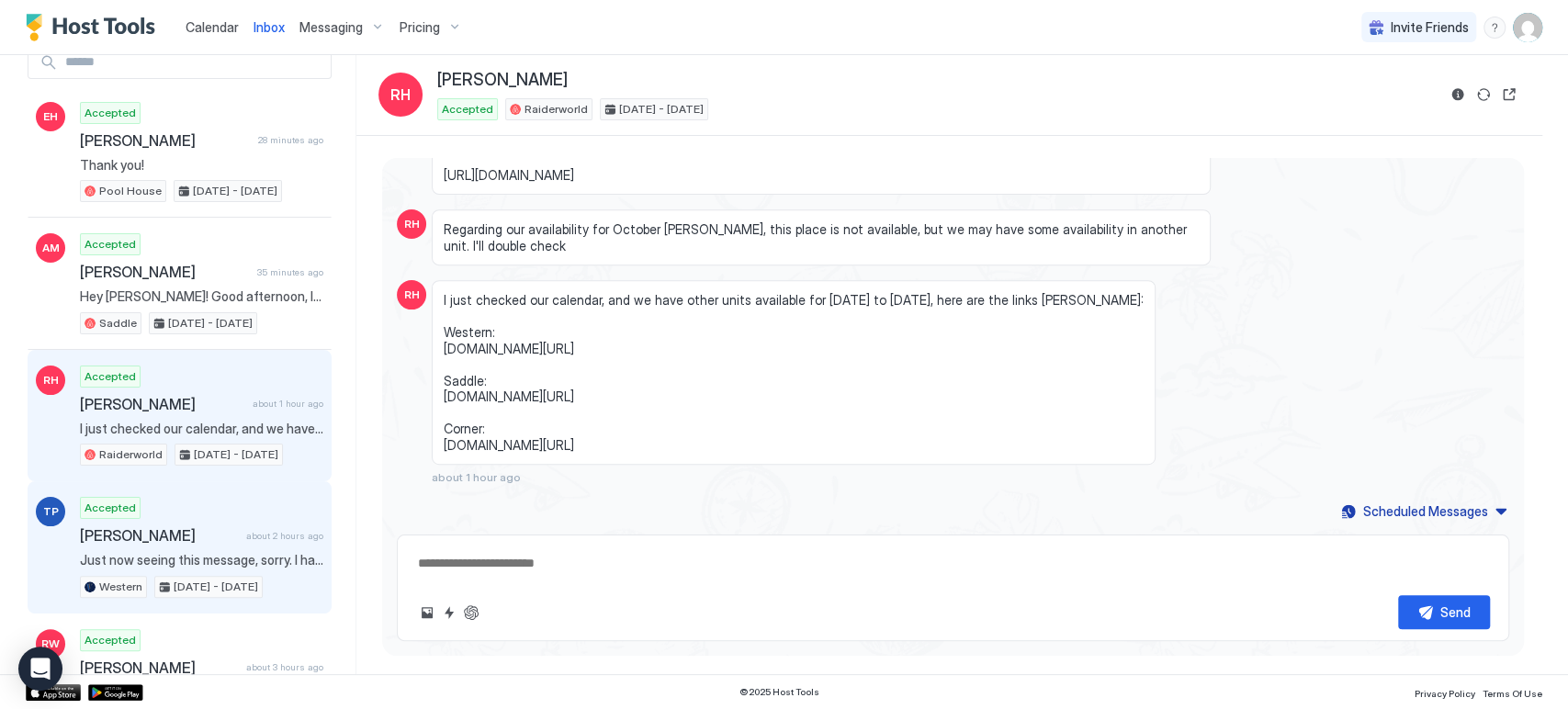
click at [260, 537] on span "about 2 hours ago" at bounding box center [284, 535] width 77 height 12
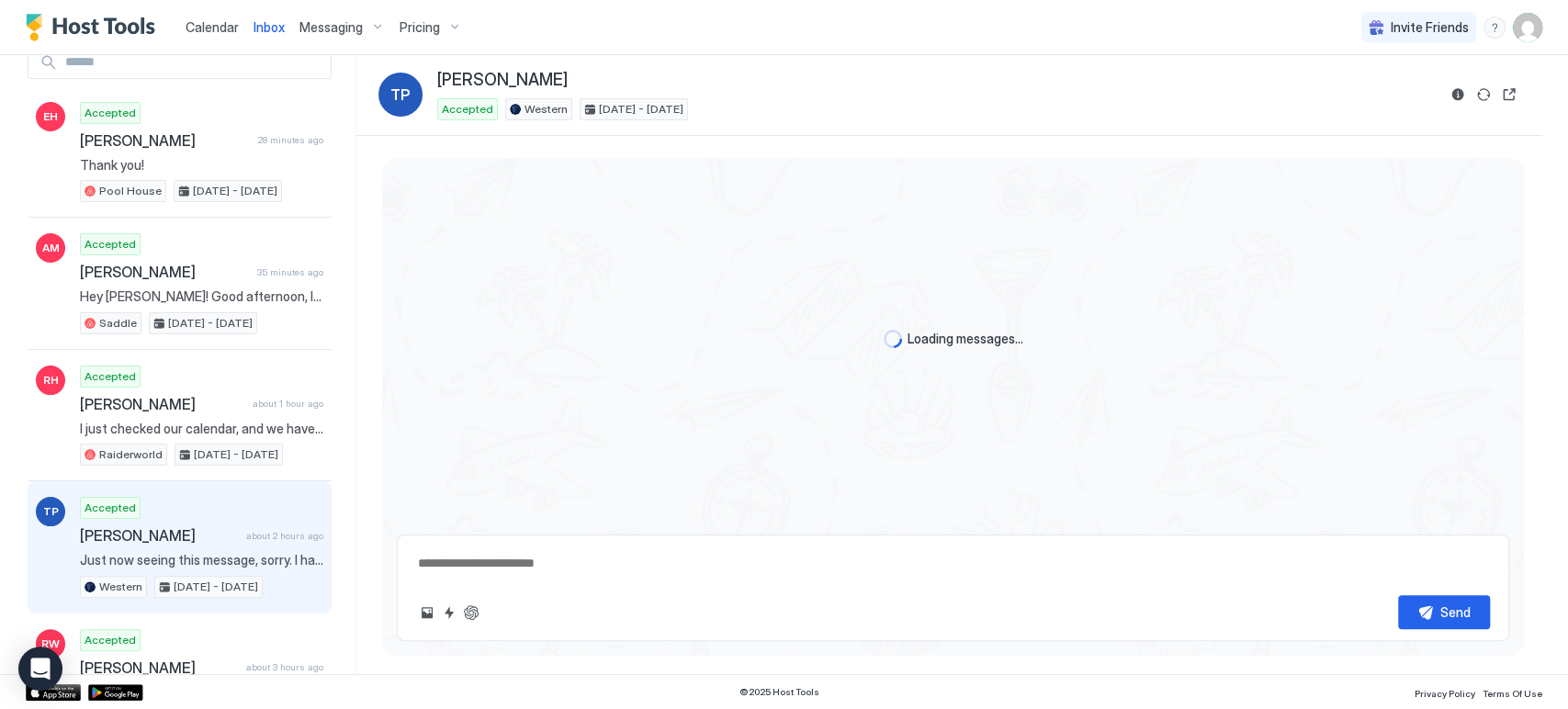
scroll to position [1582, 0]
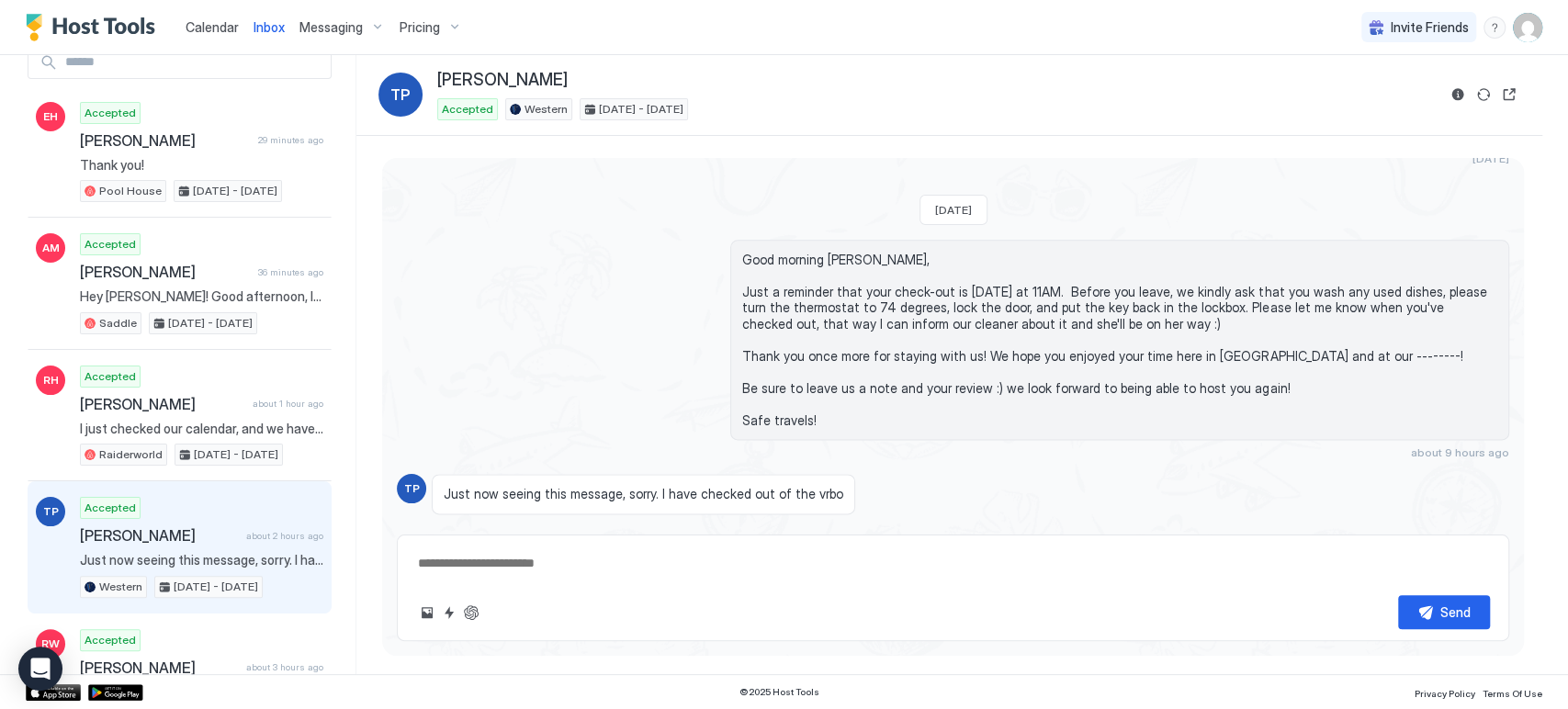
click at [1418, 551] on div "Scheduled Messages" at bounding box center [1425, 560] width 124 height 20
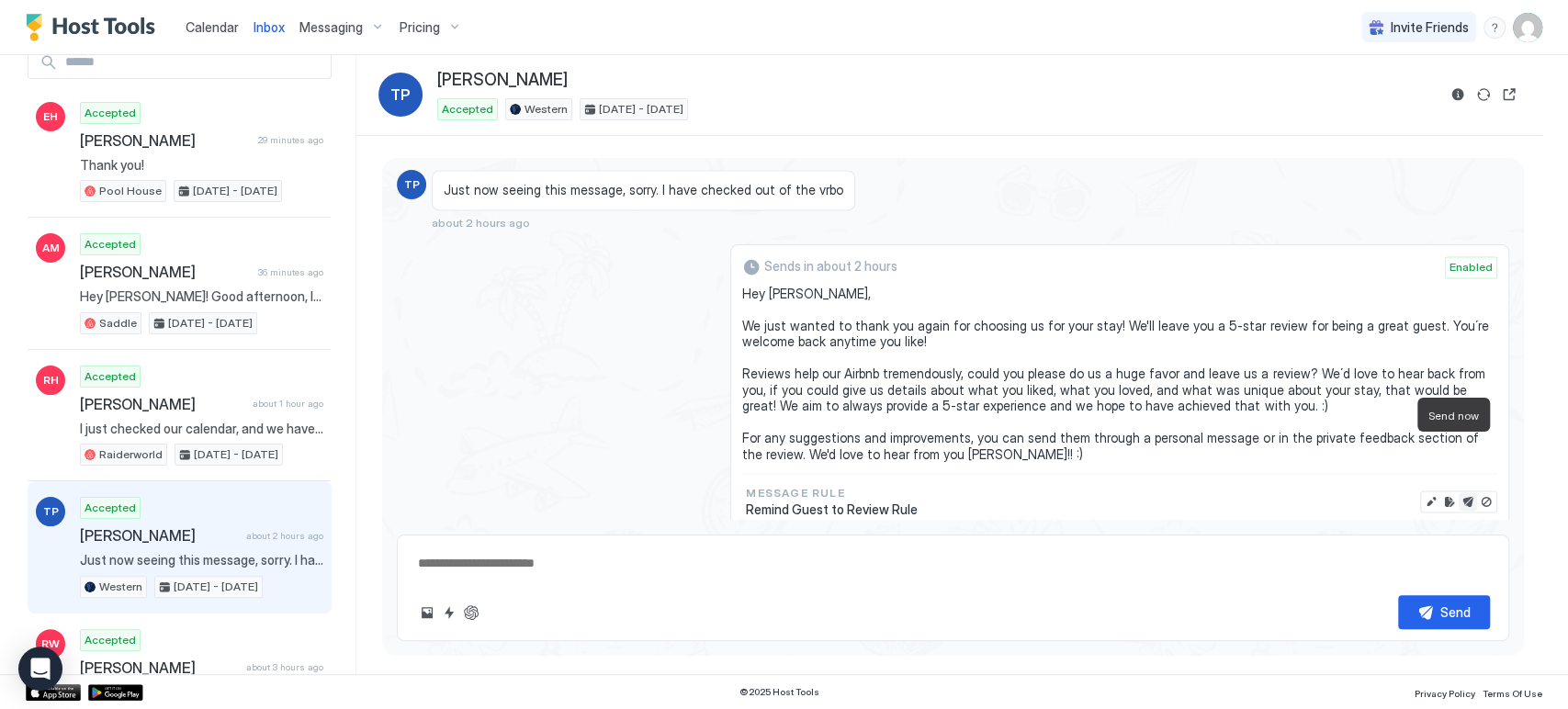
click at [1458, 492] on button "Send now" at bounding box center [1468, 502] width 19 height 19
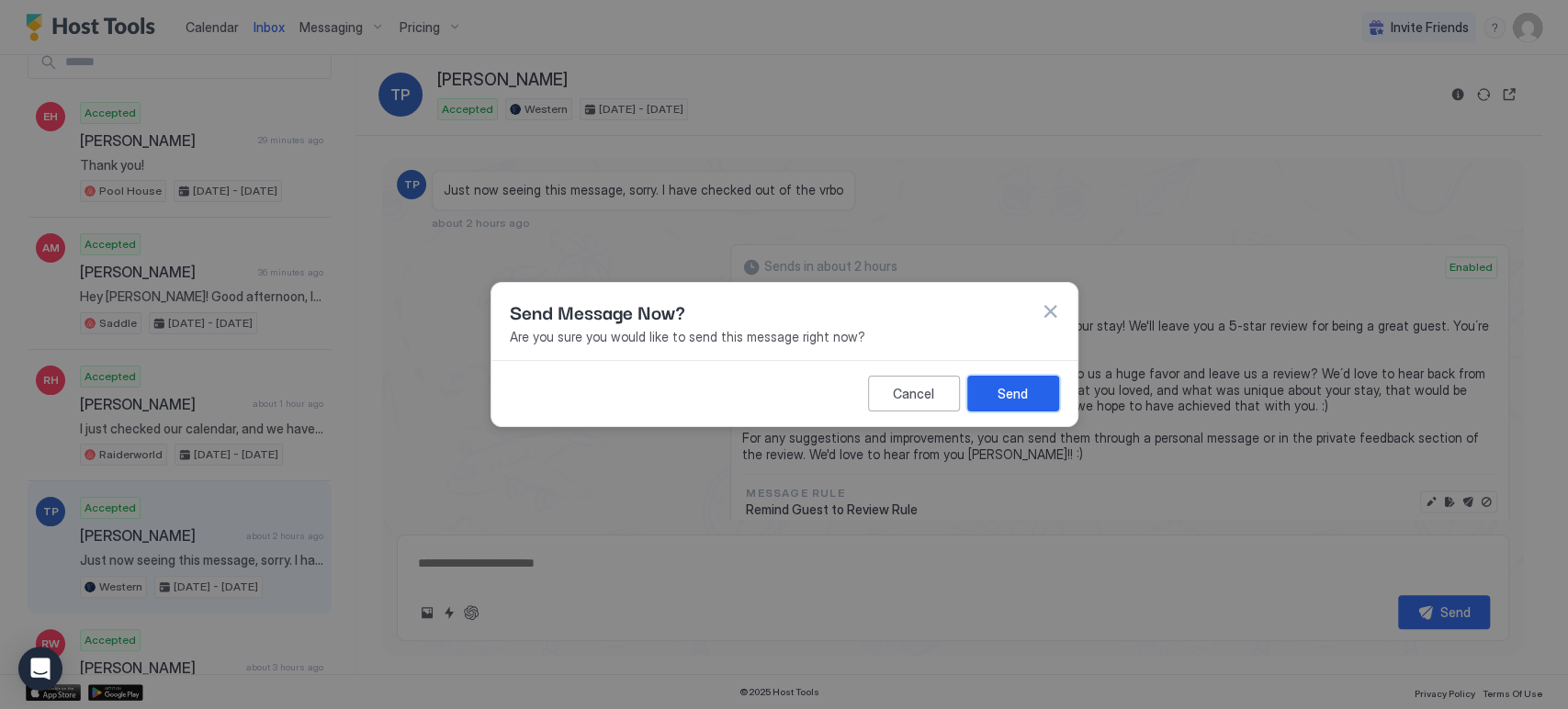
click at [1003, 377] on button "Send" at bounding box center [1013, 393] width 92 height 36
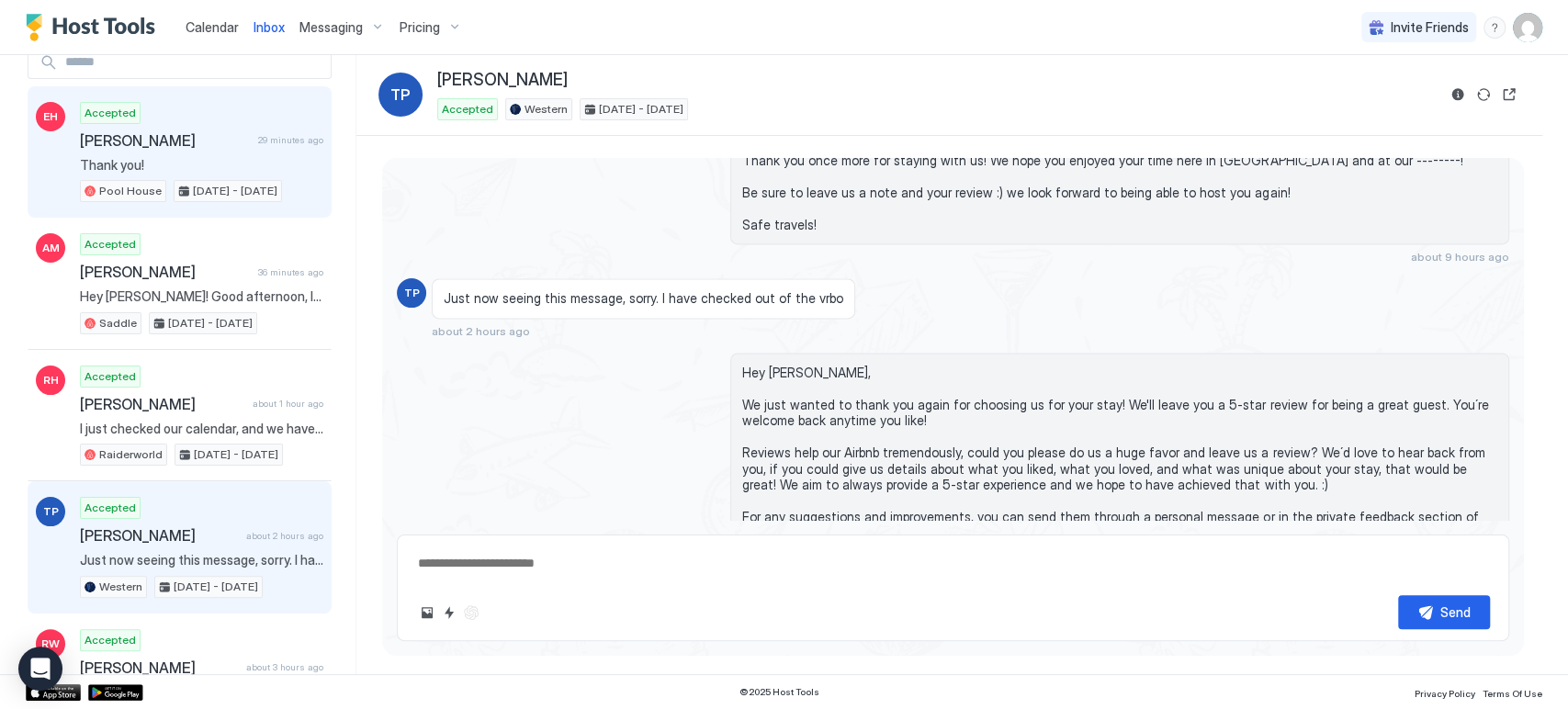
scroll to position [0, 0]
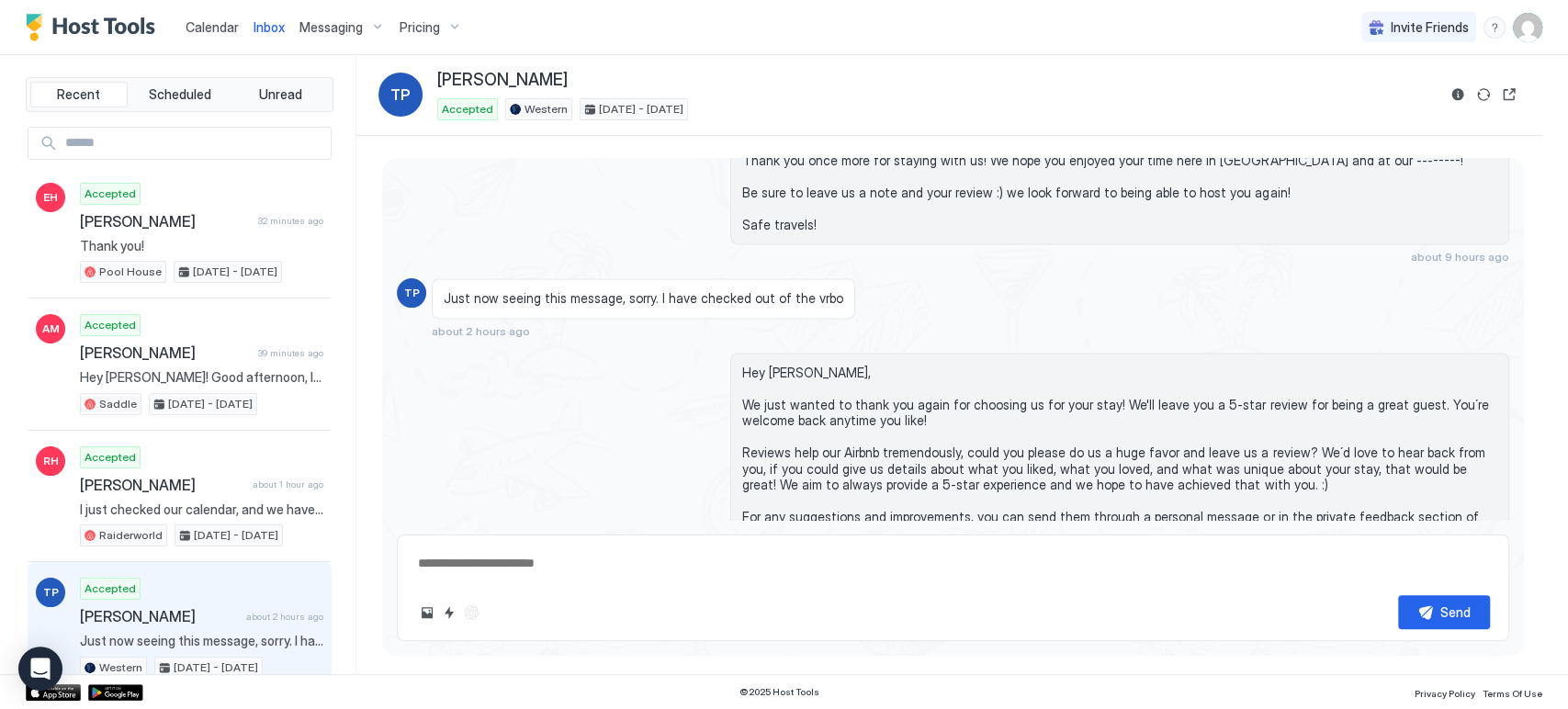
type textarea "*"
click at [645, 20] on div "Calendar Inbox Messaging Pricing Invite Friends CP" at bounding box center [784, 27] width 1568 height 55
